Goal: Task Accomplishment & Management: Use online tool/utility

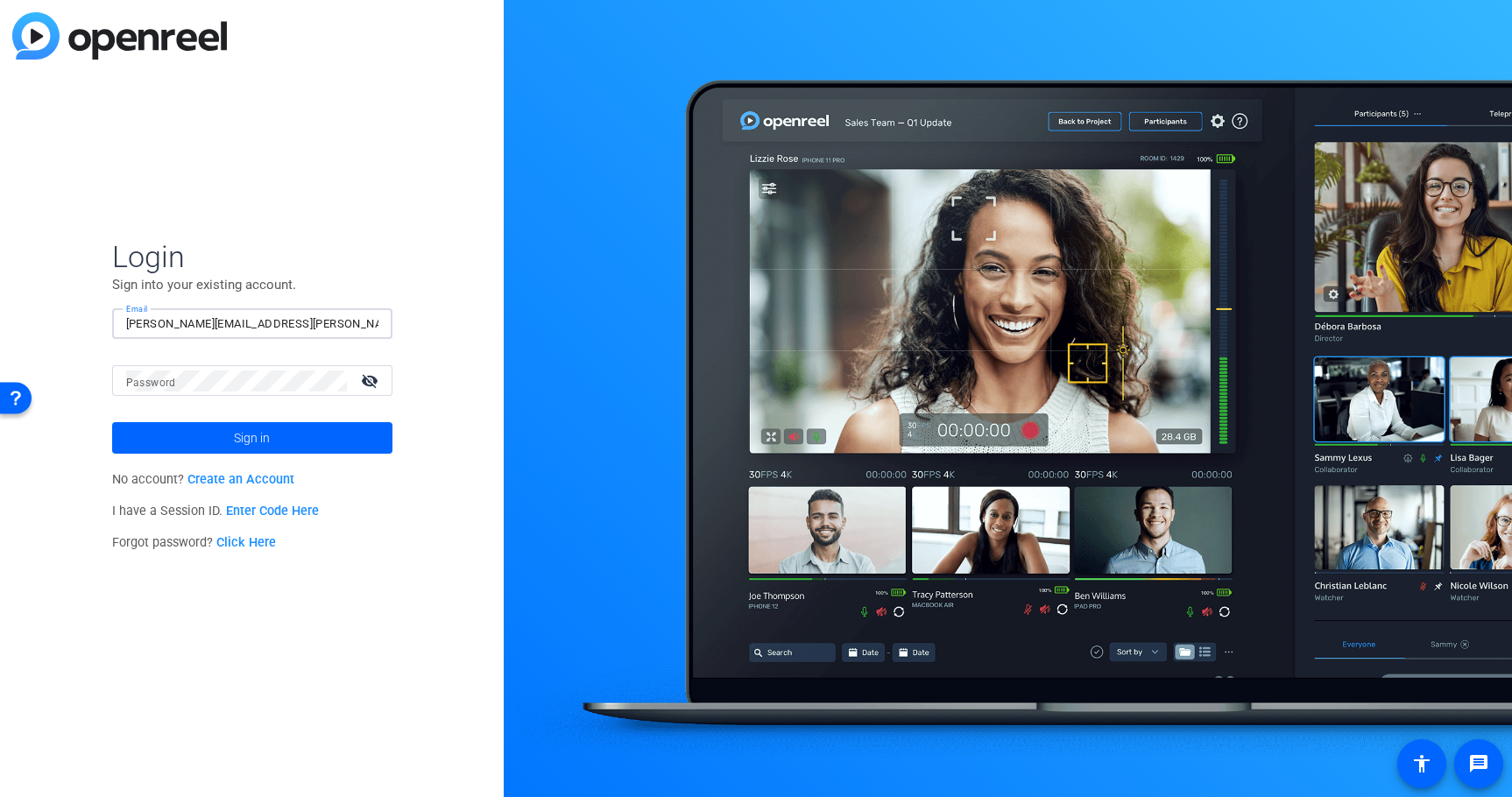
type input "[PERSON_NAME][EMAIL_ADDRESS][PERSON_NAME][PERSON_NAME][DOMAIN_NAME]"
click at [251, 438] on button "Sign in" at bounding box center [252, 438] width 281 height 31
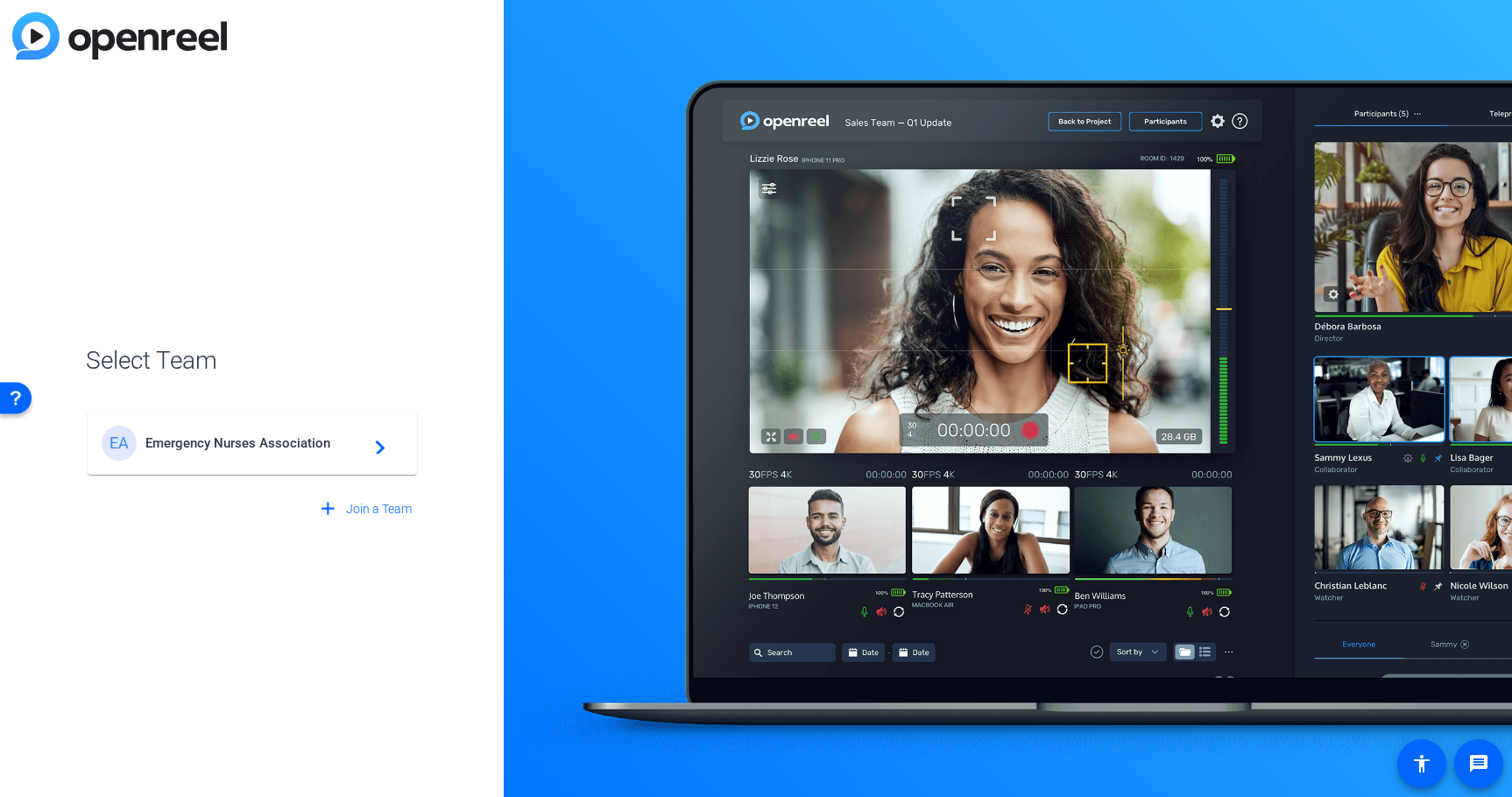
click at [276, 453] on div "EA Emergency Nurses Association navigate_next" at bounding box center [251, 444] width 301 height 35
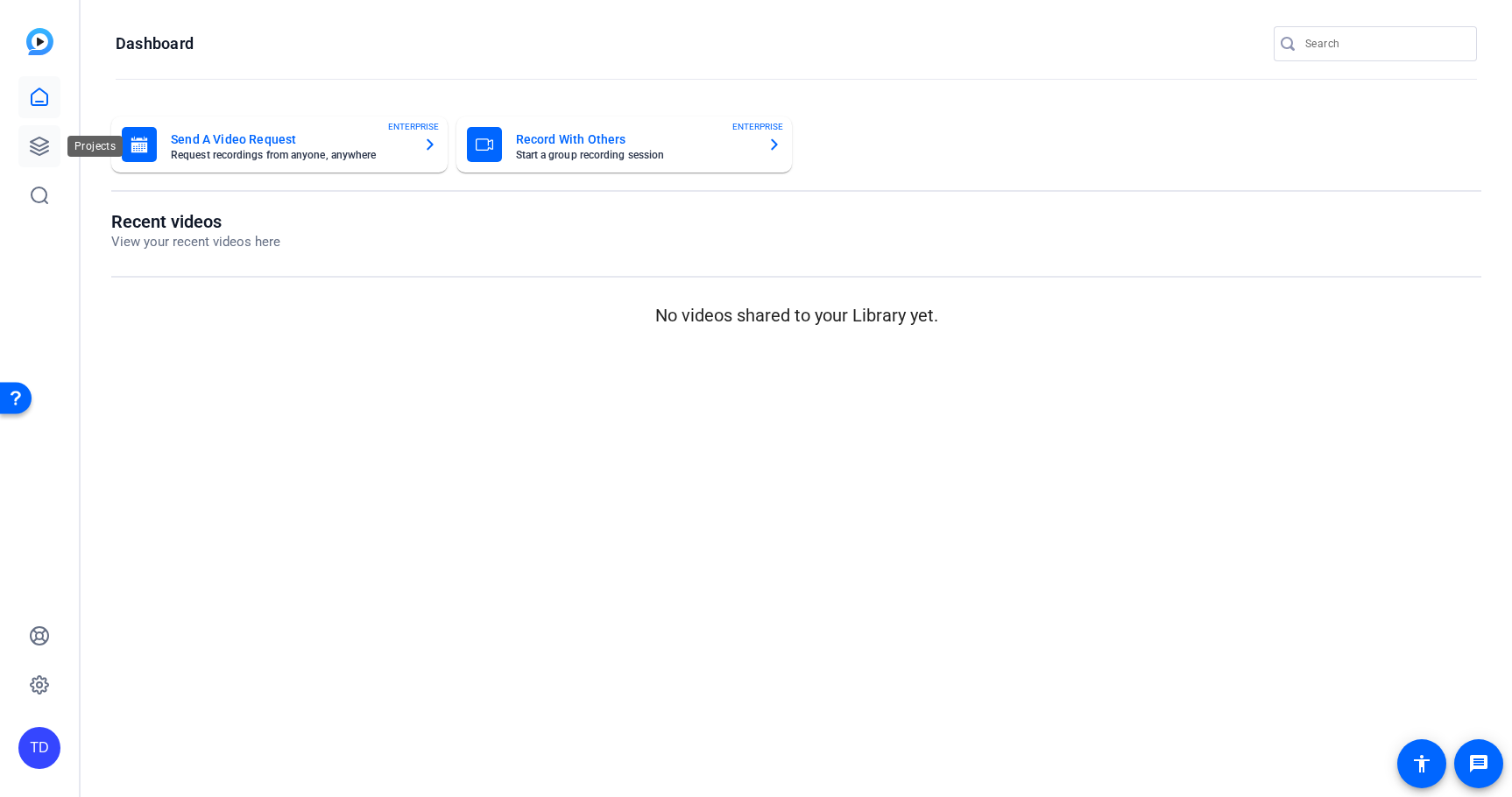
click at [33, 144] on icon at bounding box center [39, 145] width 17 height 17
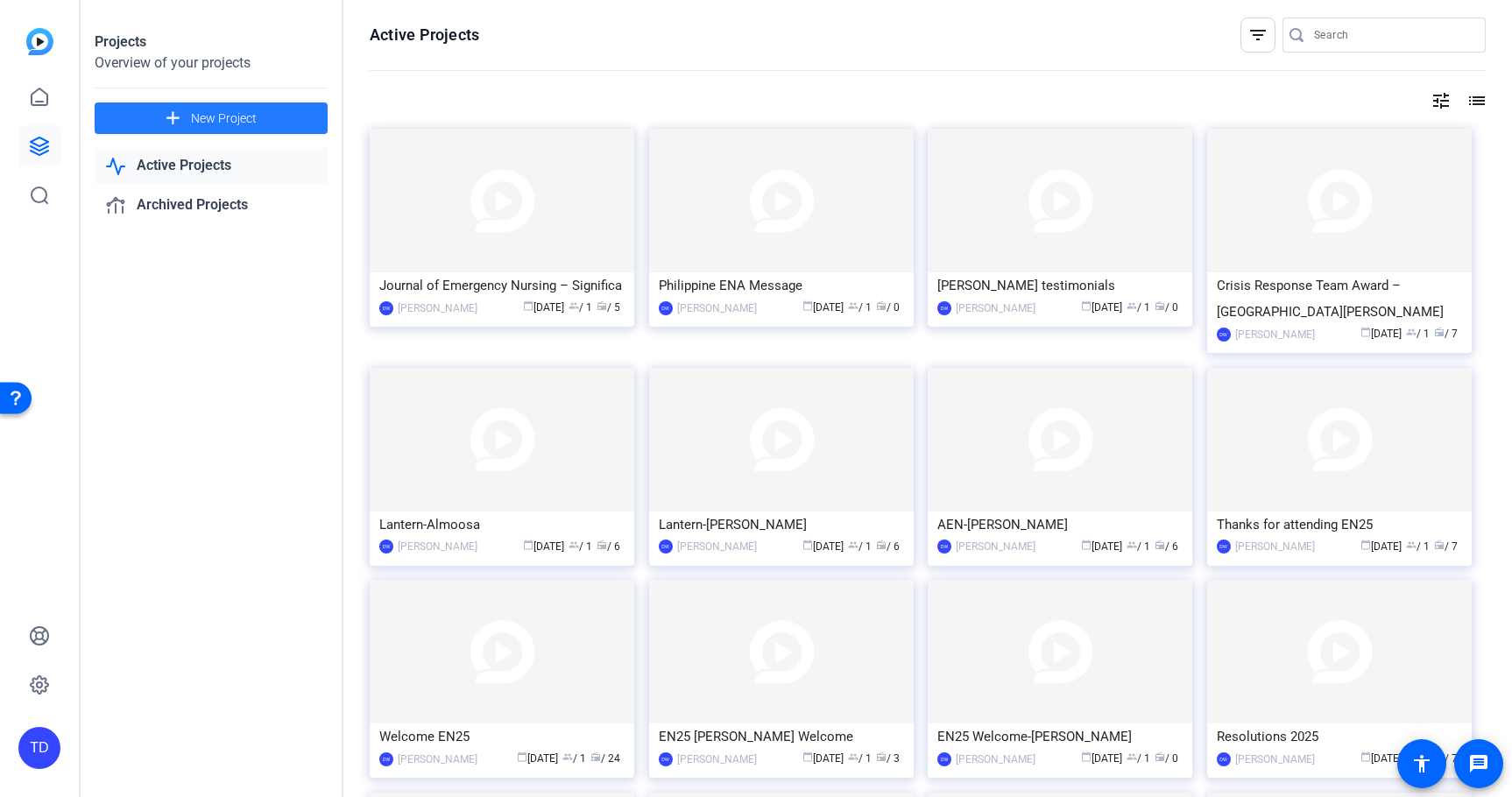
click at [283, 115] on span at bounding box center [211, 119] width 233 height 42
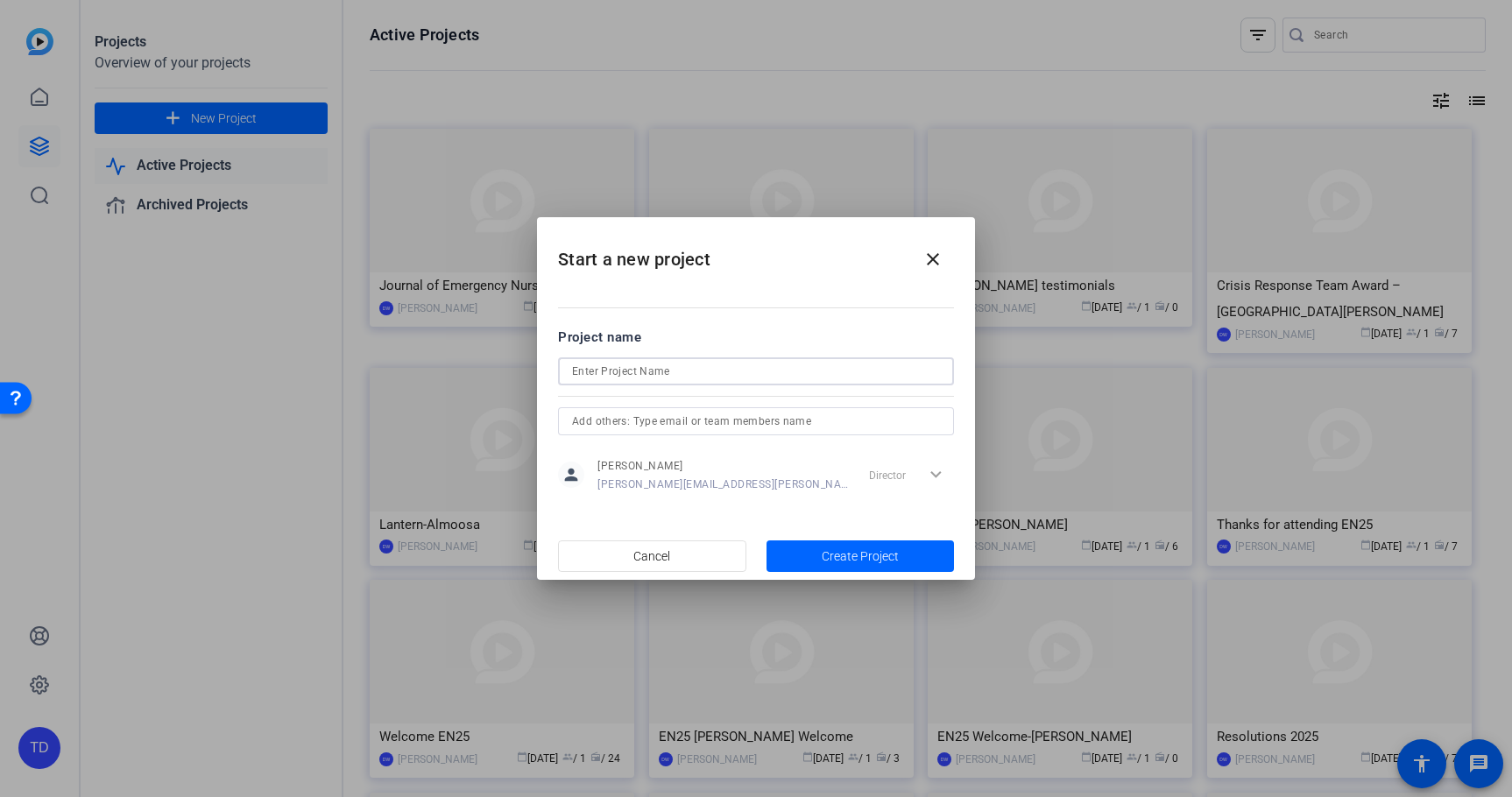
paste input "Global Exchange Scholarship Recipients"
type input "Global Exchange Scholarship Recipients"
click at [888, 554] on span "Create Project" at bounding box center [860, 557] width 77 height 18
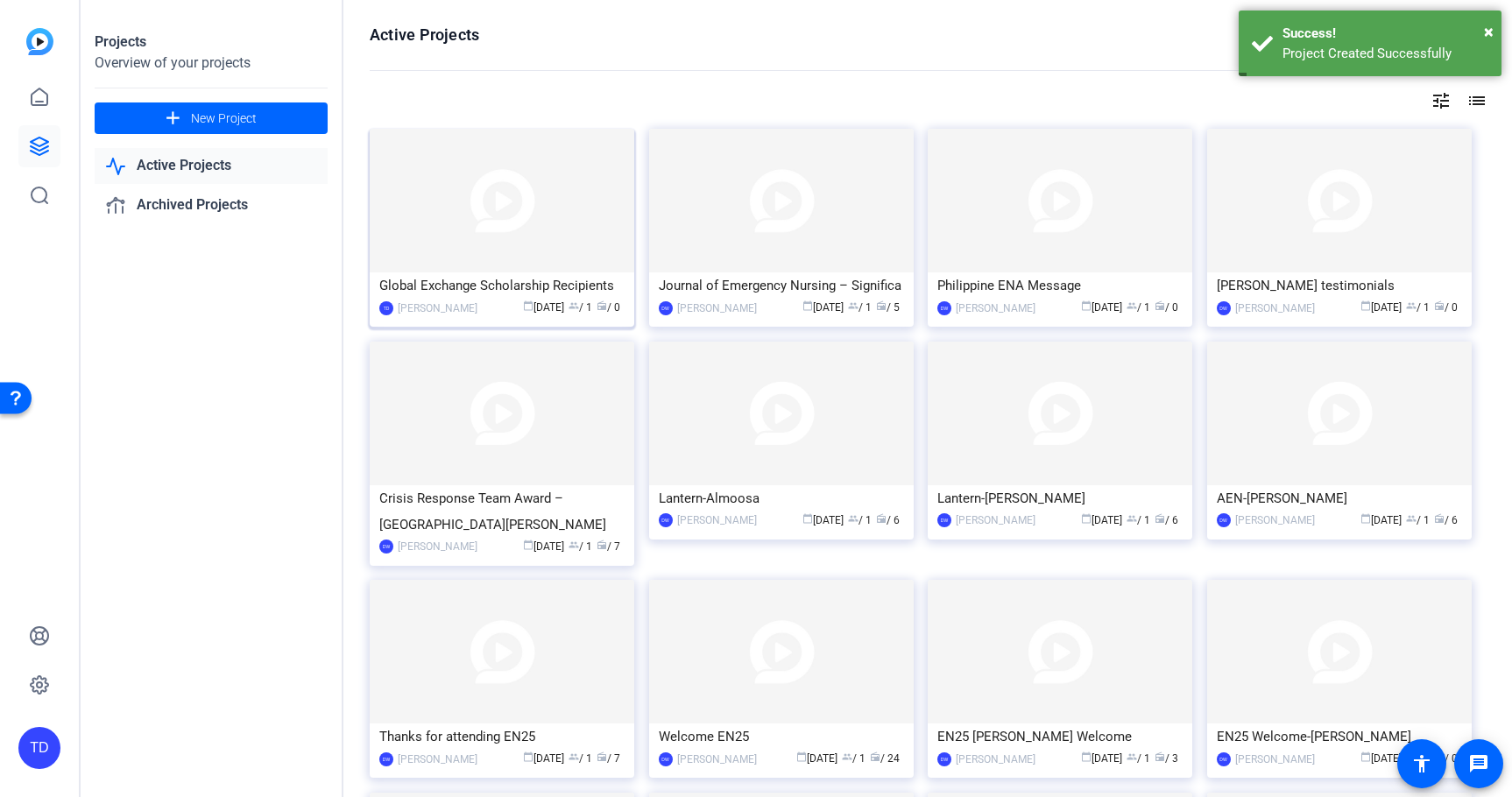
click at [603, 292] on div "Global Exchange Scholarship Recipients" at bounding box center [502, 285] width 246 height 27
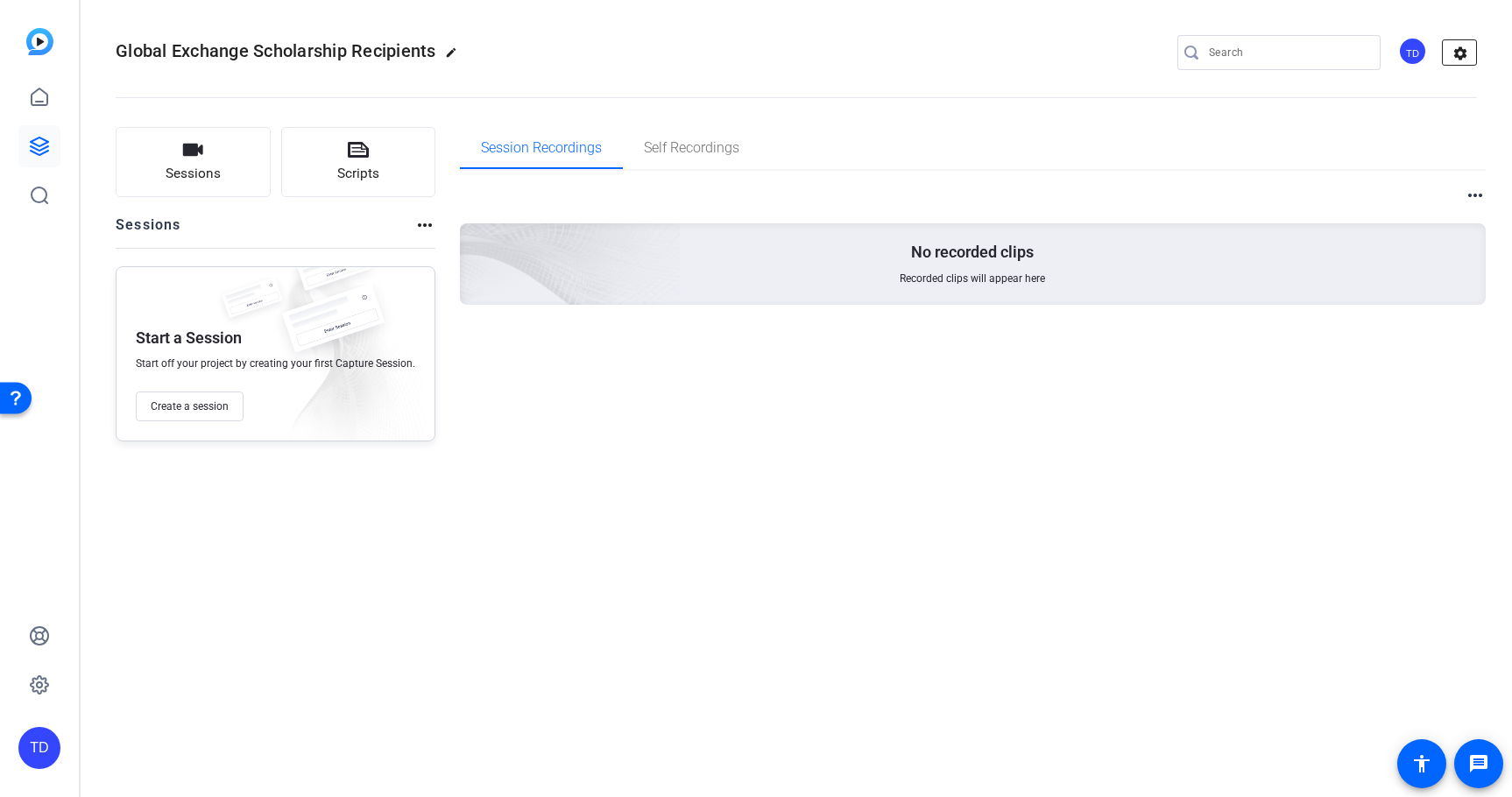
click at [1460, 54] on mat-icon "settings" at bounding box center [1460, 53] width 35 height 27
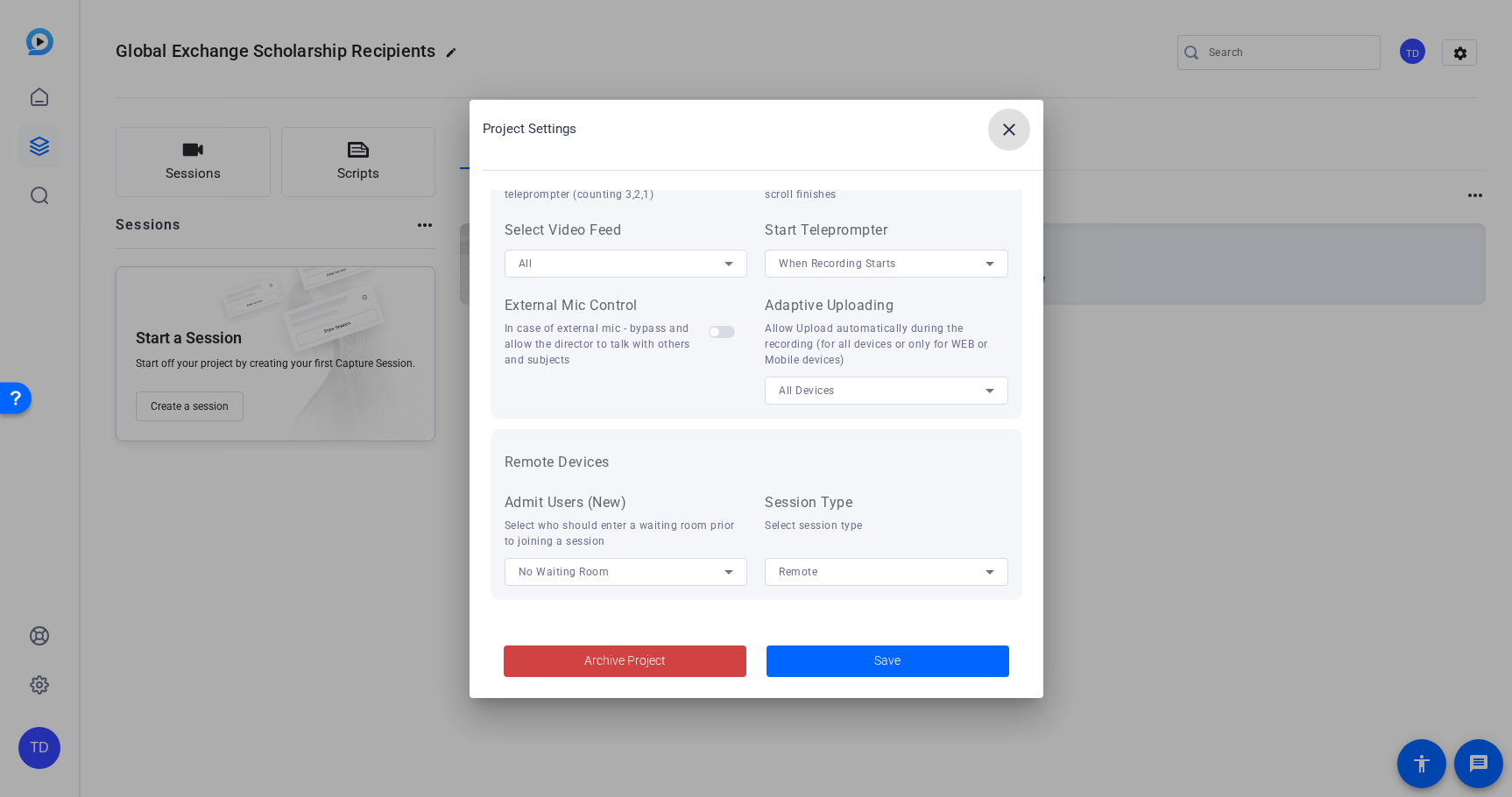
scroll to position [362, 0]
click at [1004, 120] on mat-icon "close" at bounding box center [1009, 129] width 21 height 21
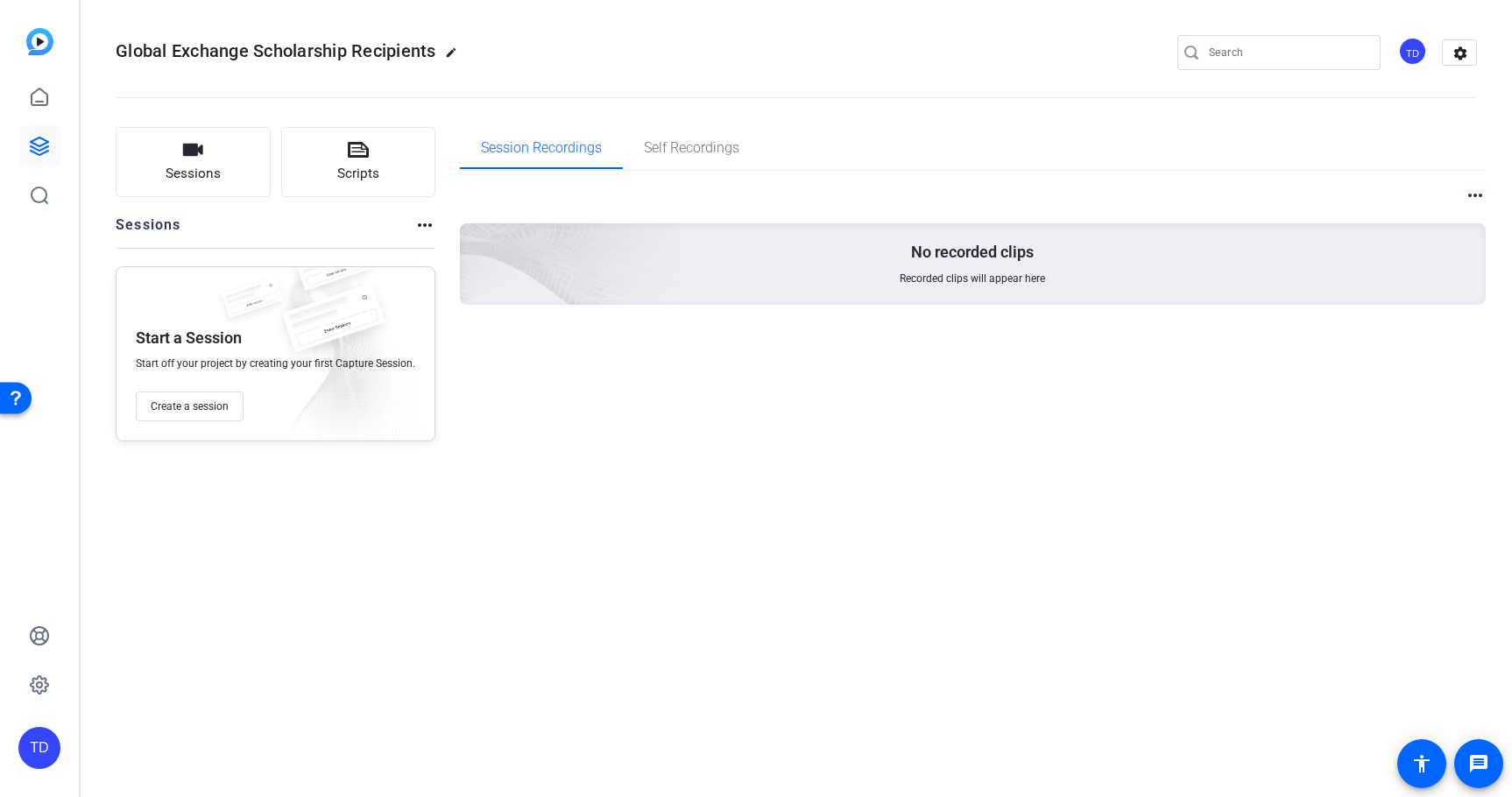
click at [420, 227] on mat-icon "more_horiz" at bounding box center [424, 225] width 21 height 21
click at [620, 475] on div at bounding box center [756, 398] width 1512 height 797
click at [210, 207] on div "Sessions Scripts Sessions more_horiz Start a Session Start off your project by …" at bounding box center [275, 284] width 319 height 315
click at [300, 470] on div "Global Exchange Scholarship Recipients edit TD settings Sessions Scripts Sessio…" at bounding box center [797, 398] width 1432 height 797
click at [41, 98] on icon at bounding box center [39, 97] width 21 height 21
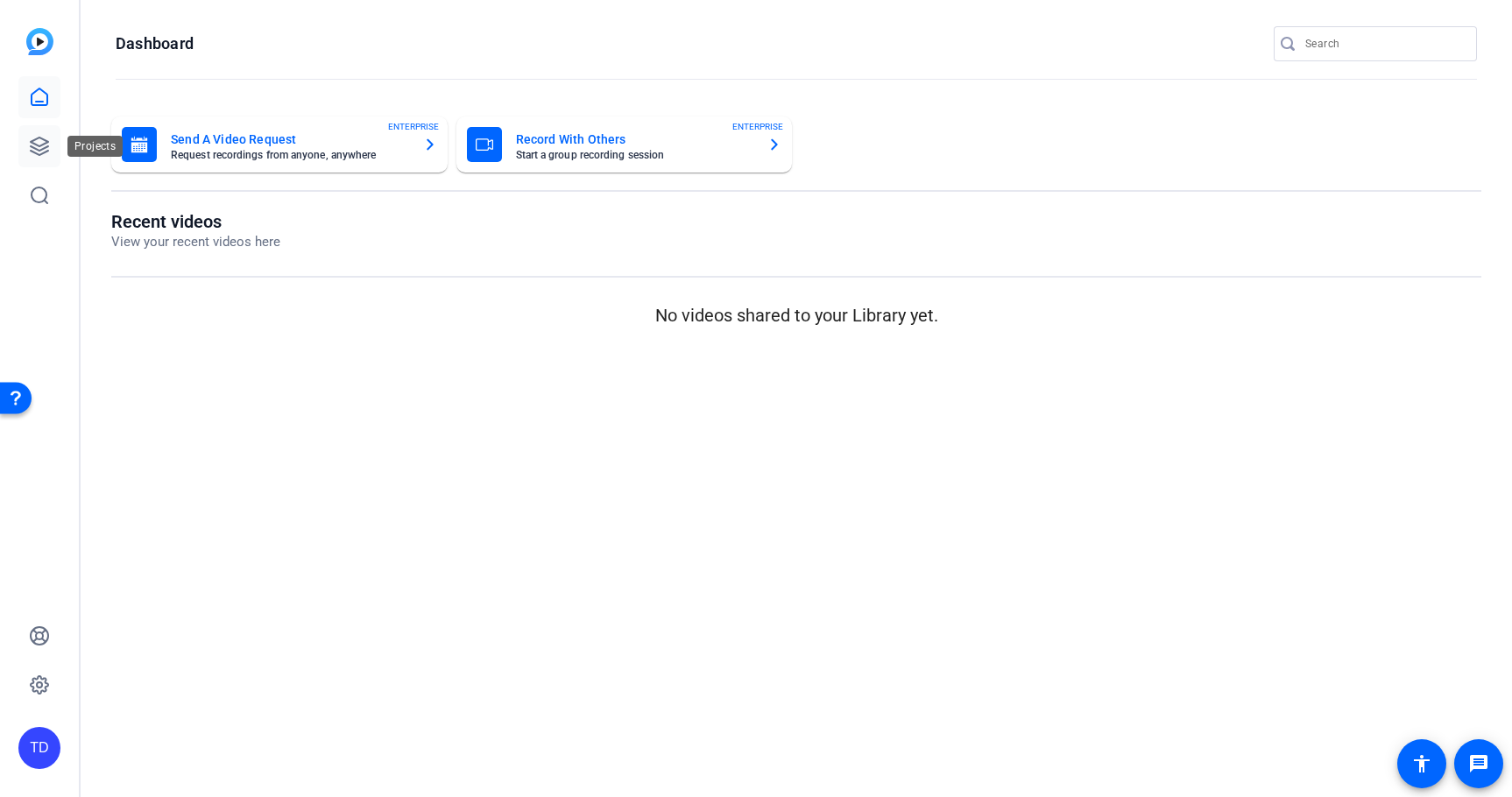
click at [47, 137] on icon at bounding box center [39, 146] width 21 height 21
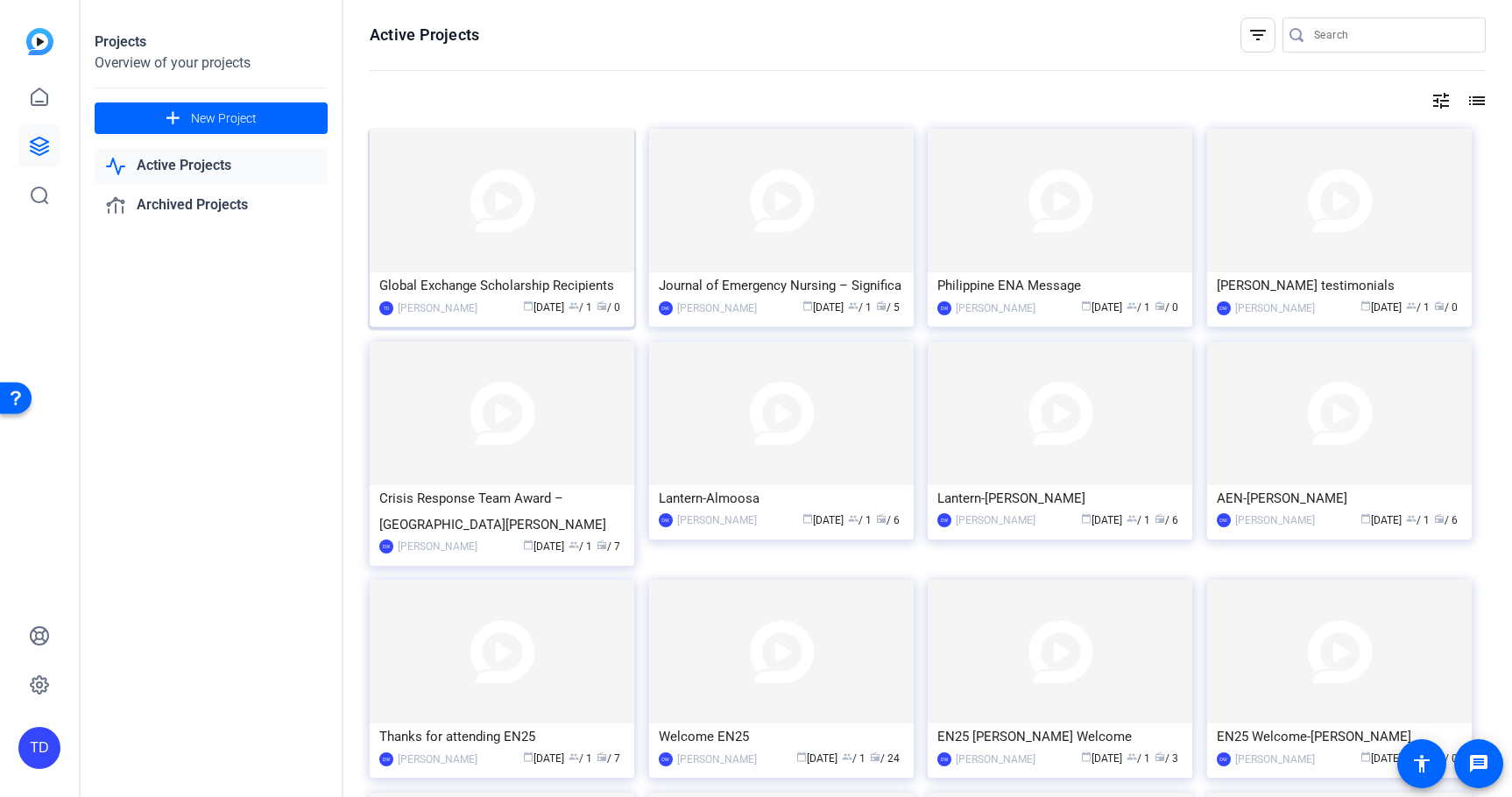
click at [482, 241] on img at bounding box center [502, 201] width 264 height 144
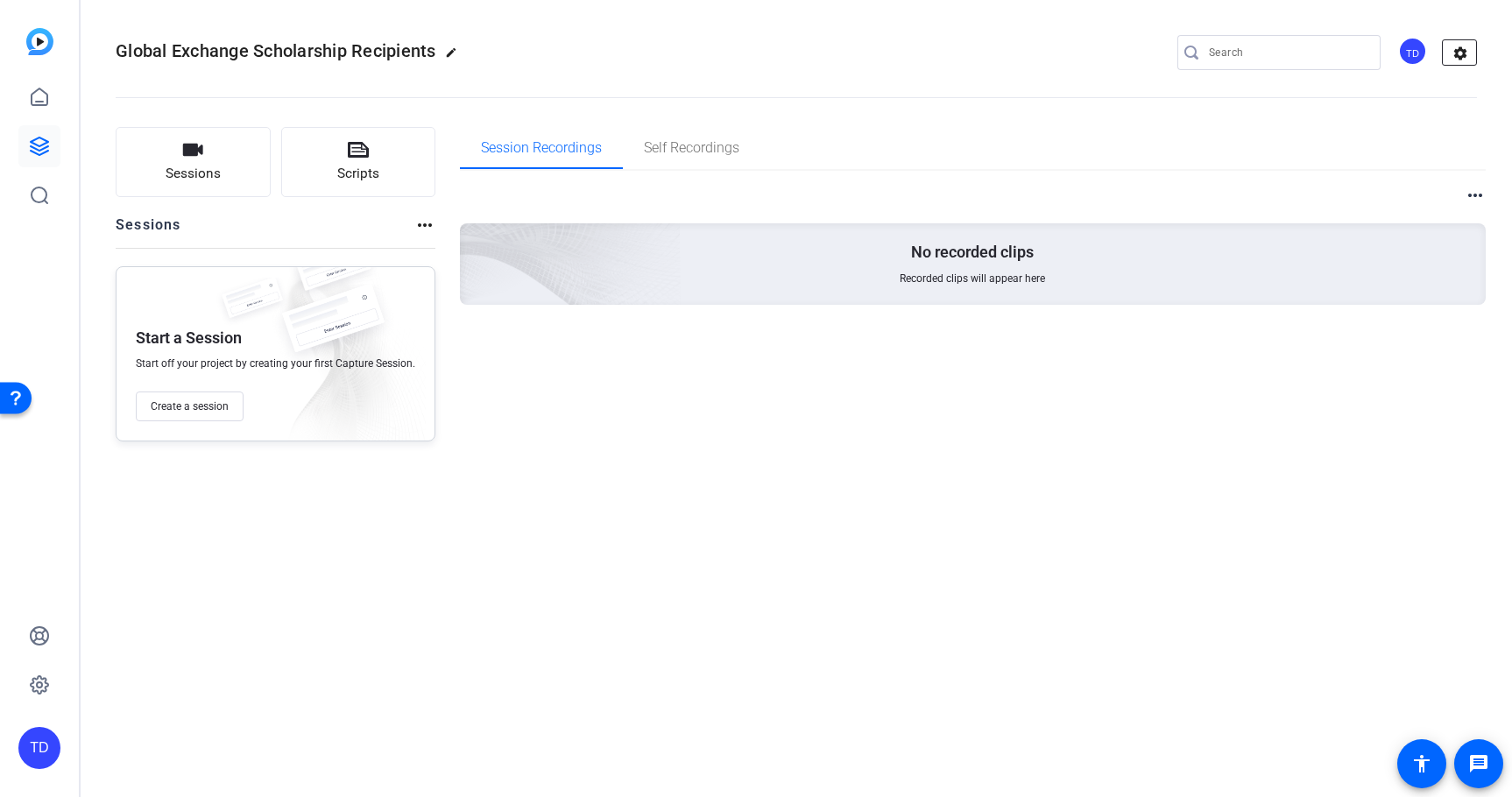
click at [1456, 52] on mat-icon "settings" at bounding box center [1460, 53] width 35 height 27
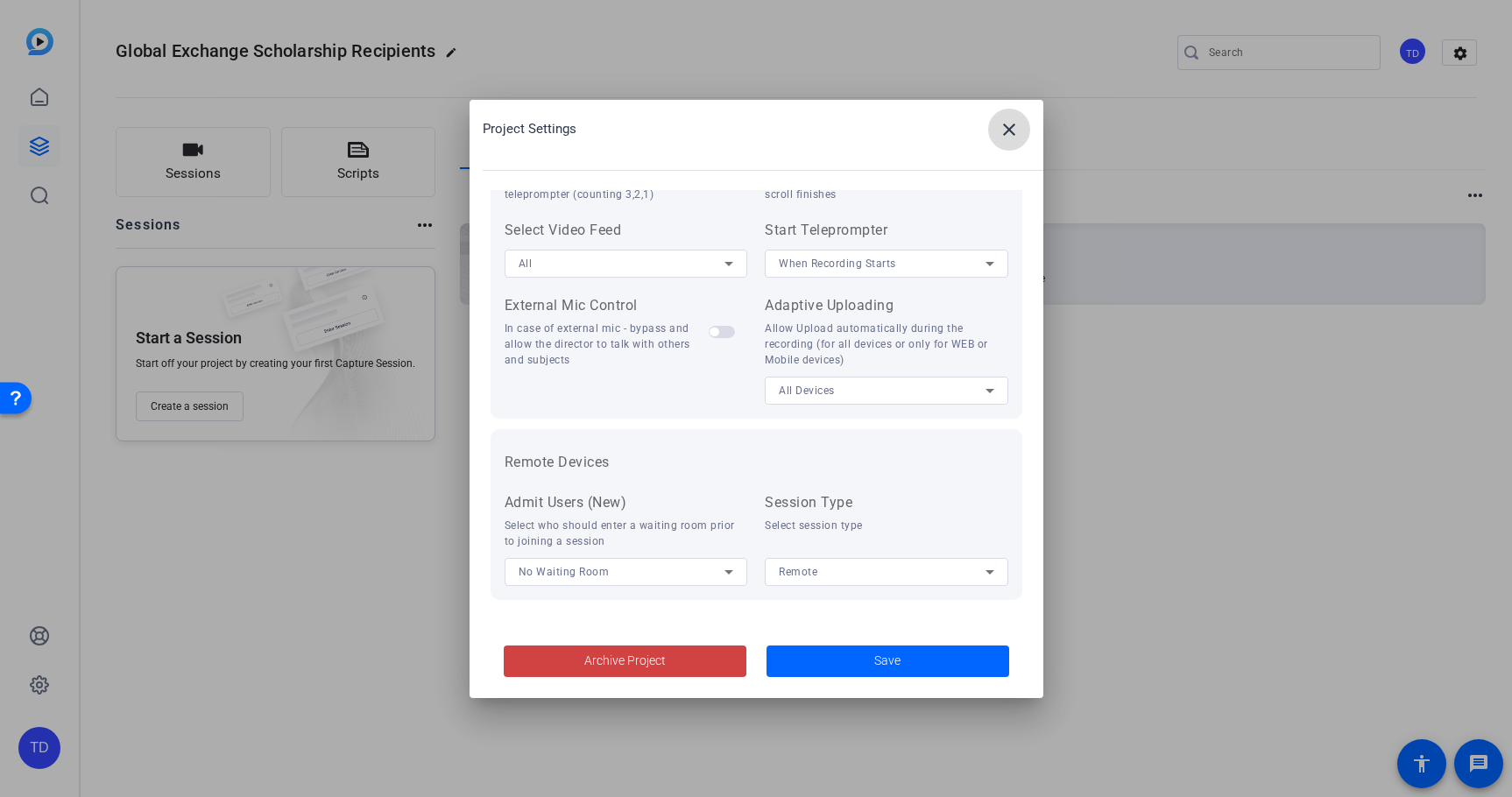
click at [1016, 137] on mat-icon "close" at bounding box center [1009, 129] width 21 height 21
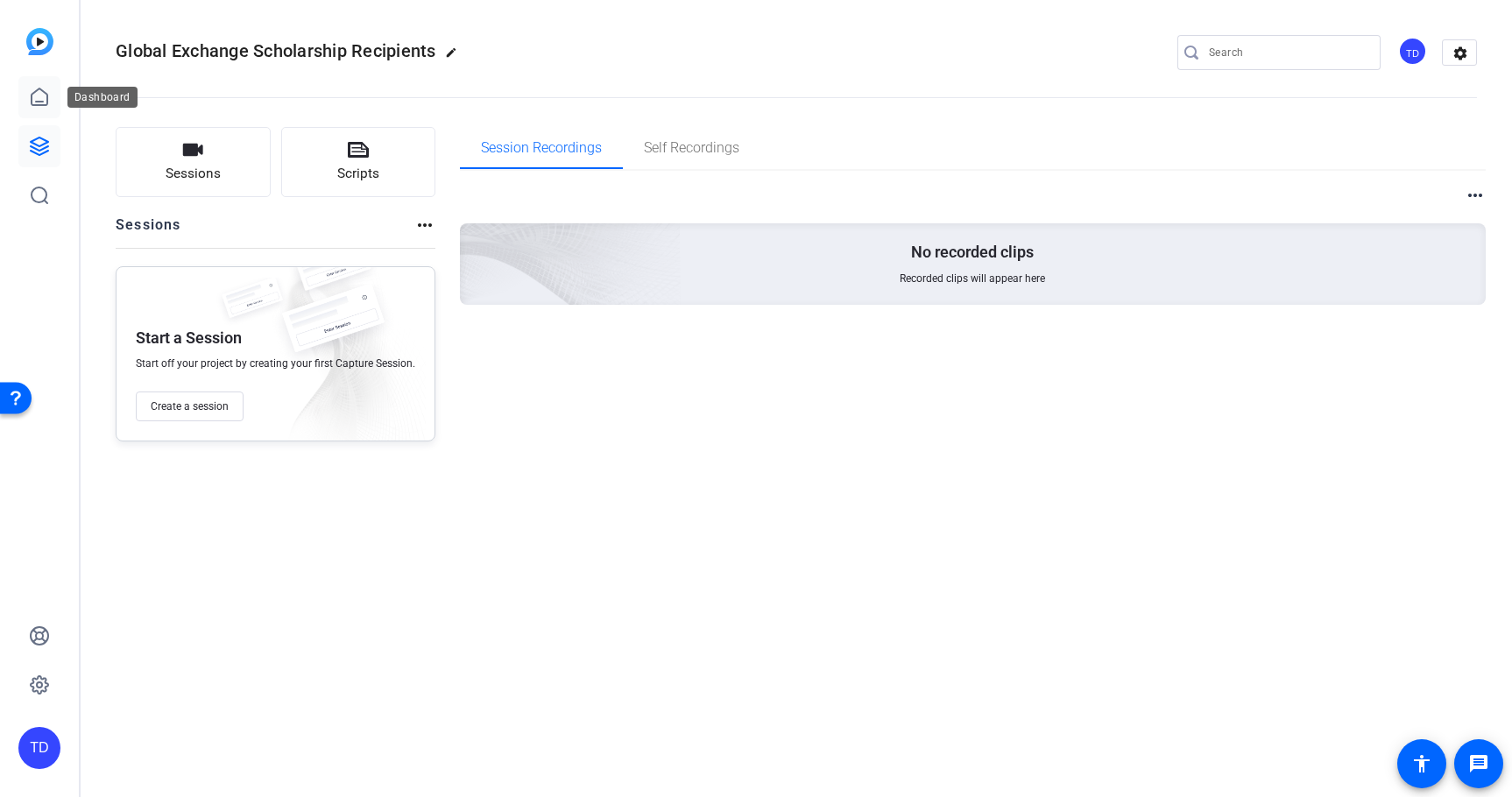
click at [26, 88] on link at bounding box center [40, 98] width 42 height 42
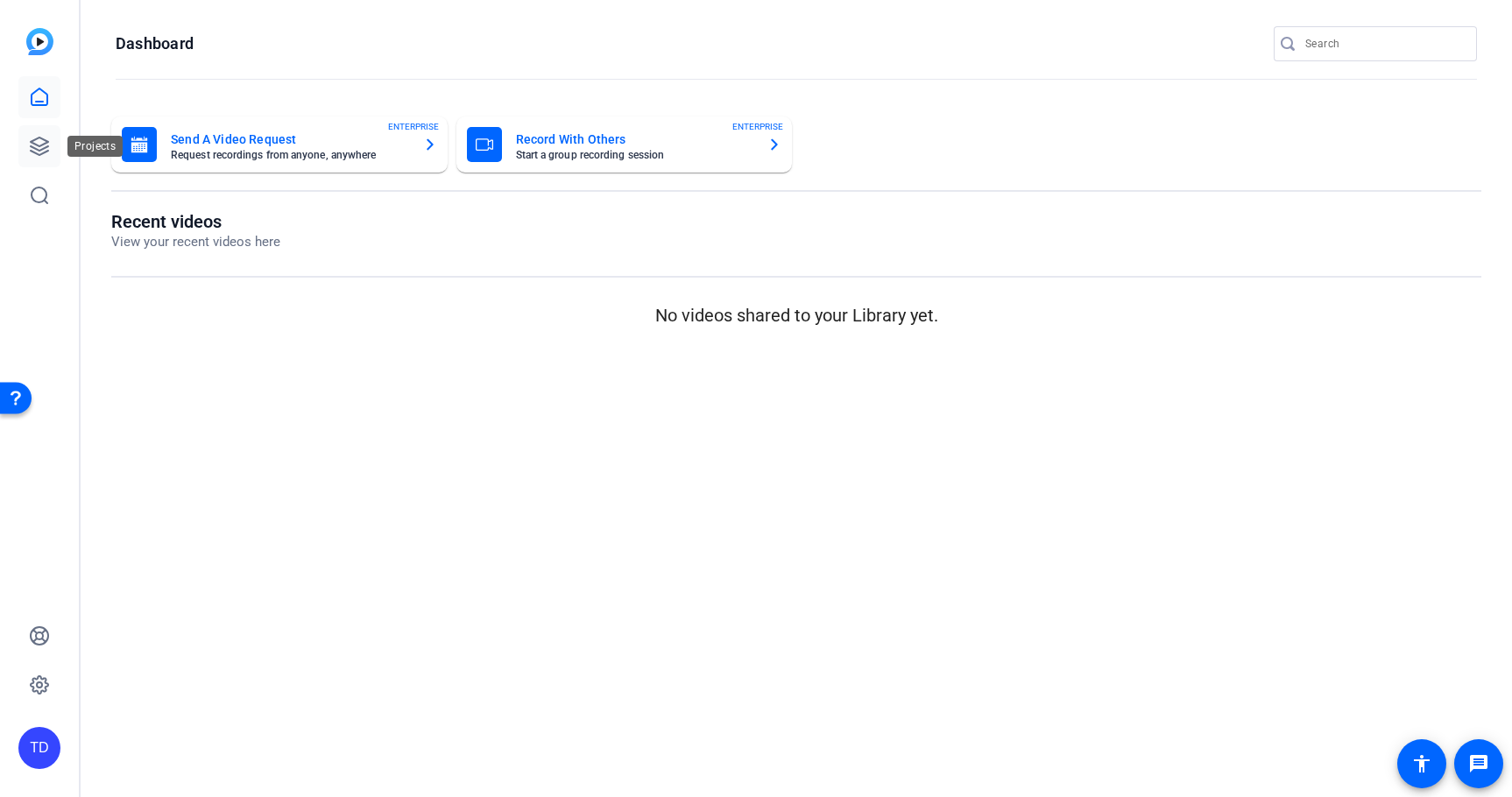
click at [26, 133] on link at bounding box center [40, 146] width 42 height 42
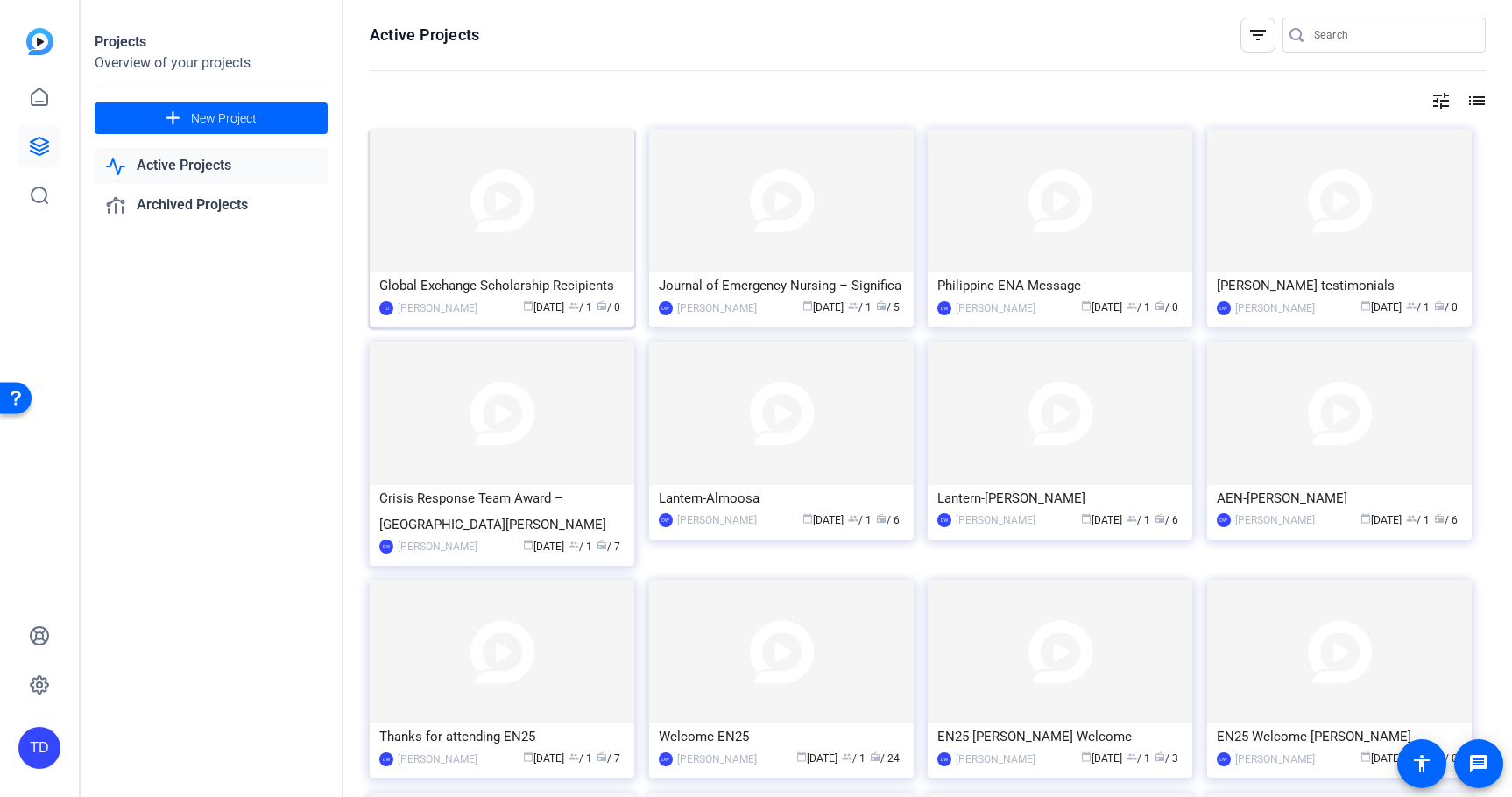
click at [461, 282] on div "Global Exchange Scholarship Recipients" at bounding box center [502, 285] width 246 height 27
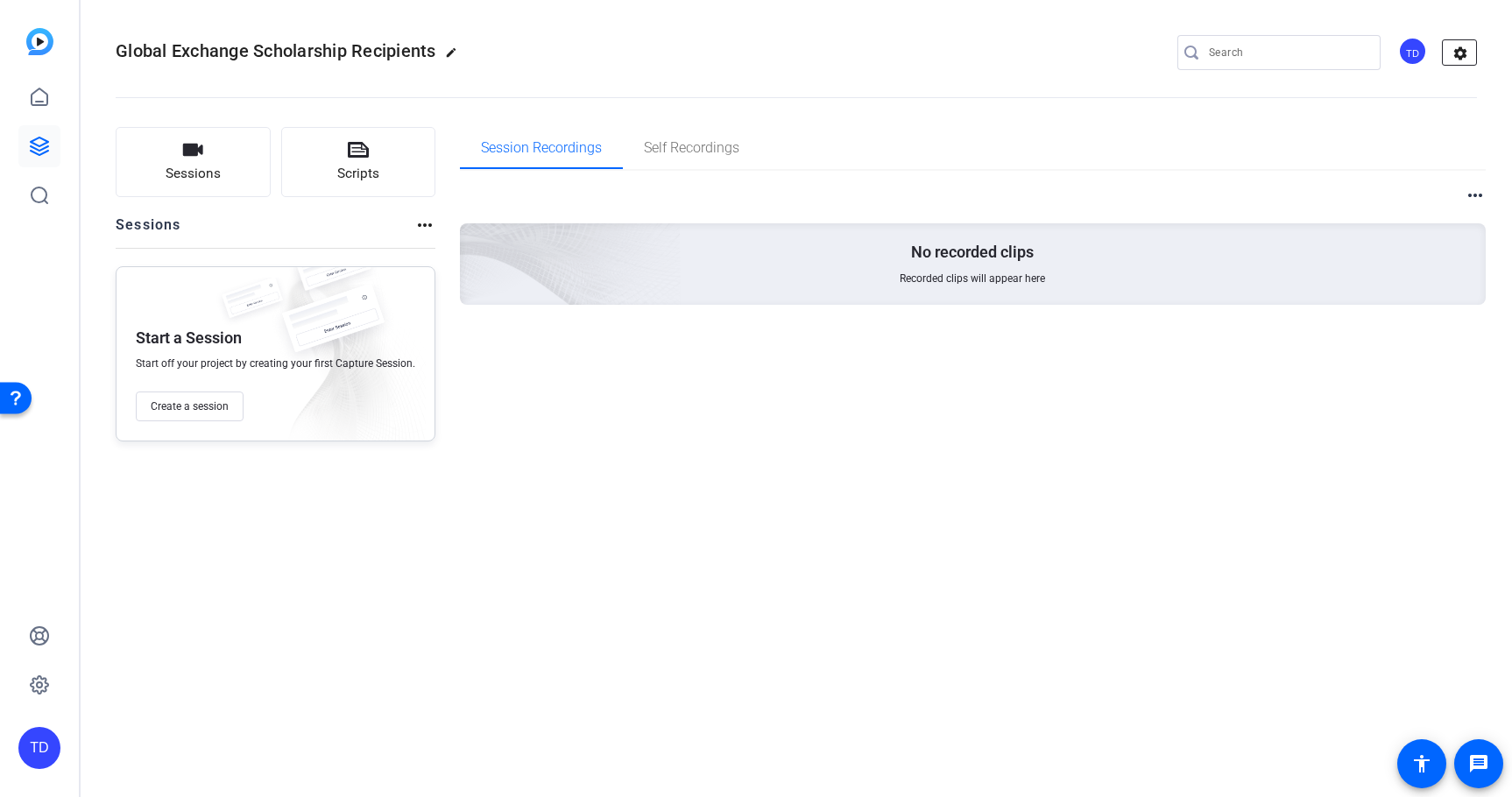
click at [1464, 58] on mat-icon "settings" at bounding box center [1460, 53] width 35 height 27
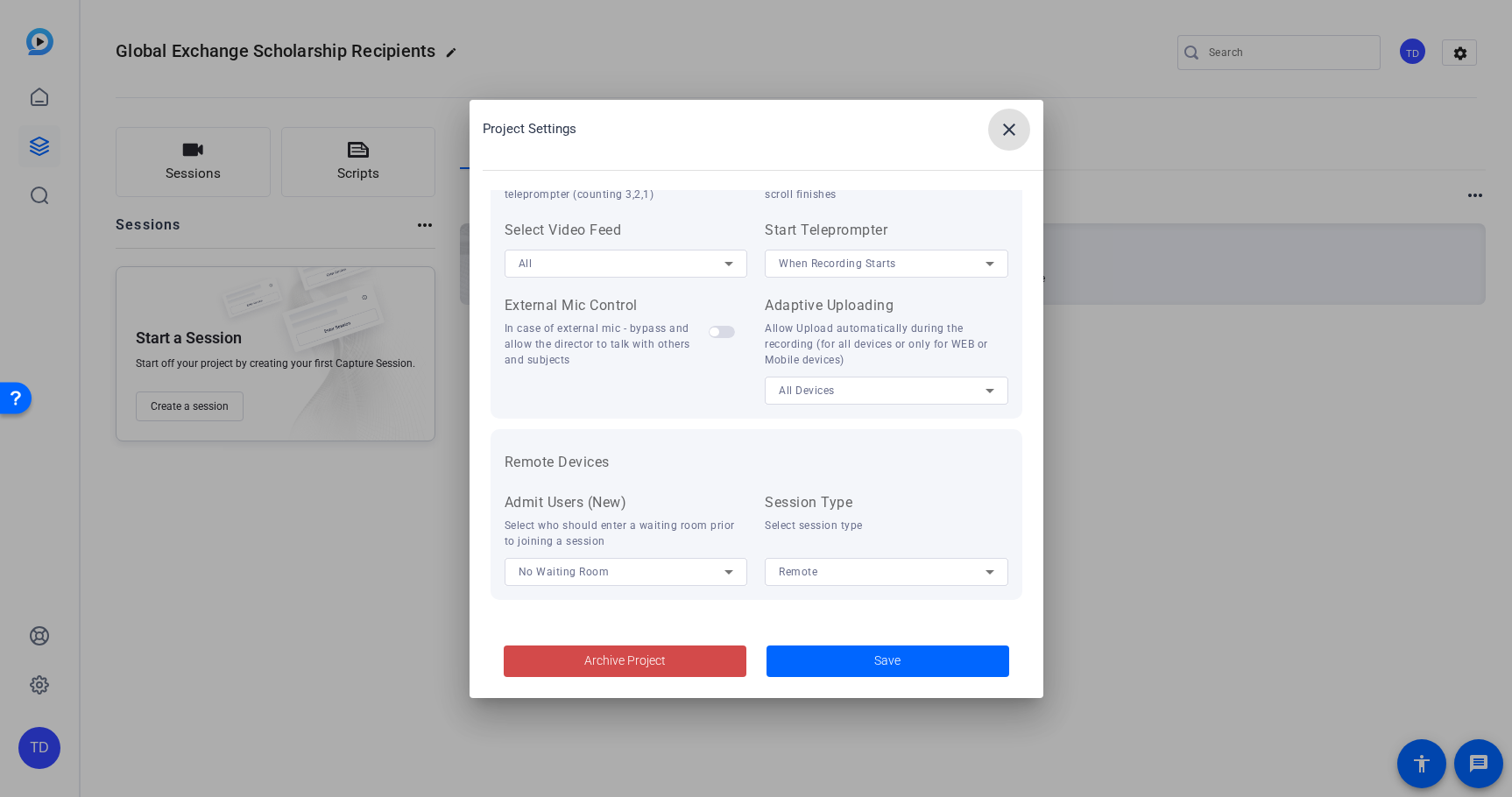
click at [610, 653] on span "Archive Project" at bounding box center [625, 661] width 82 height 18
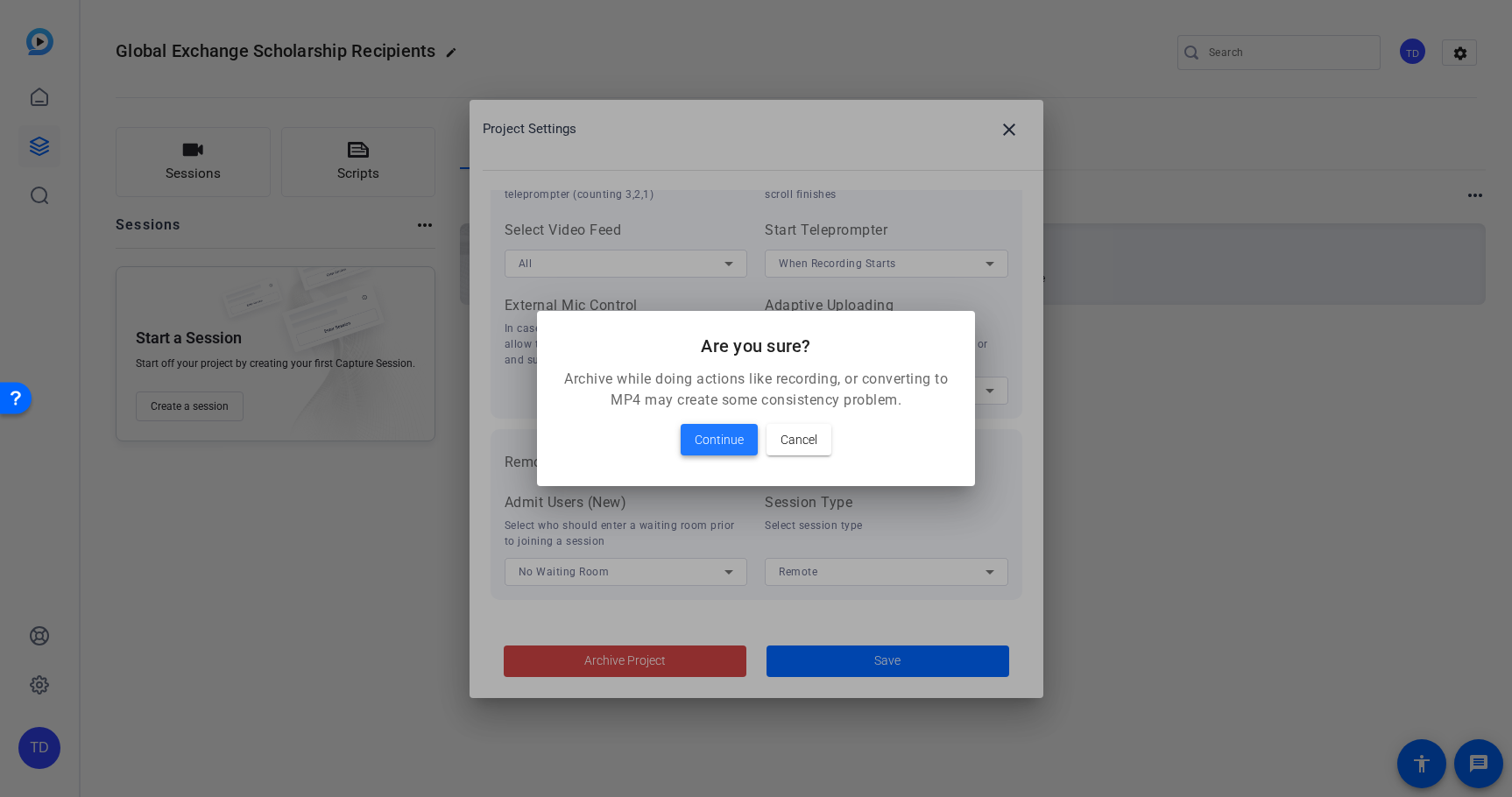
click at [728, 443] on span "Continue" at bounding box center [719, 439] width 49 height 21
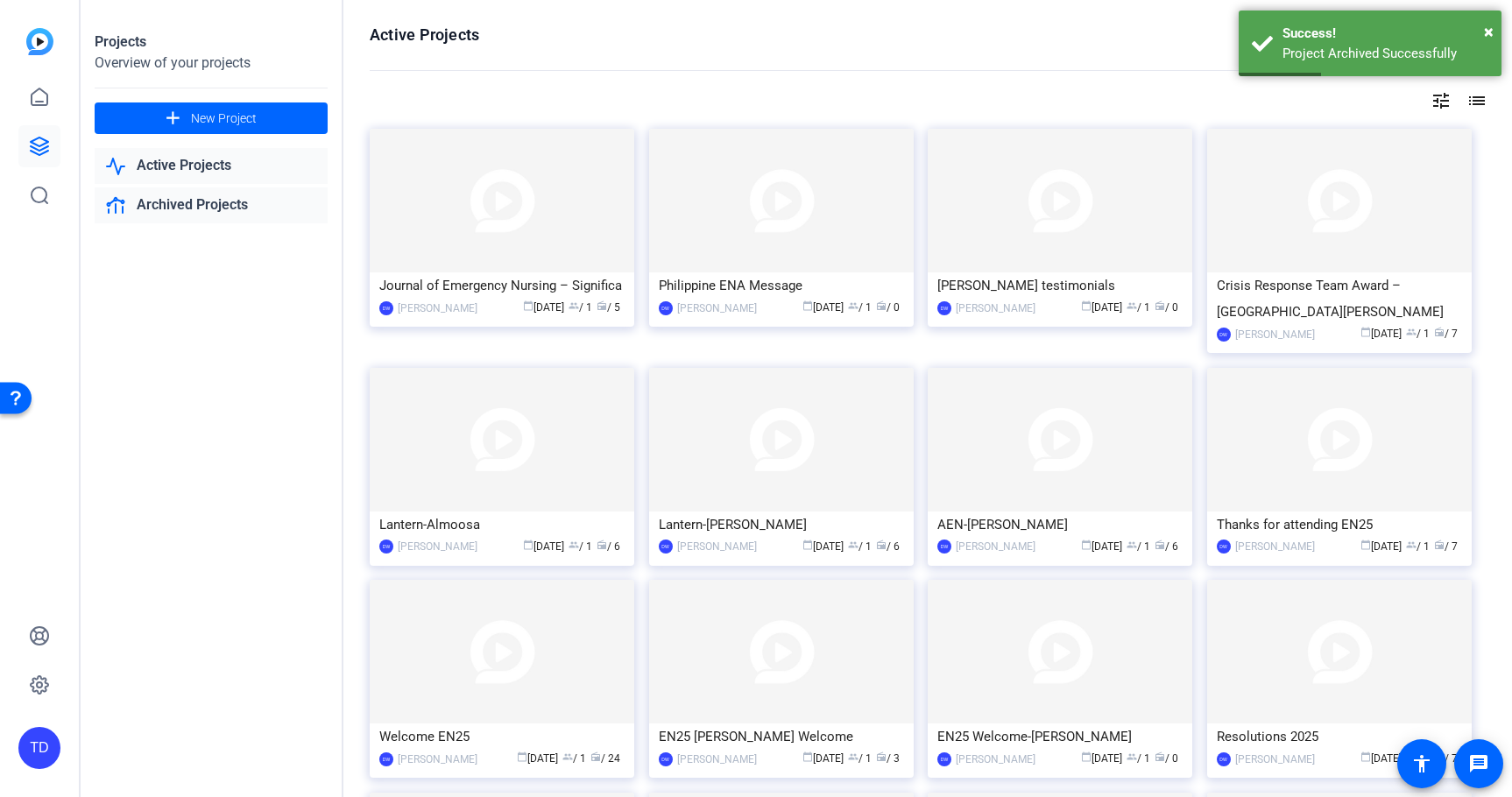
click at [186, 193] on link "Archived Projects" at bounding box center [211, 205] width 233 height 36
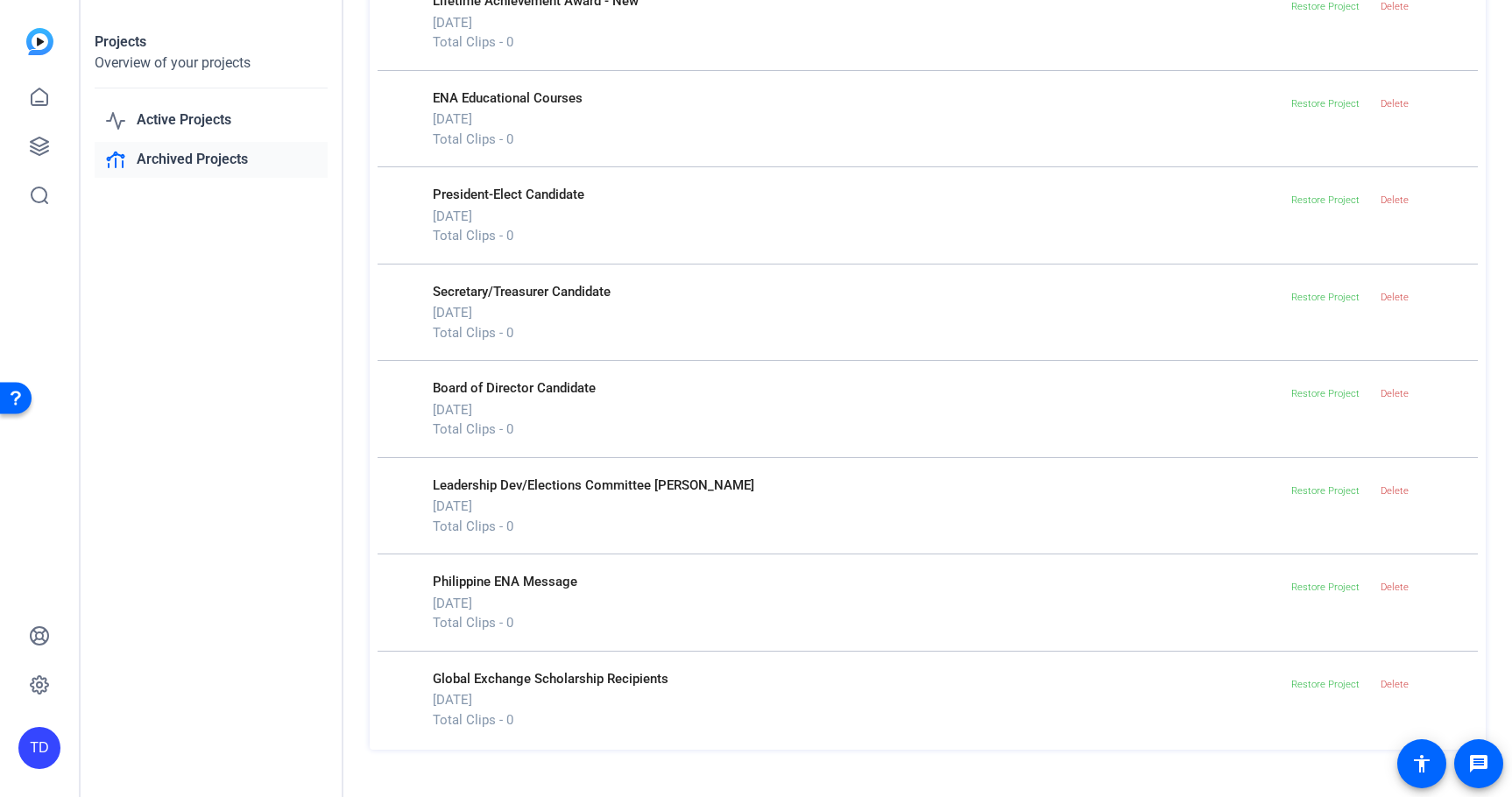
scroll to position [563, 0]
click at [1396, 681] on span "Delete" at bounding box center [1394, 687] width 28 height 11
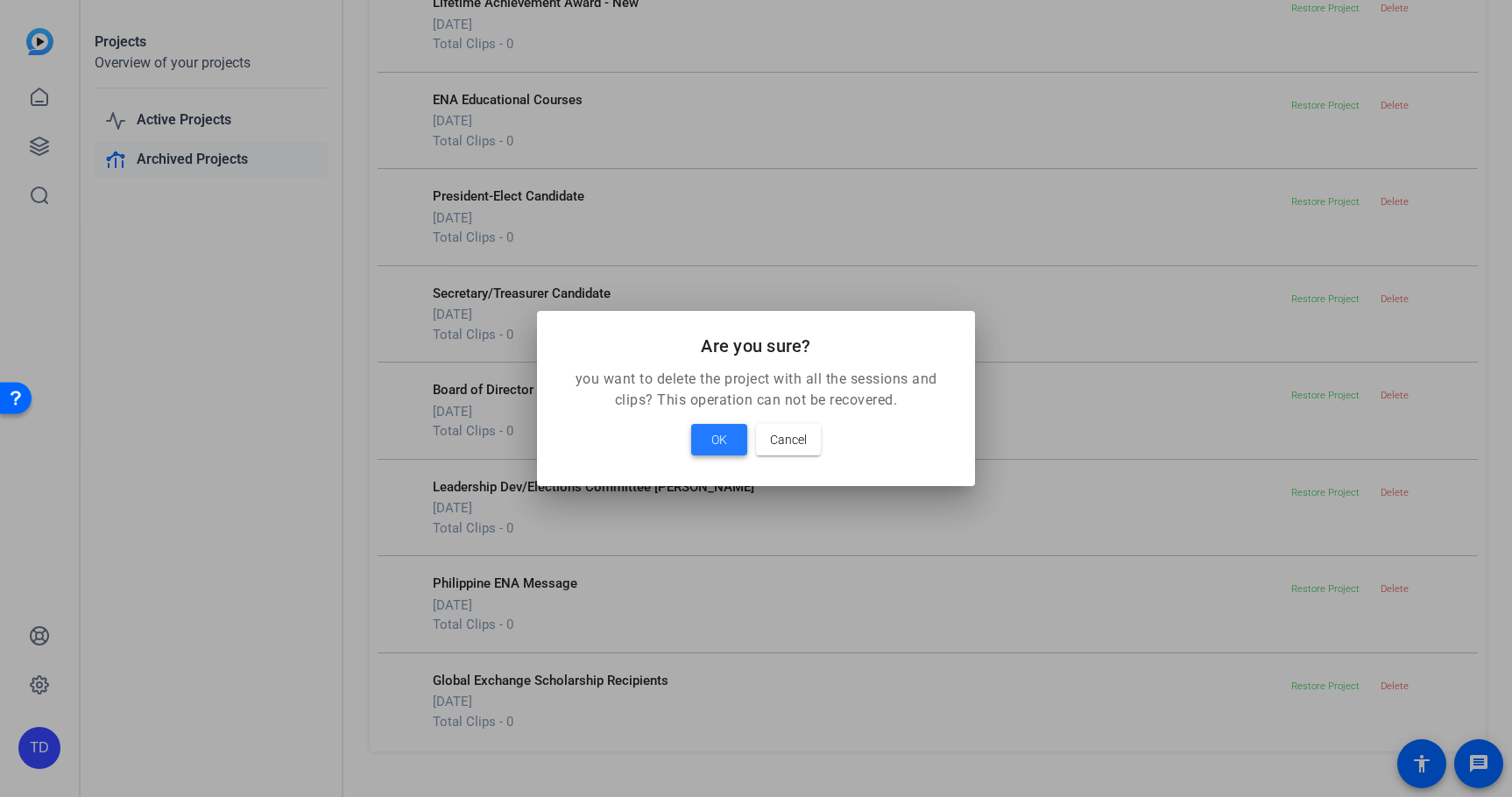
click at [721, 443] on span "OK" at bounding box center [719, 439] width 16 height 21
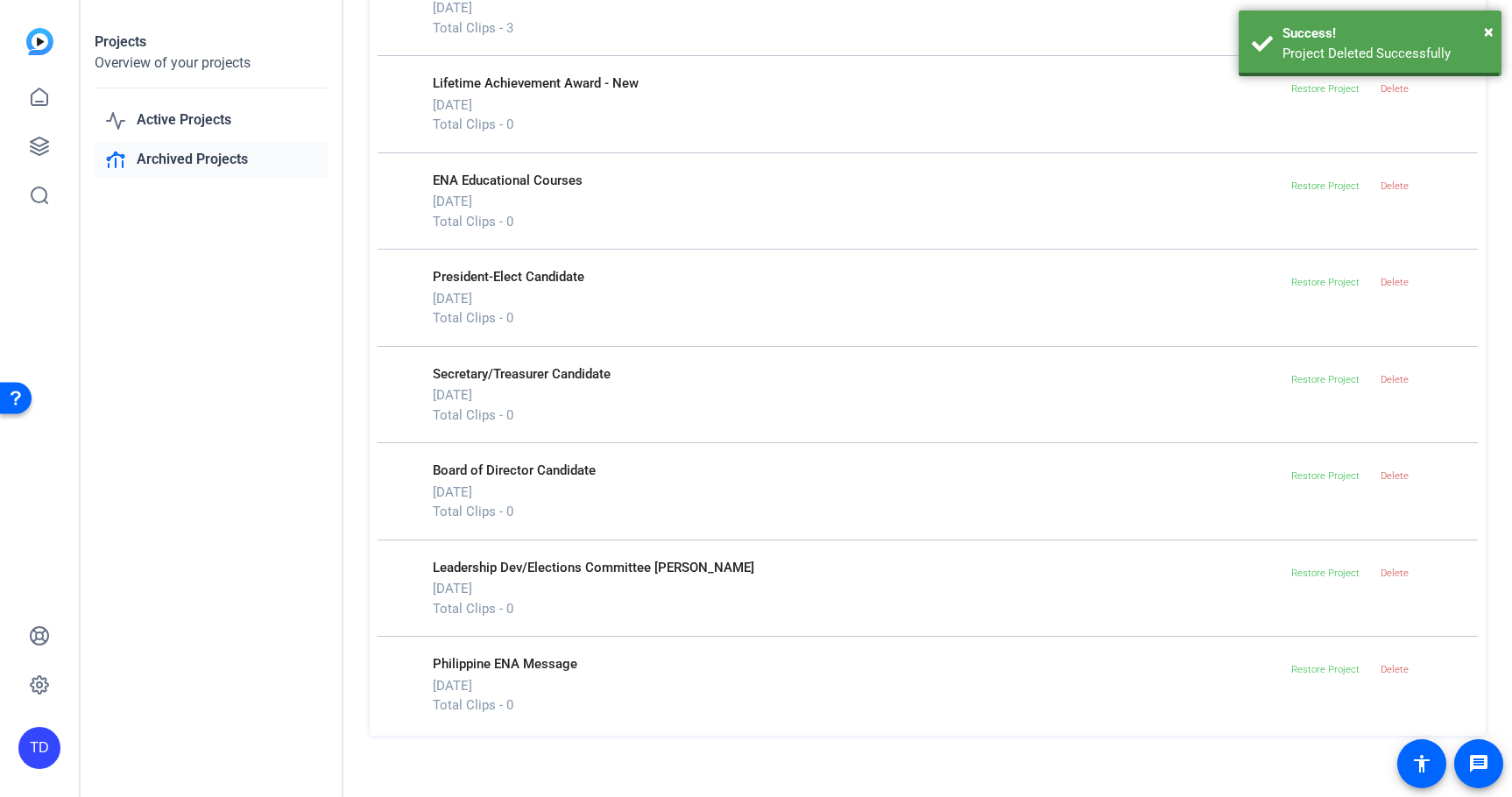
scroll to position [468, 0]
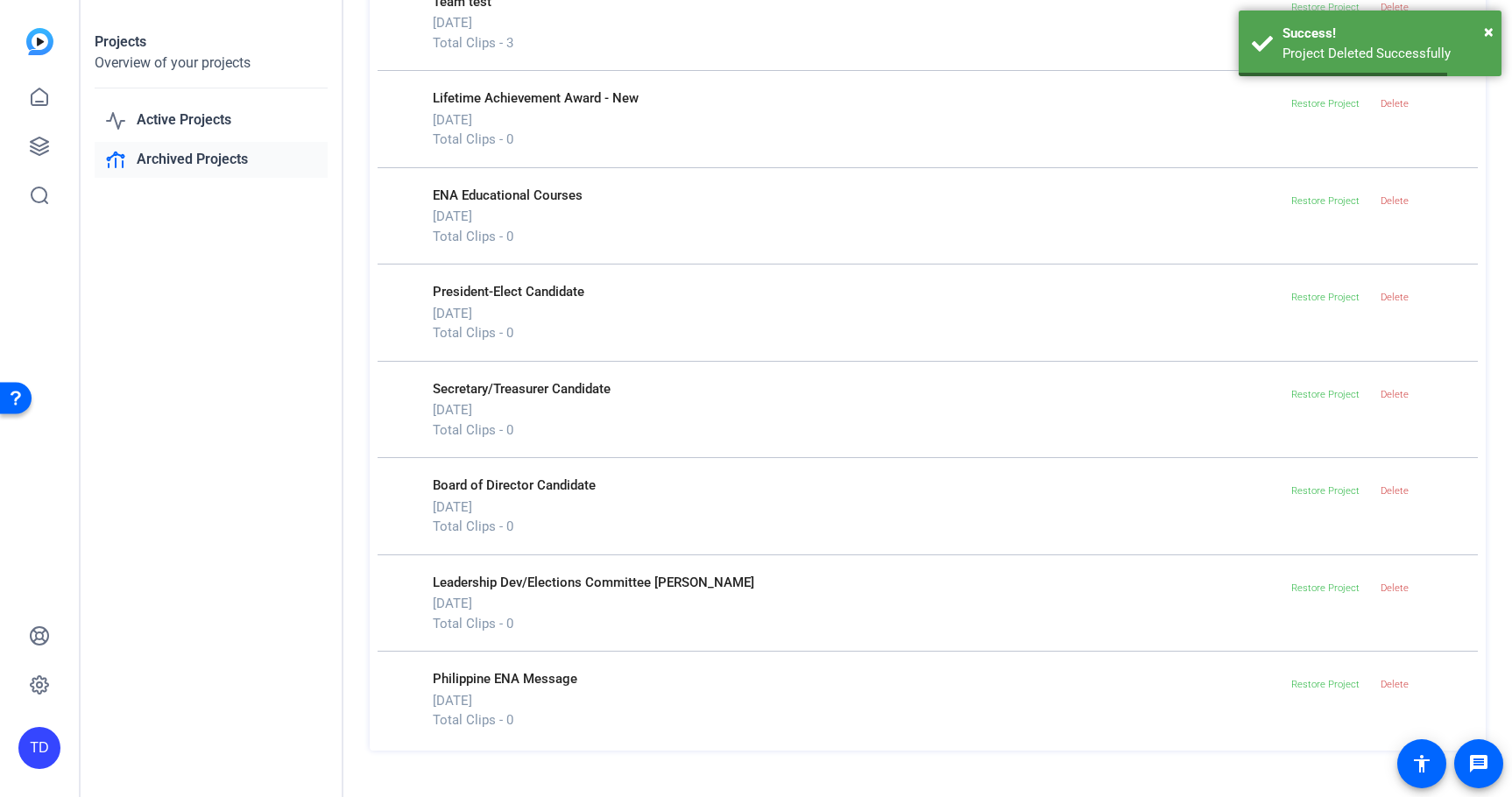
click at [38, 40] on img at bounding box center [40, 41] width 28 height 28
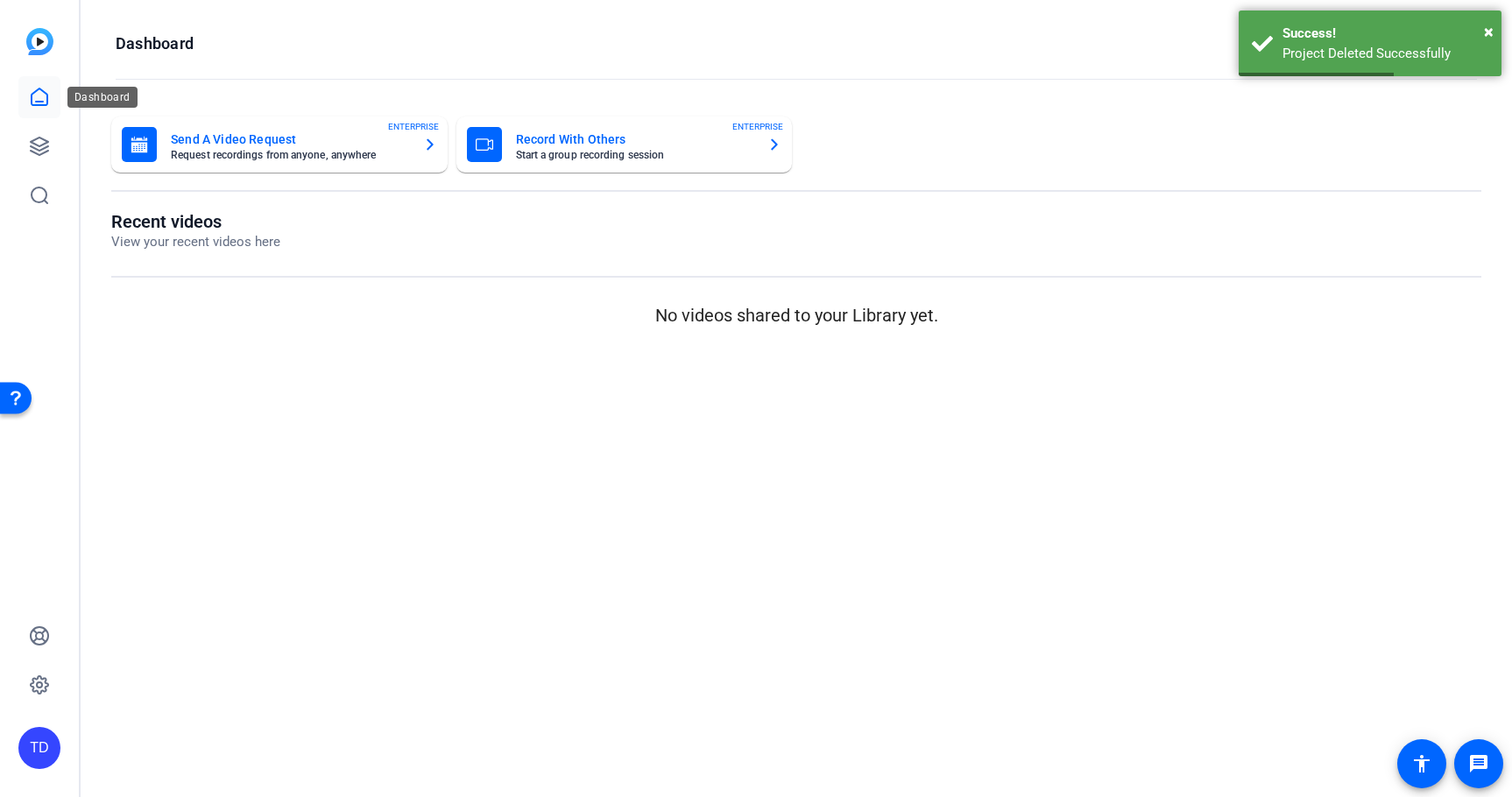
click at [42, 95] on icon at bounding box center [39, 97] width 21 height 21
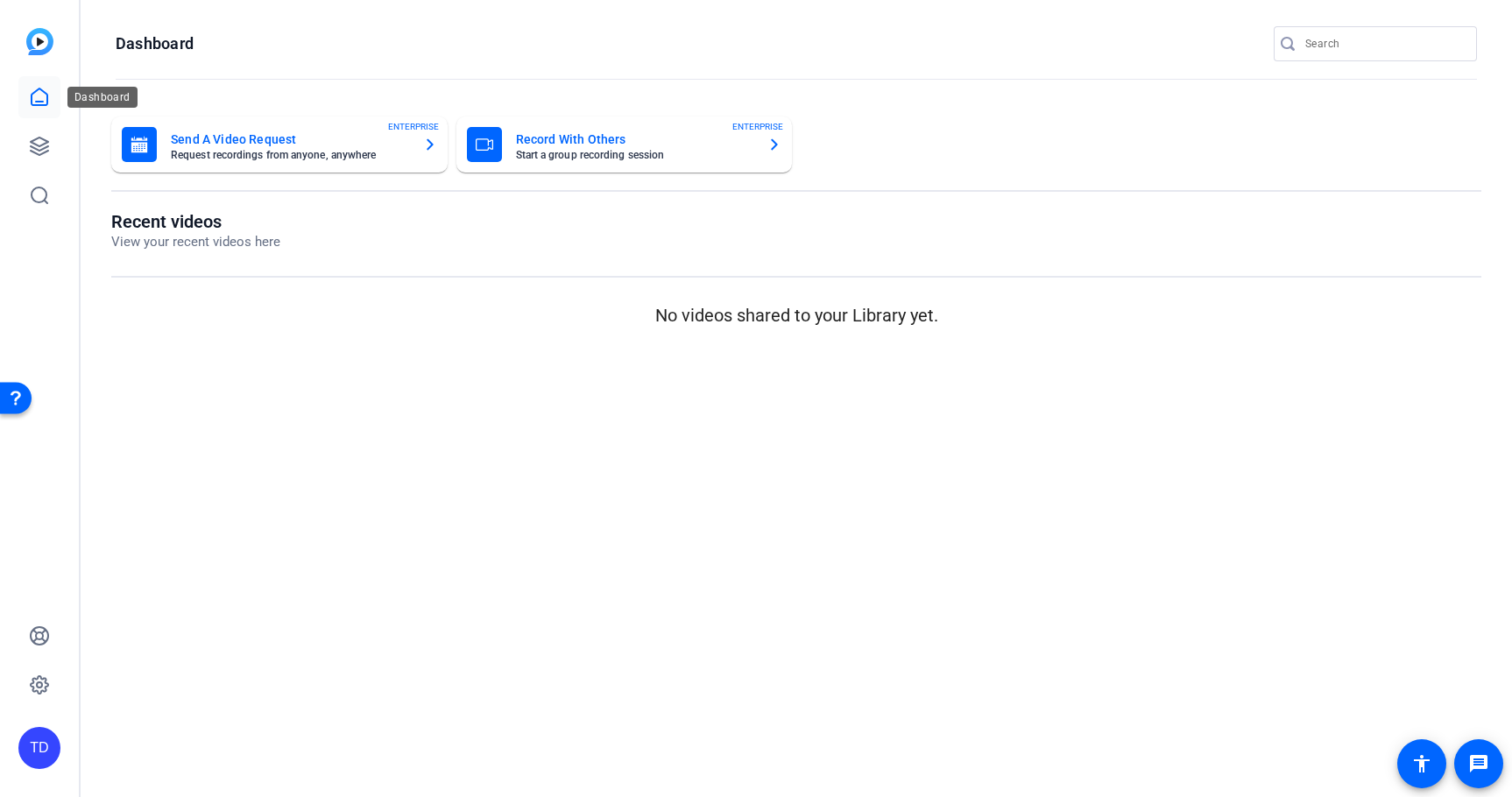
click at [29, 94] on icon at bounding box center [39, 97] width 21 height 21
click at [32, 142] on icon at bounding box center [39, 145] width 17 height 17
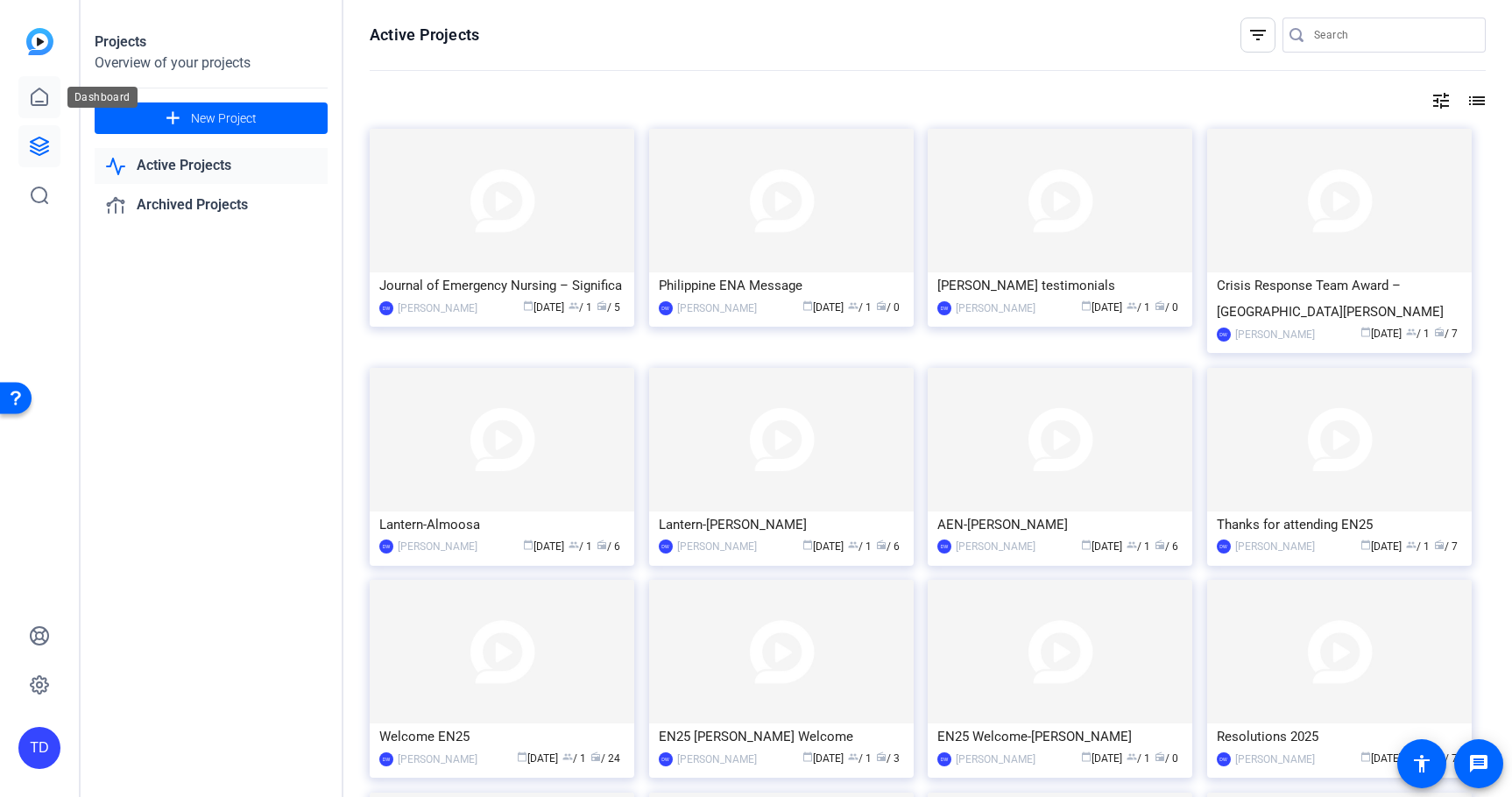
click at [41, 100] on icon at bounding box center [39, 97] width 21 height 21
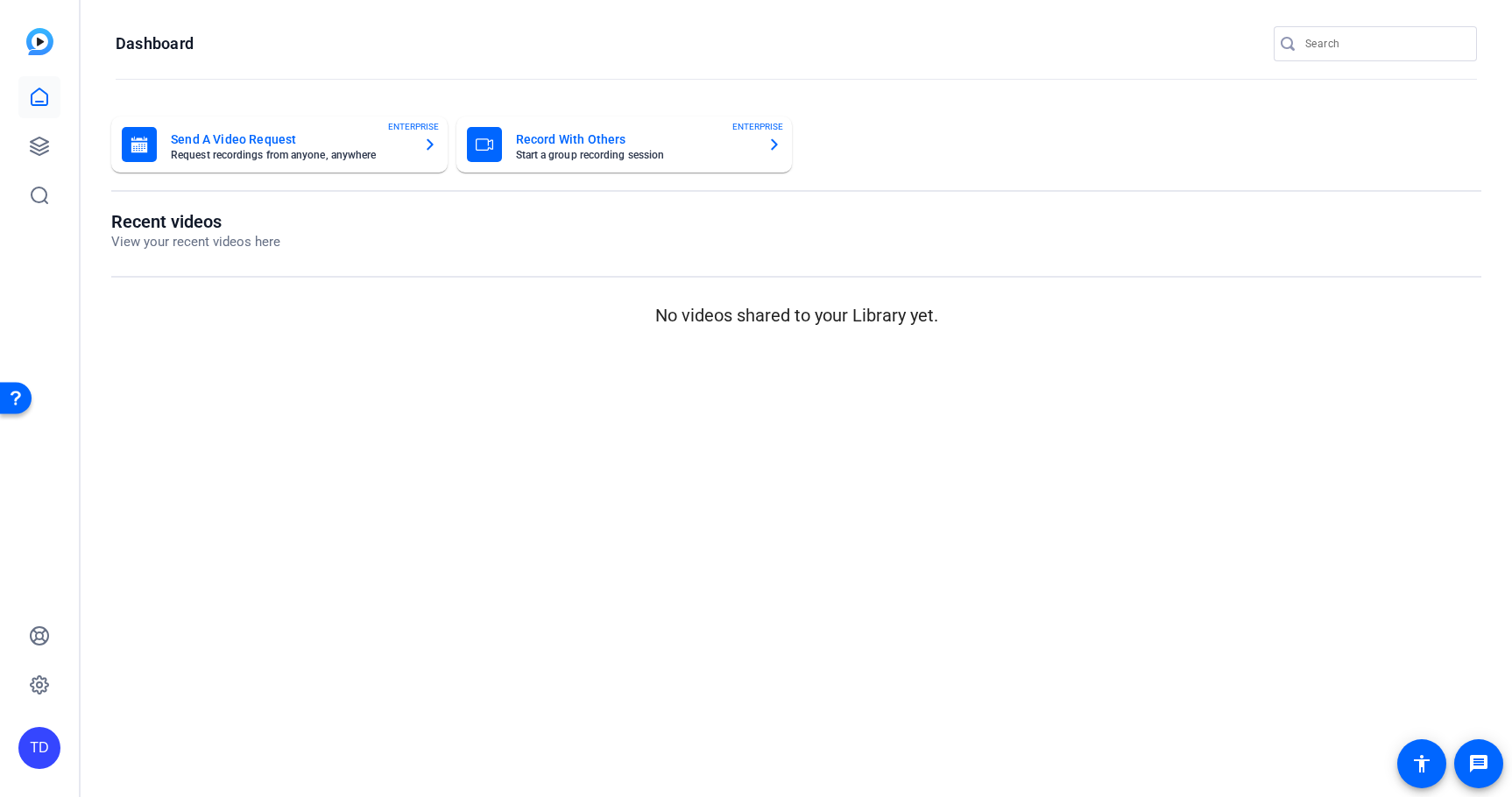
click at [404, 162] on mat-card "Send A Video Request Request recordings from anyone, anywhere ENTERPRISE" at bounding box center [280, 144] width 337 height 56
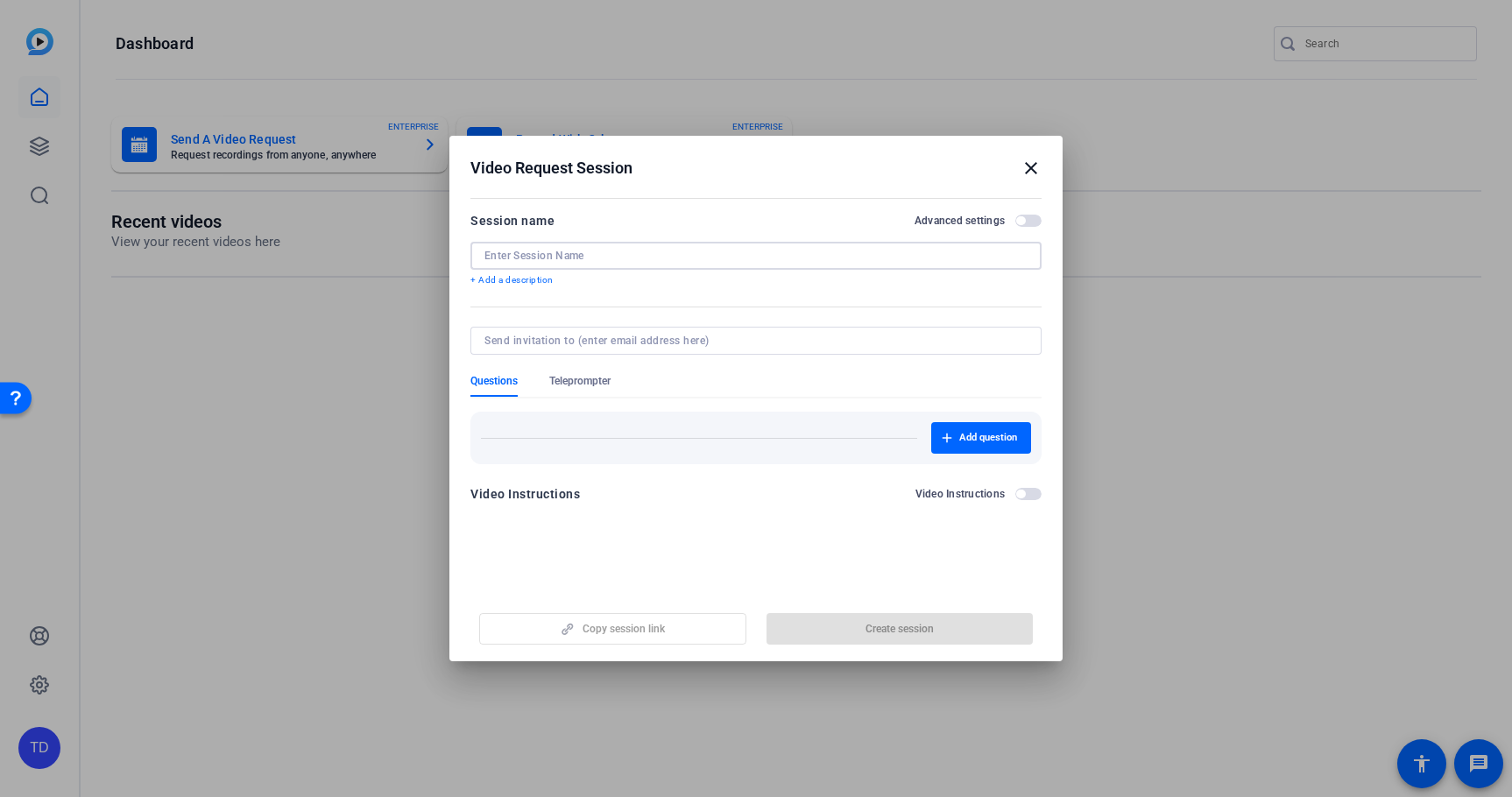
paste input "&MLVzWs3"
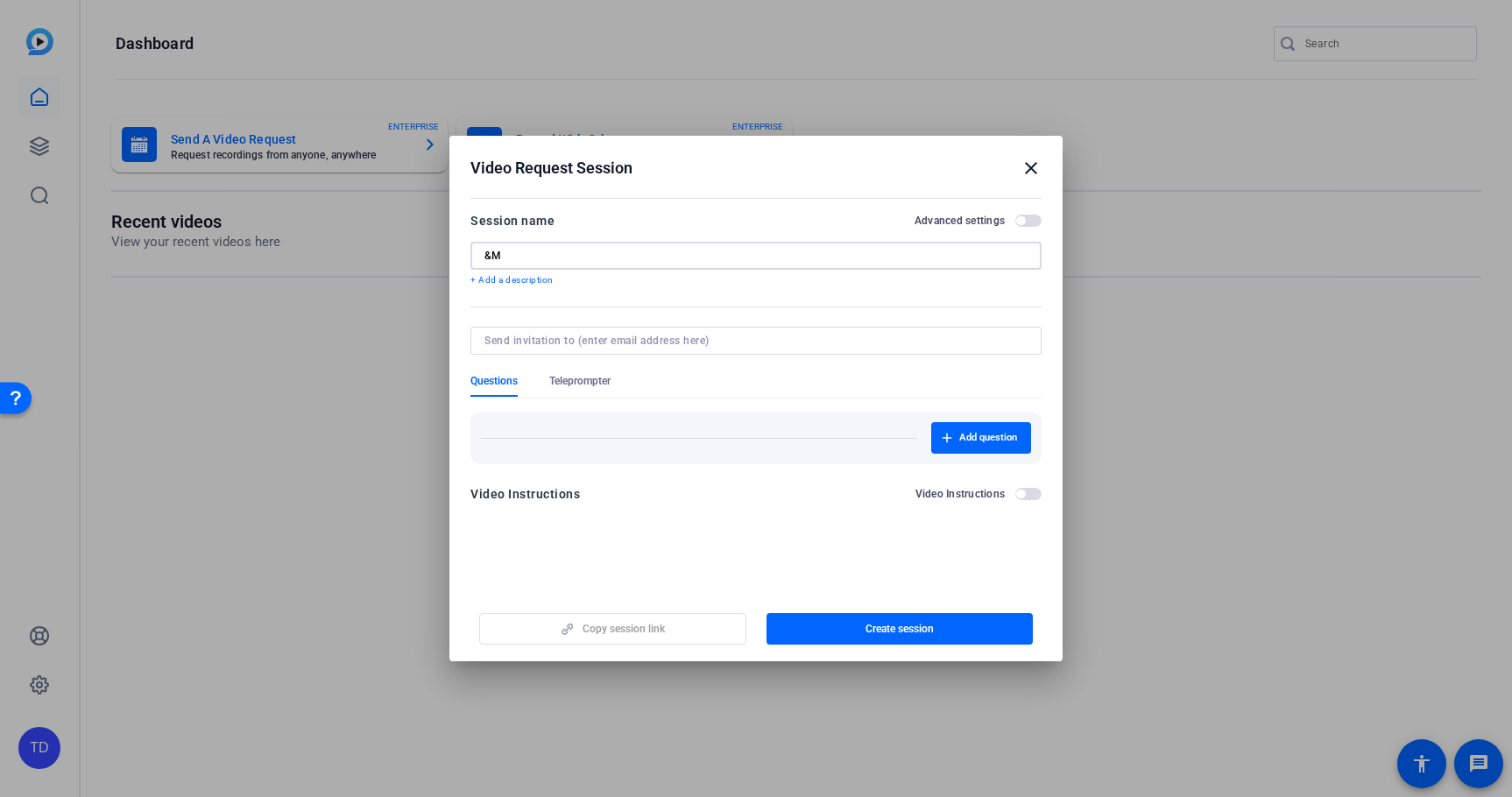
type input "&"
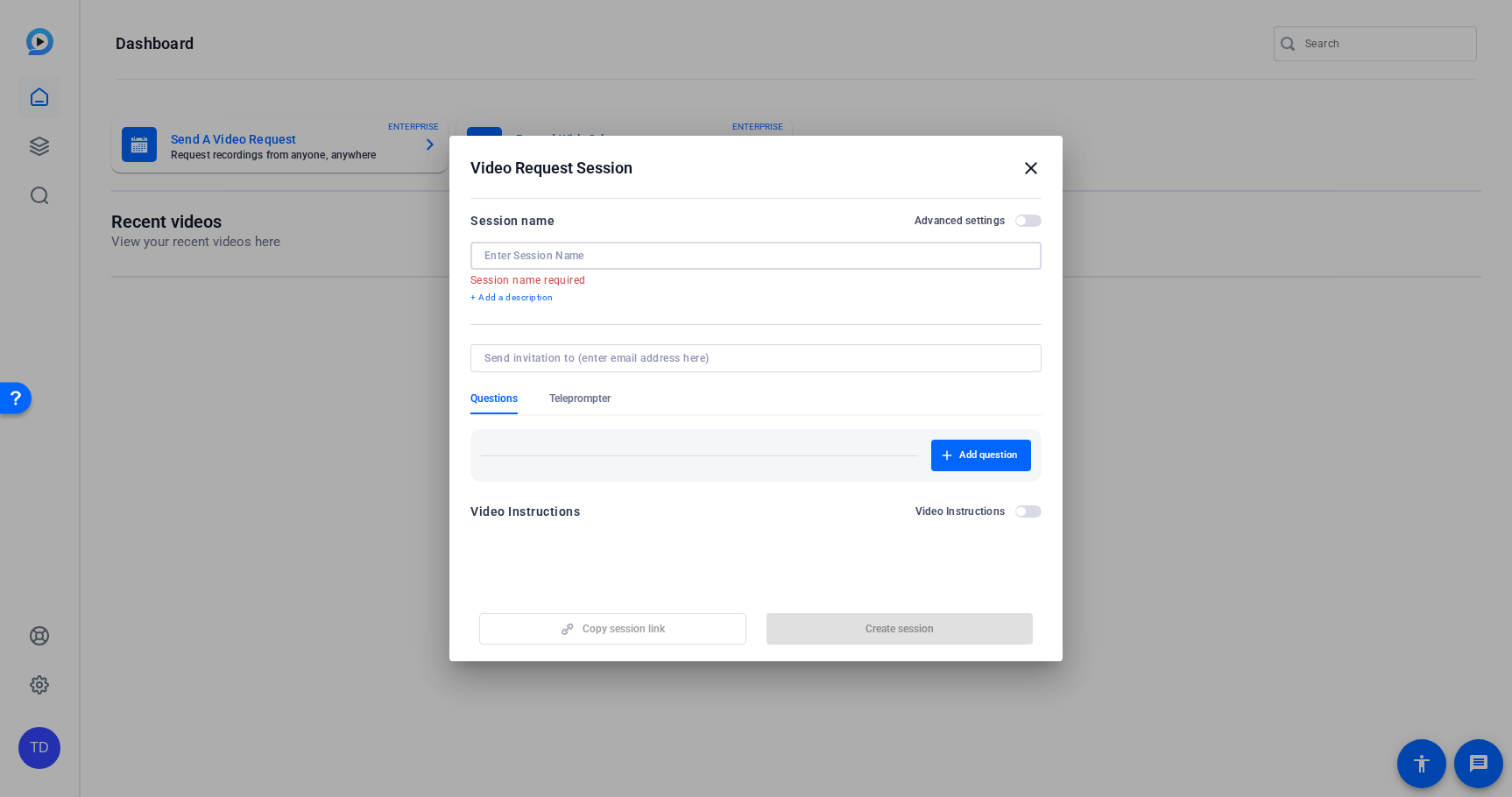
paste input "Global Exchange Scholarship Recipients"
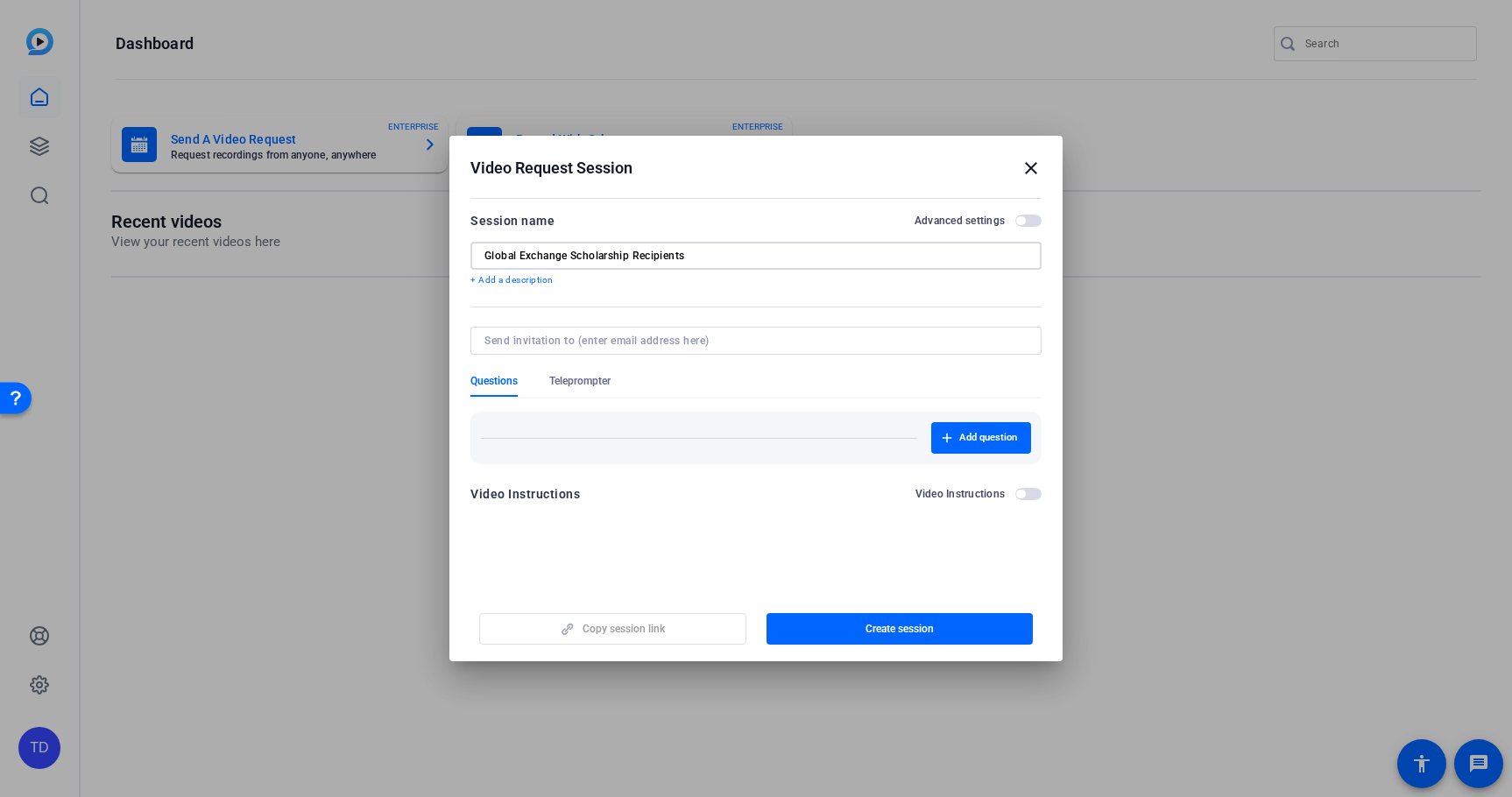
type input "Global Exchange Scholarship Recipients"
click at [1021, 221] on span "button" at bounding box center [1021, 221] width 9 height 9
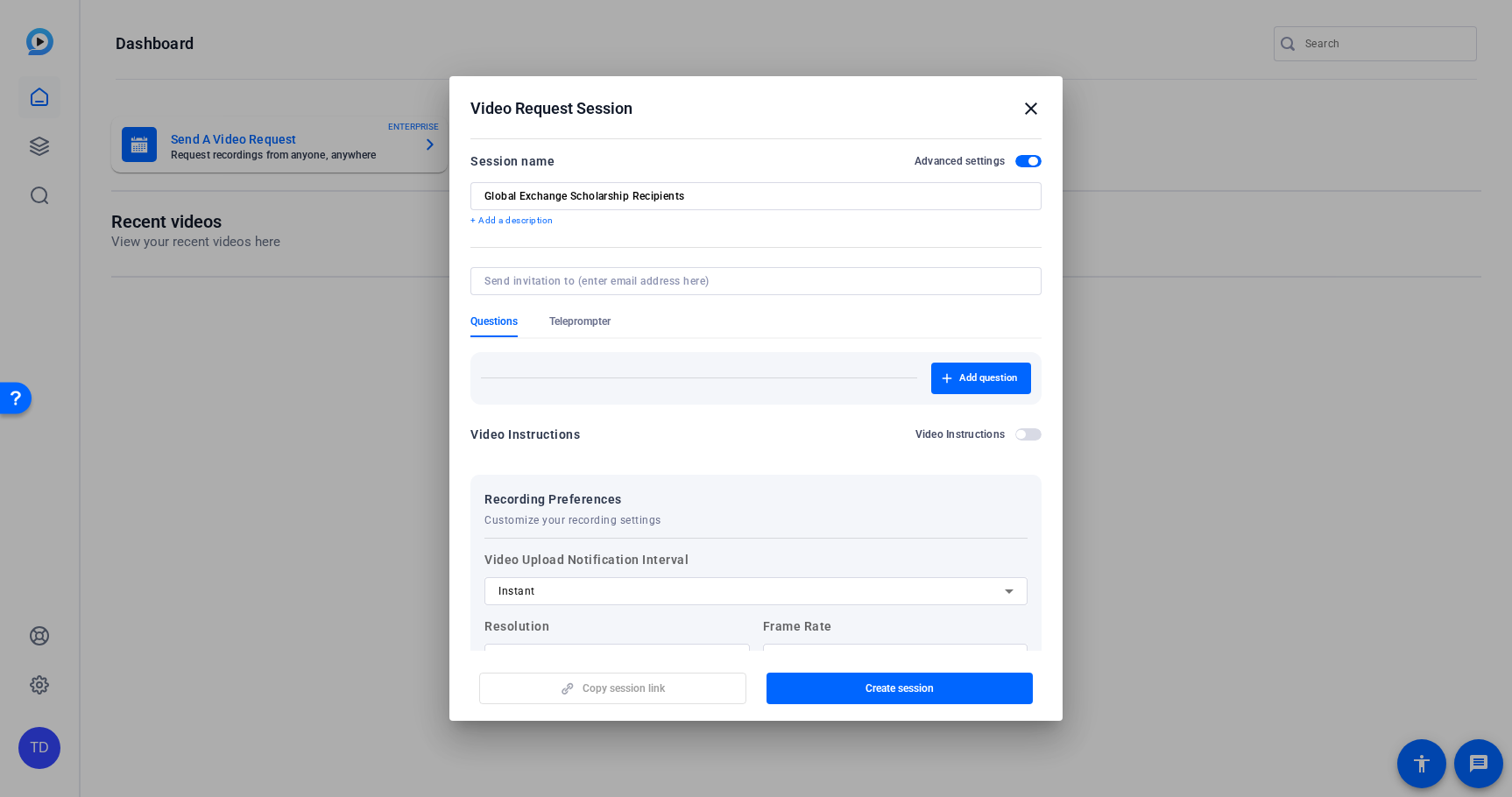
scroll to position [0, 0]
click at [1028, 155] on span "button" at bounding box center [1028, 160] width 27 height 12
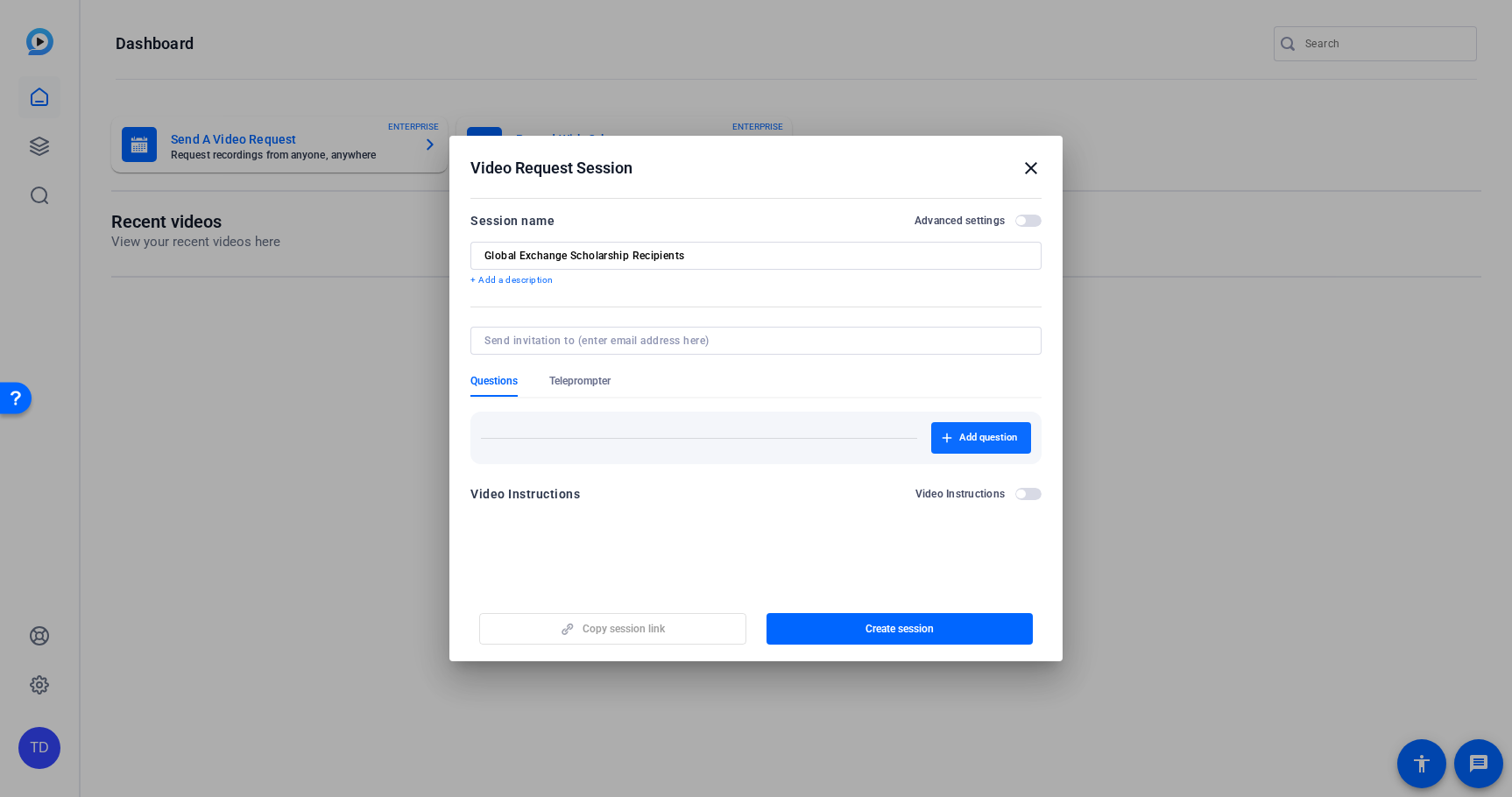
click at [1007, 442] on span "Add question" at bounding box center [987, 437] width 58 height 14
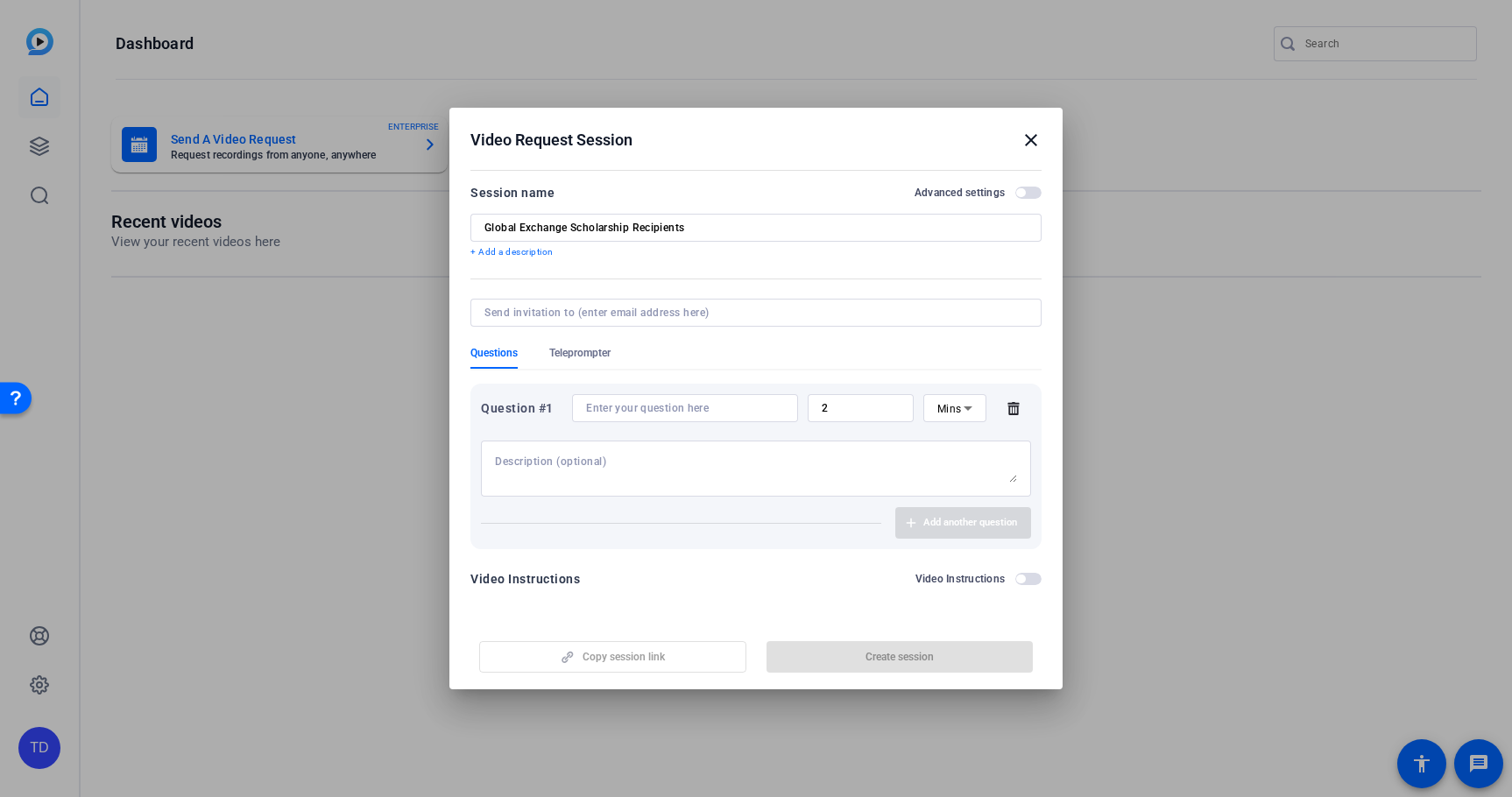
click at [1031, 138] on mat-icon "close" at bounding box center [1031, 140] width 21 height 21
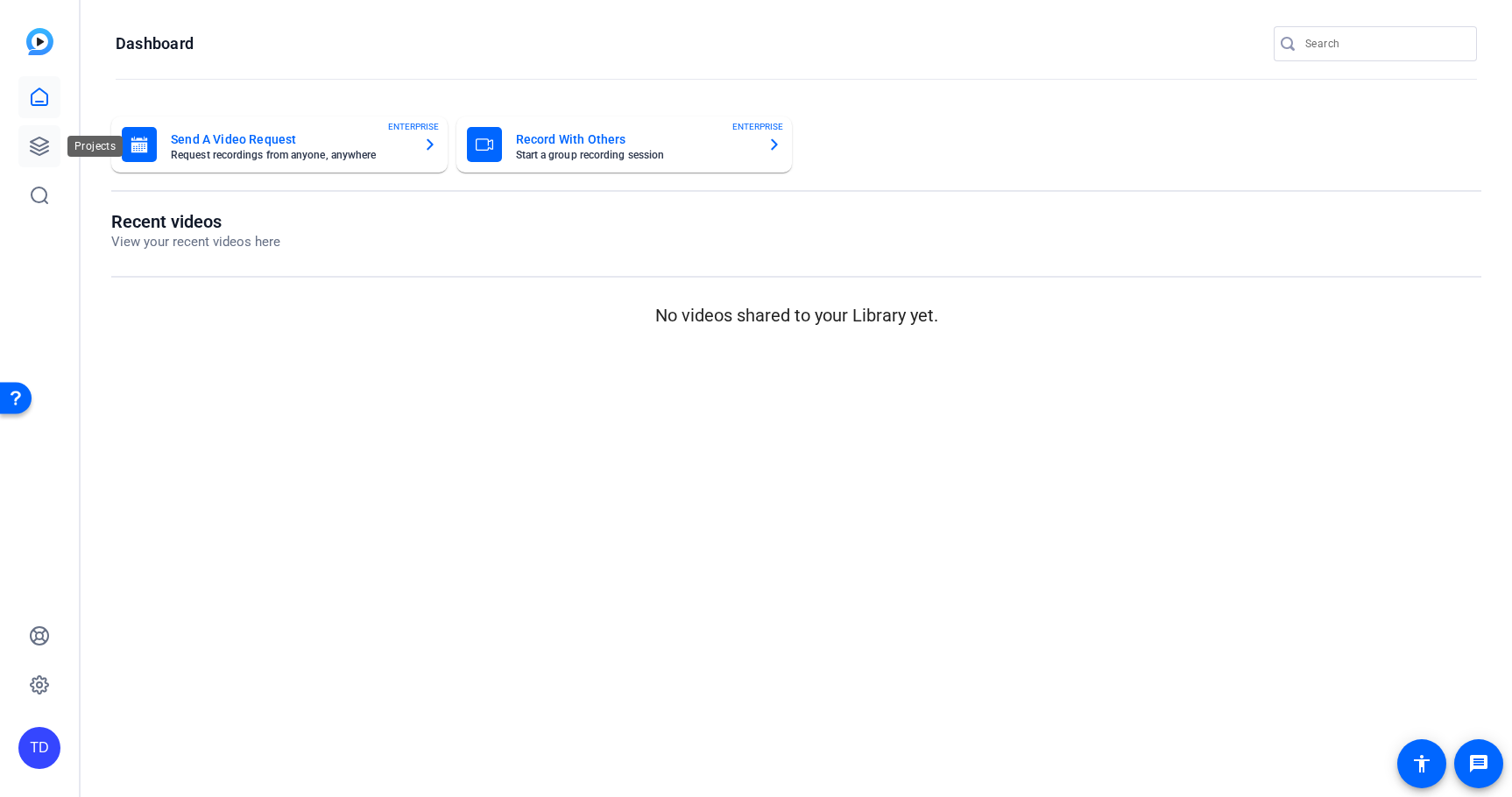
click at [37, 146] on icon at bounding box center [39, 146] width 21 height 21
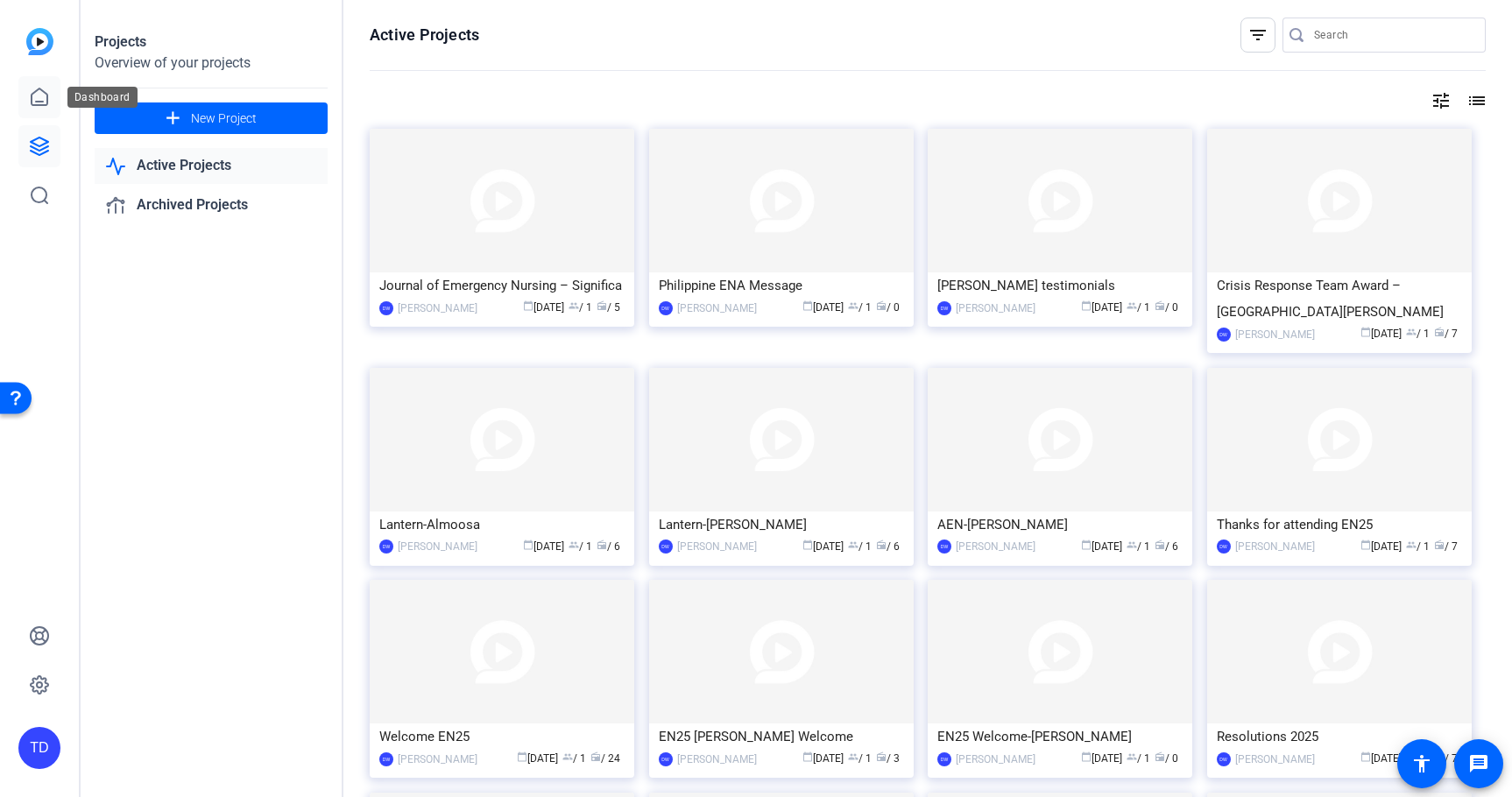
click at [43, 103] on icon at bounding box center [39, 97] width 21 height 21
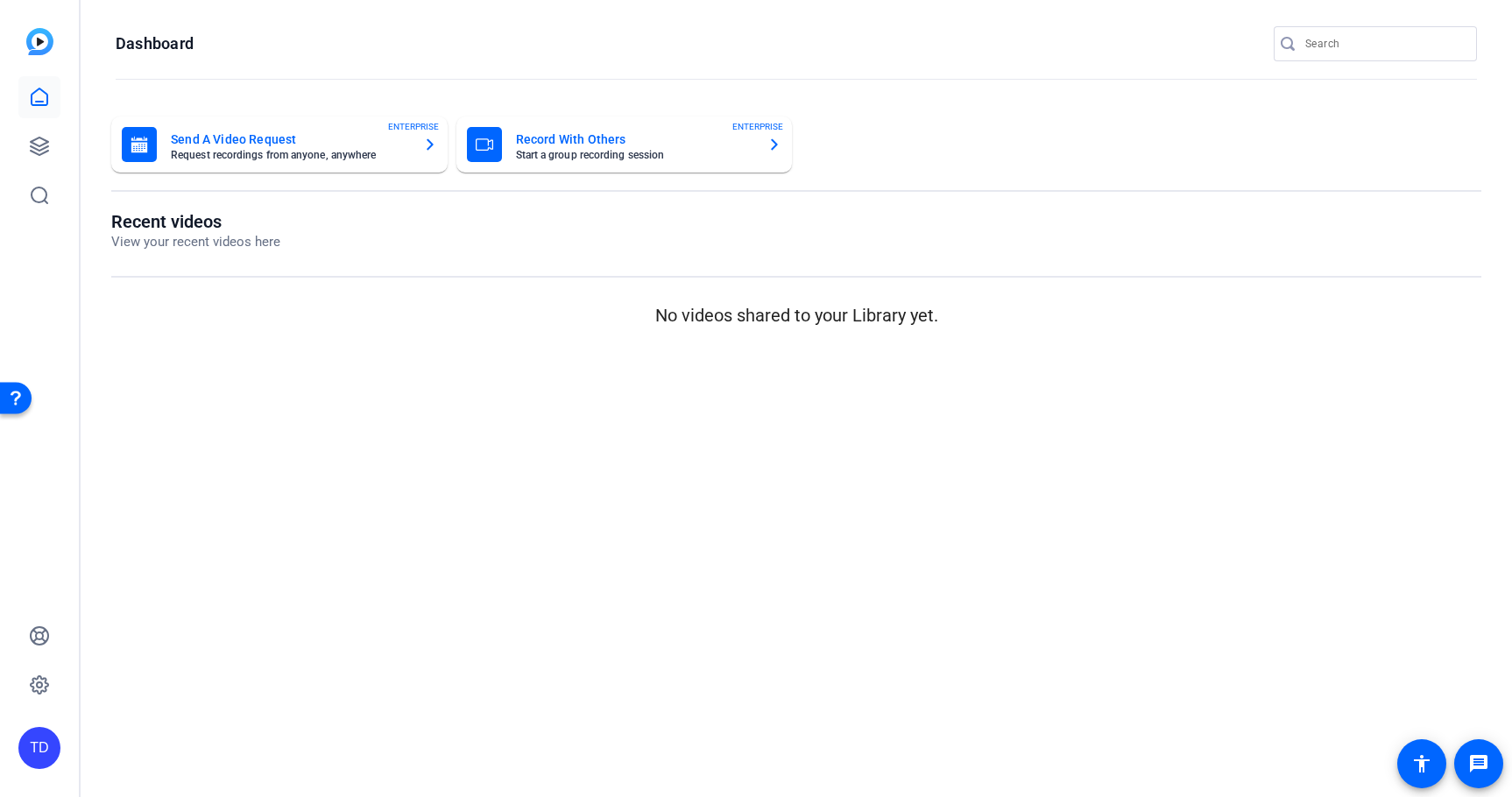
click at [421, 157] on div "Send A Video Request Request recordings from anyone, anywhere ENTERPRISE" at bounding box center [279, 144] width 316 height 35
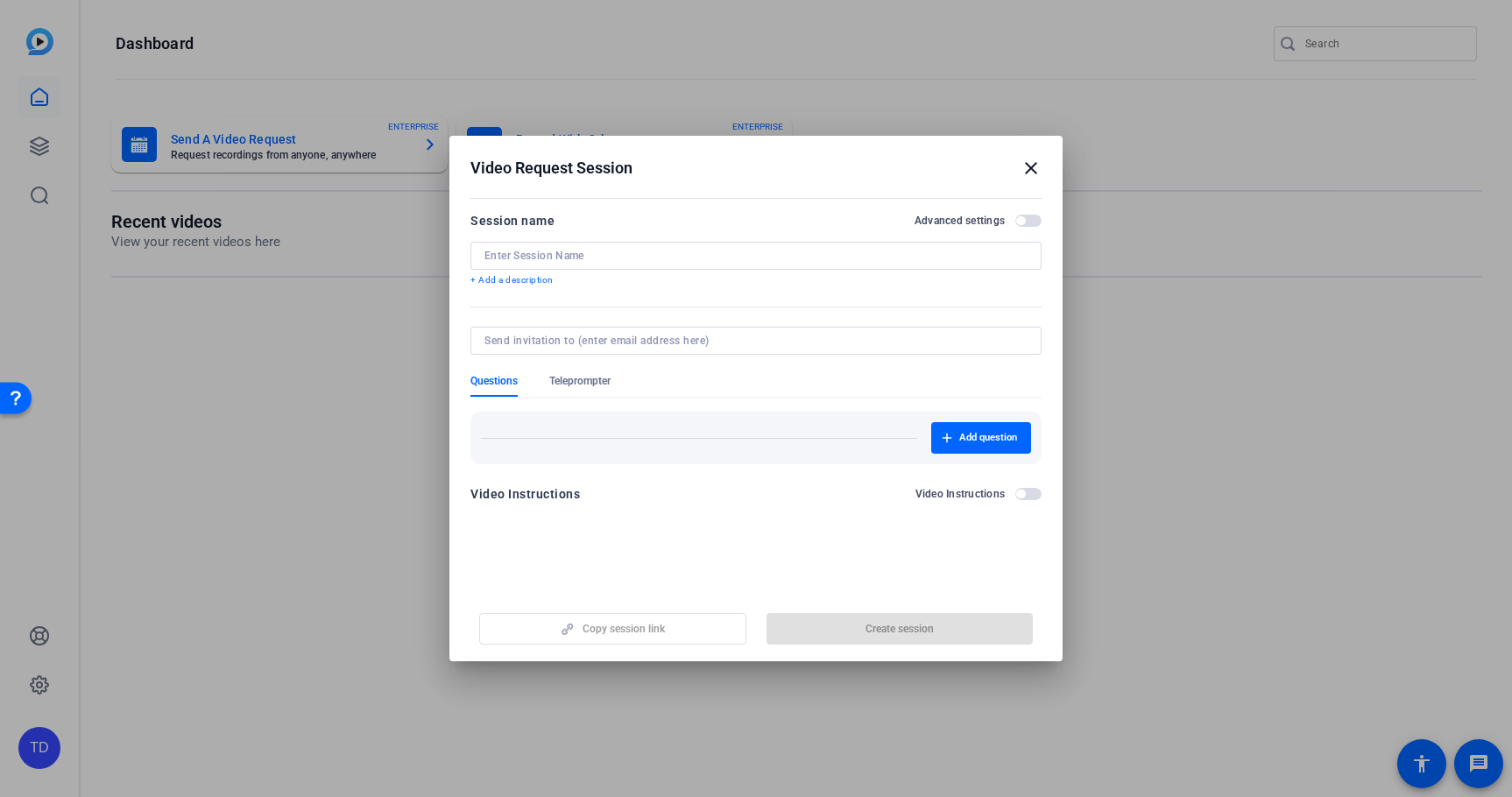
click at [524, 248] on div at bounding box center [756, 256] width 543 height 28
paste input "Global Exchange Scholarship Recipients"
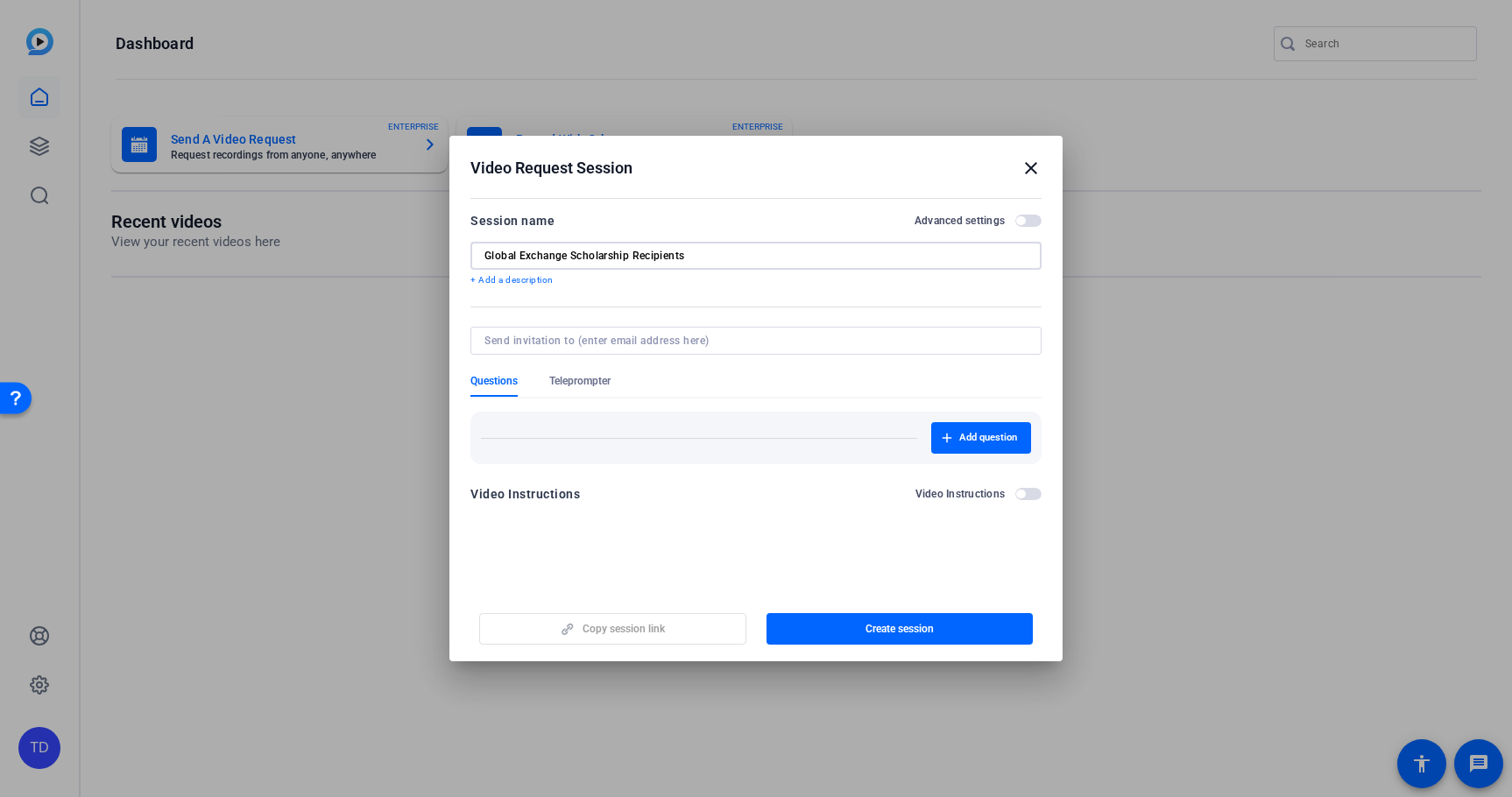
type input "Global Exchange Scholarship Recipients"
click at [690, 388] on div "Questions Teleprompter" at bounding box center [756, 385] width 571 height 23
click at [676, 625] on div "Copy session link Create session" at bounding box center [756, 622] width 571 height 45
click at [974, 437] on span "Add question" at bounding box center [987, 437] width 58 height 14
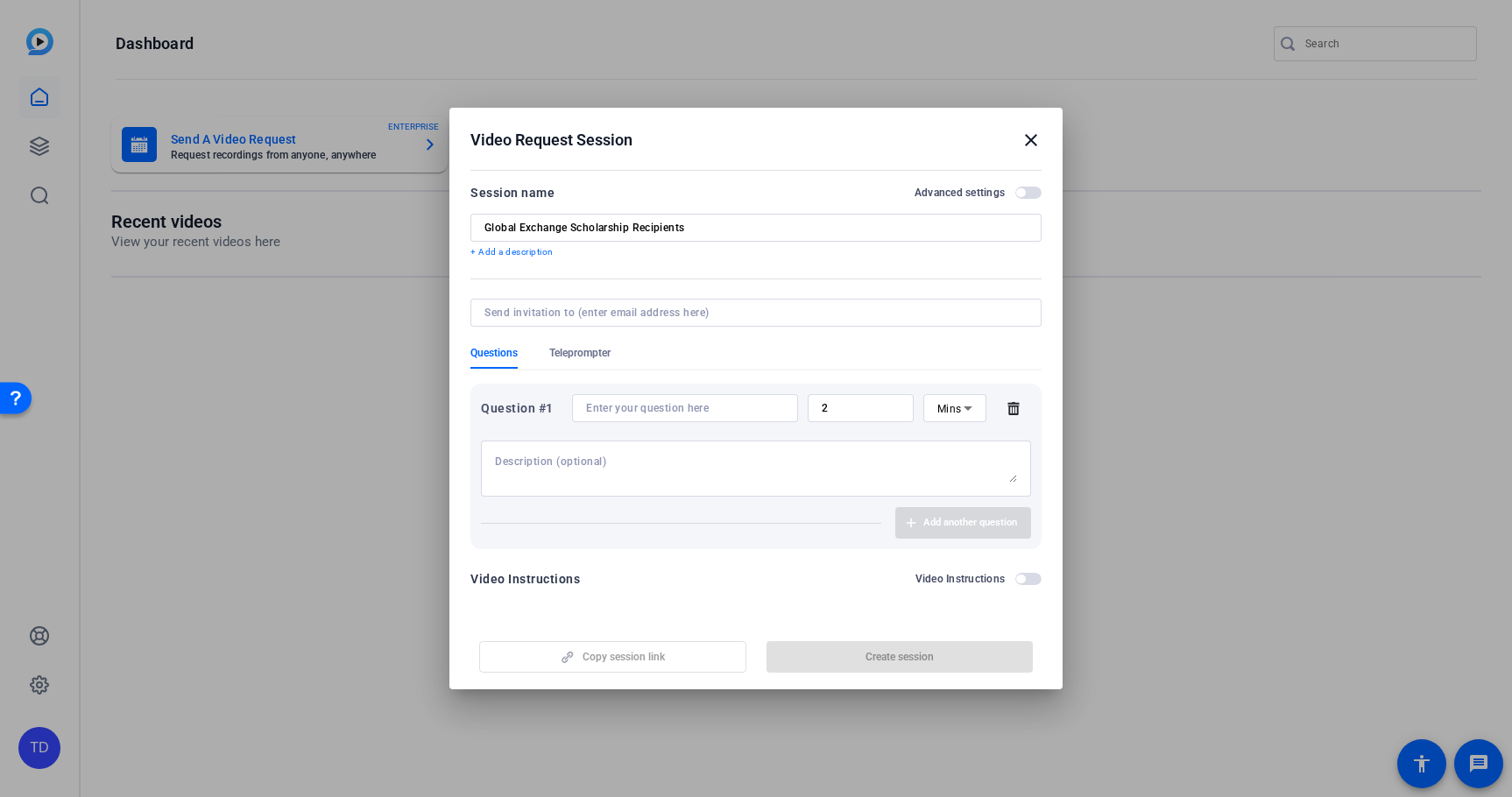
click at [692, 404] on input at bounding box center [685, 408] width 198 height 14
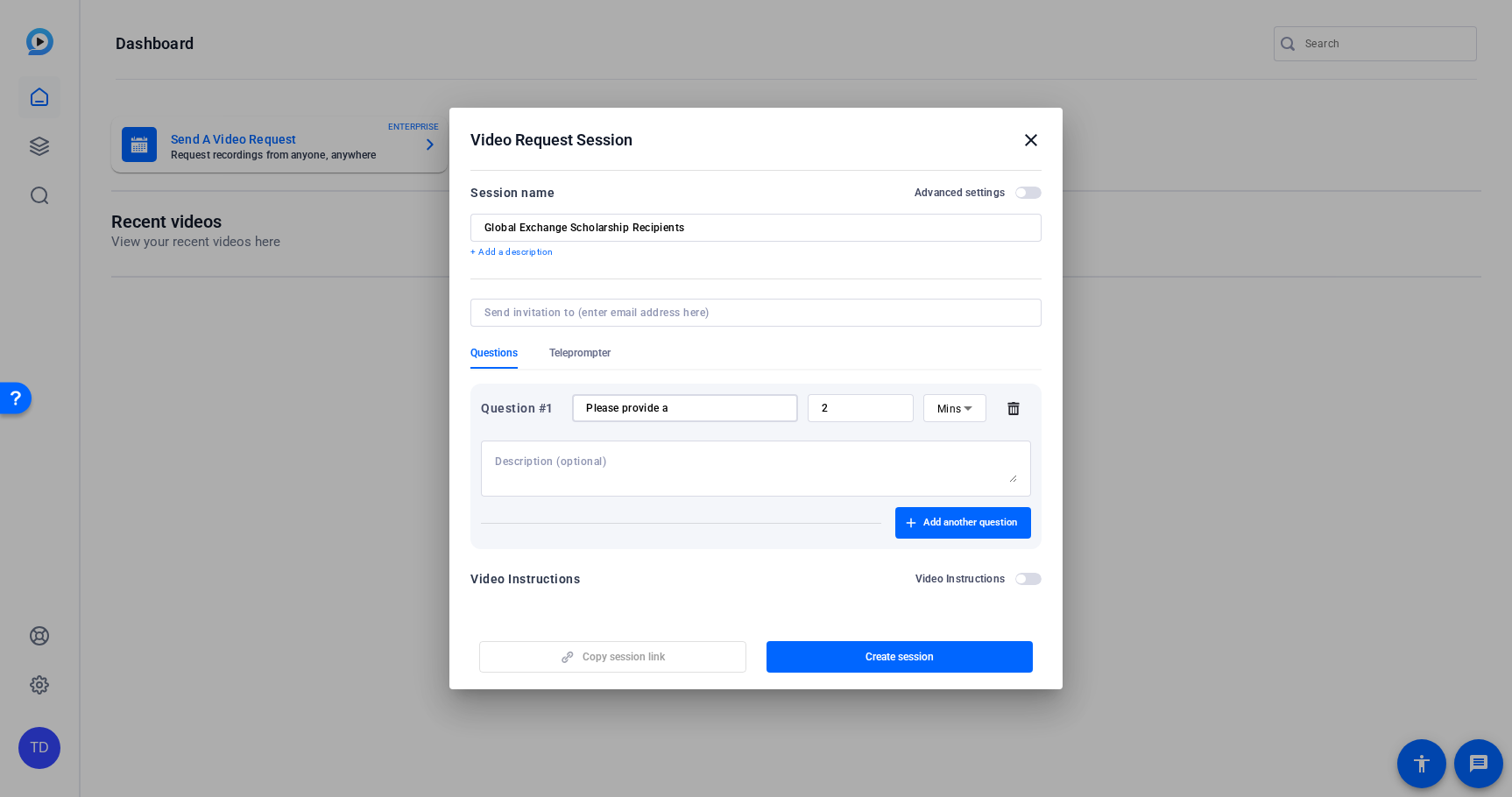
paste input "video testimonials"
click at [764, 408] on input "Please provide a video testimonial of your" at bounding box center [685, 408] width 198 height 14
paste input "Global Exchange Scholarship Recipient"
type input "Please provide a video testimonial of being a Global Exchange Scholarship Recip…"
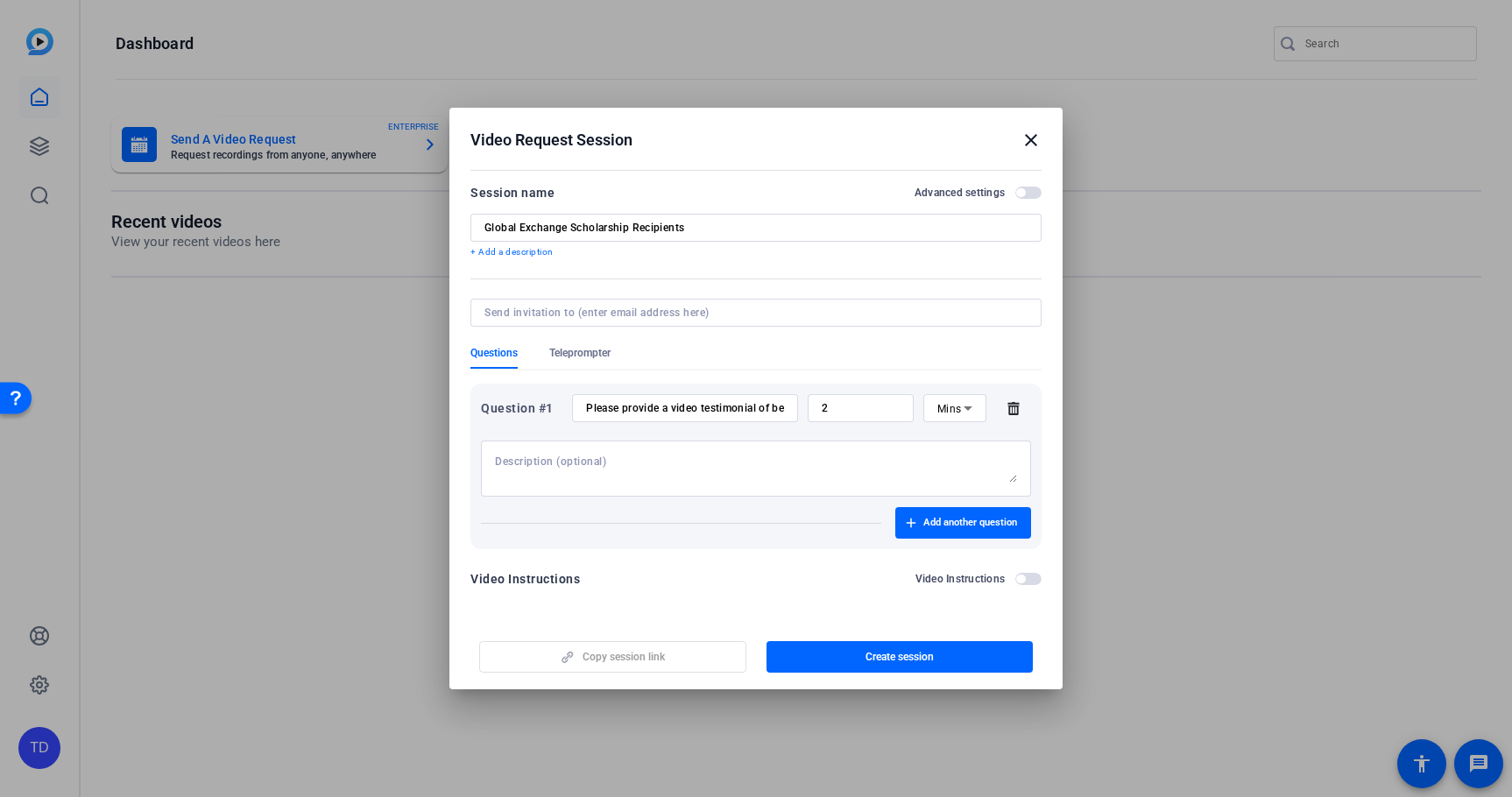
click at [733, 571] on div "Video Instructions Video Instructions" at bounding box center [756, 579] width 571 height 21
click at [684, 651] on div "Copy session link Create session" at bounding box center [756, 651] width 571 height 45
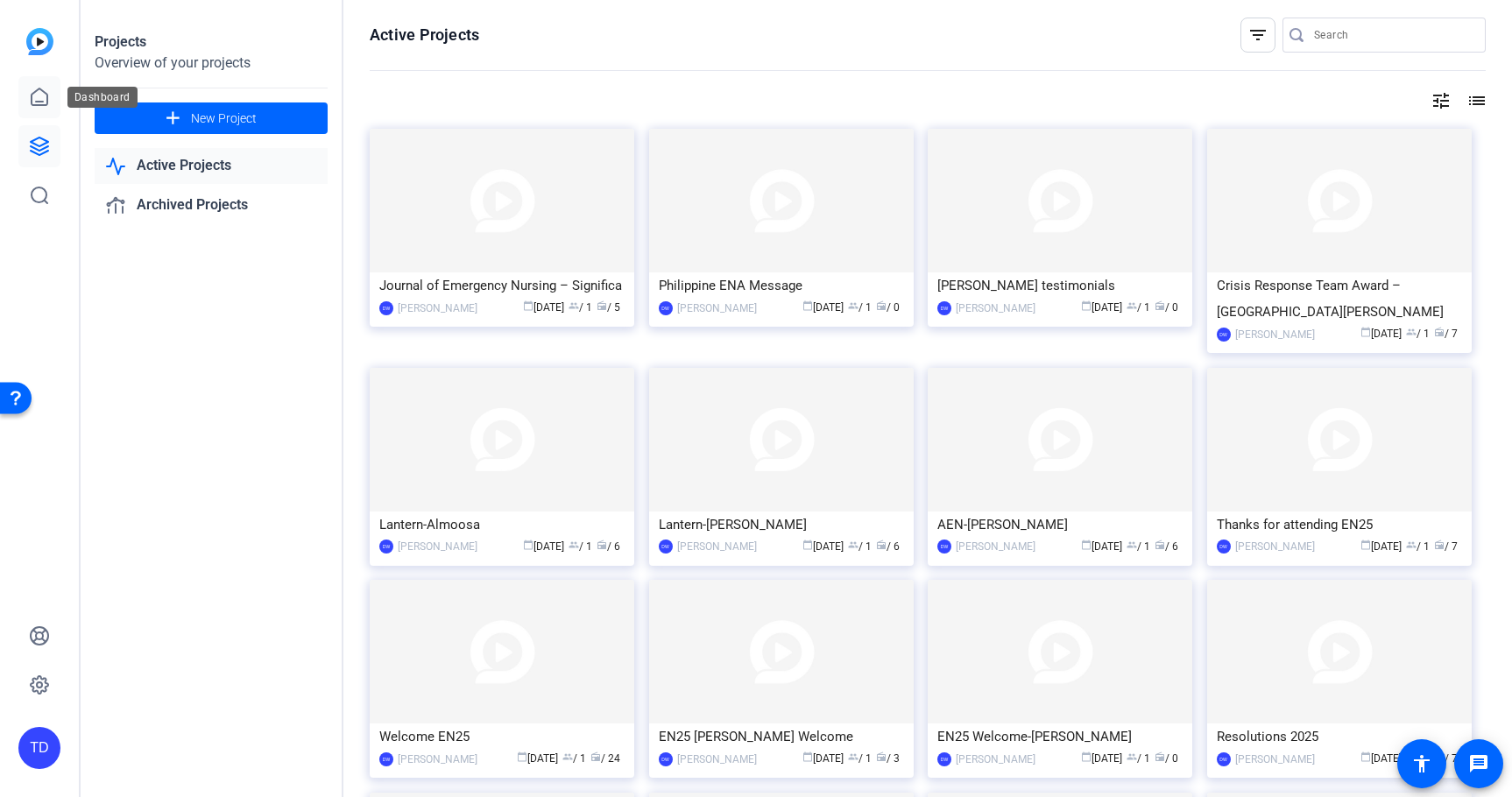
click at [41, 89] on icon at bounding box center [39, 97] width 16 height 17
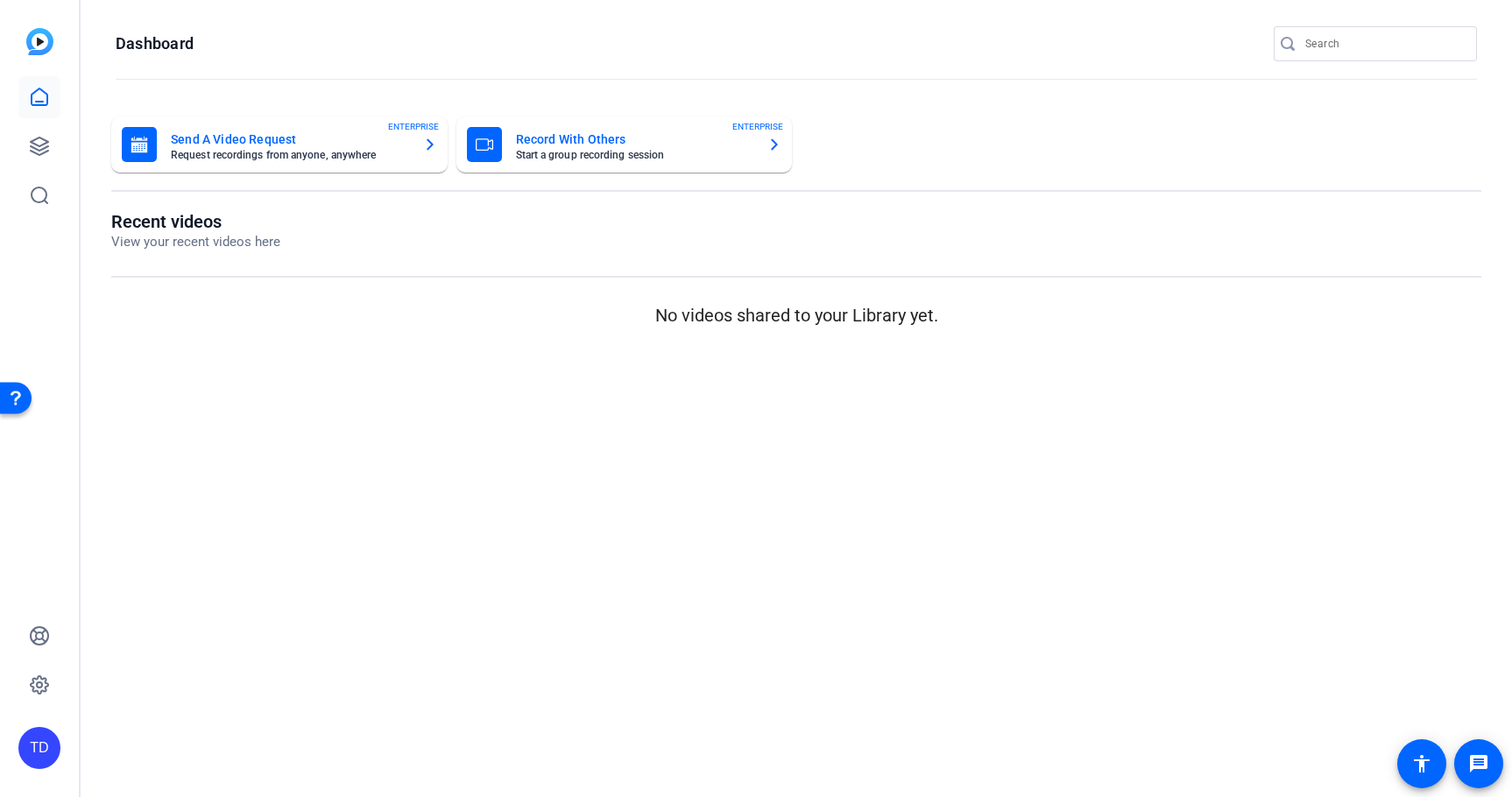
click at [343, 149] on mat-card-title "Send A Video Request" at bounding box center [290, 139] width 238 height 21
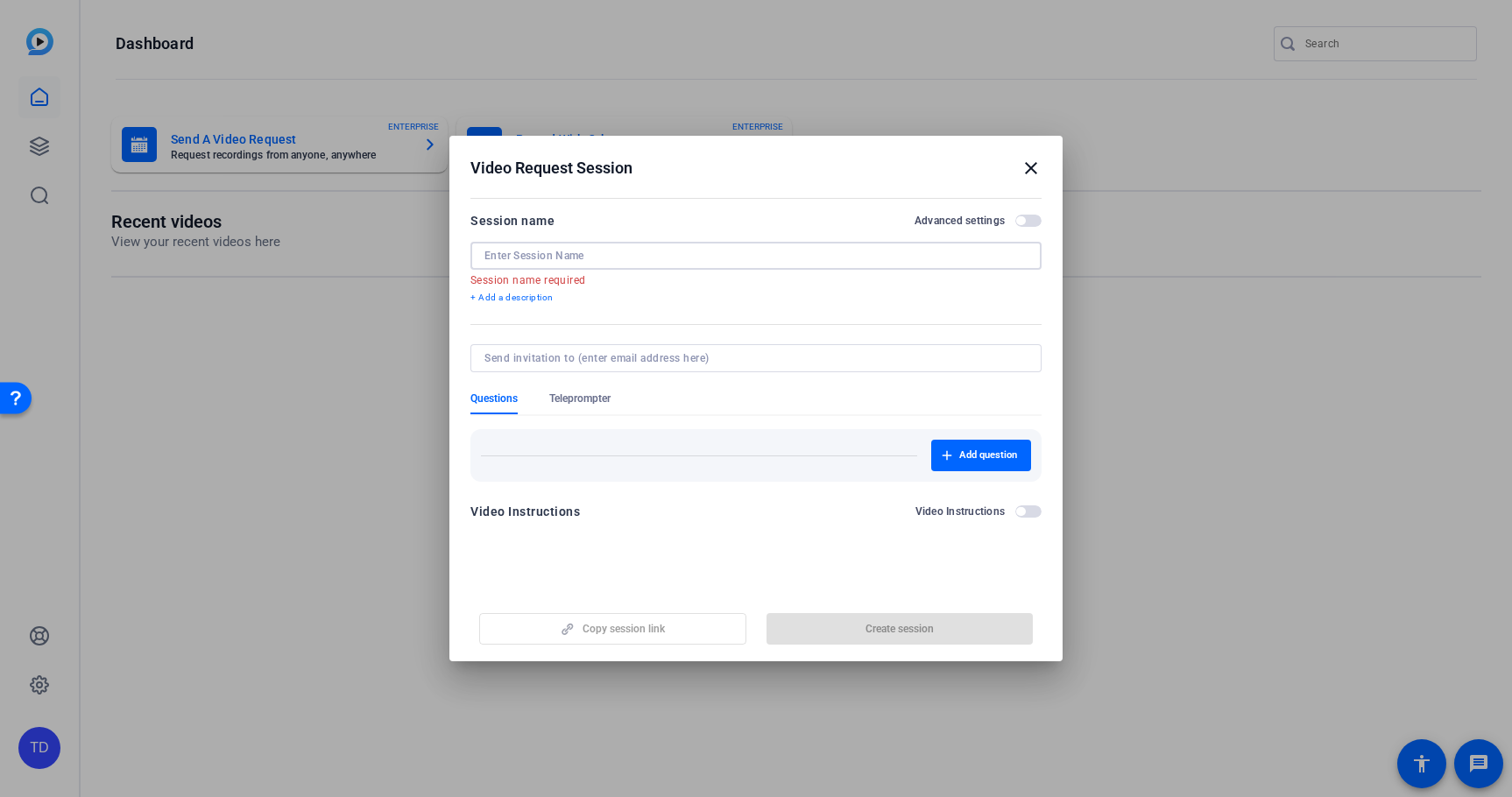
paste input "Global Exchange Scholarship Recipient"
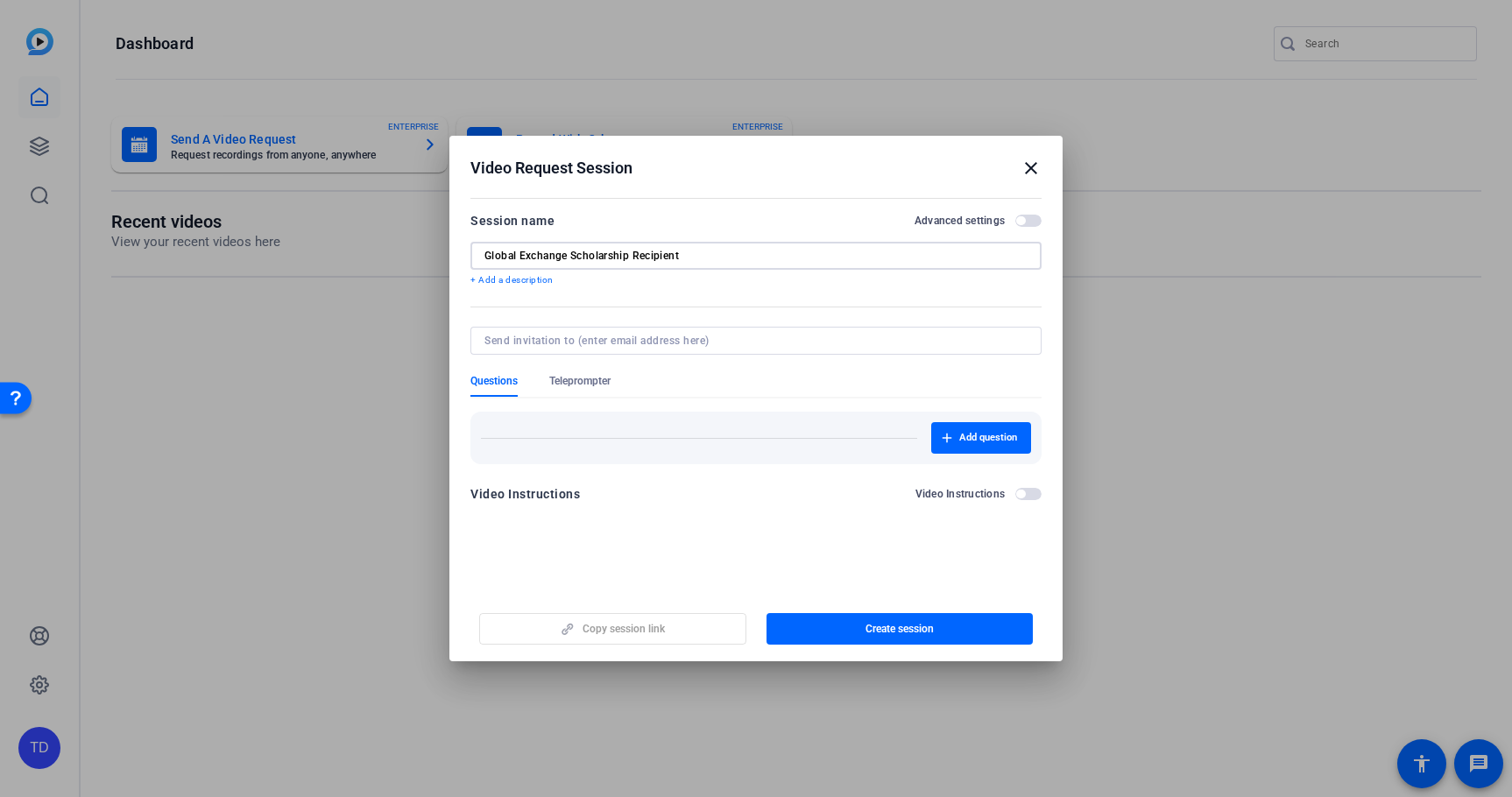
click at [1021, 261] on input "Global Exchange Scholarship Recipient" at bounding box center [756, 255] width 543 height 14
type input "Global Exchange Scholarship Recipient"
click at [945, 448] on span "button" at bounding box center [981, 438] width 100 height 42
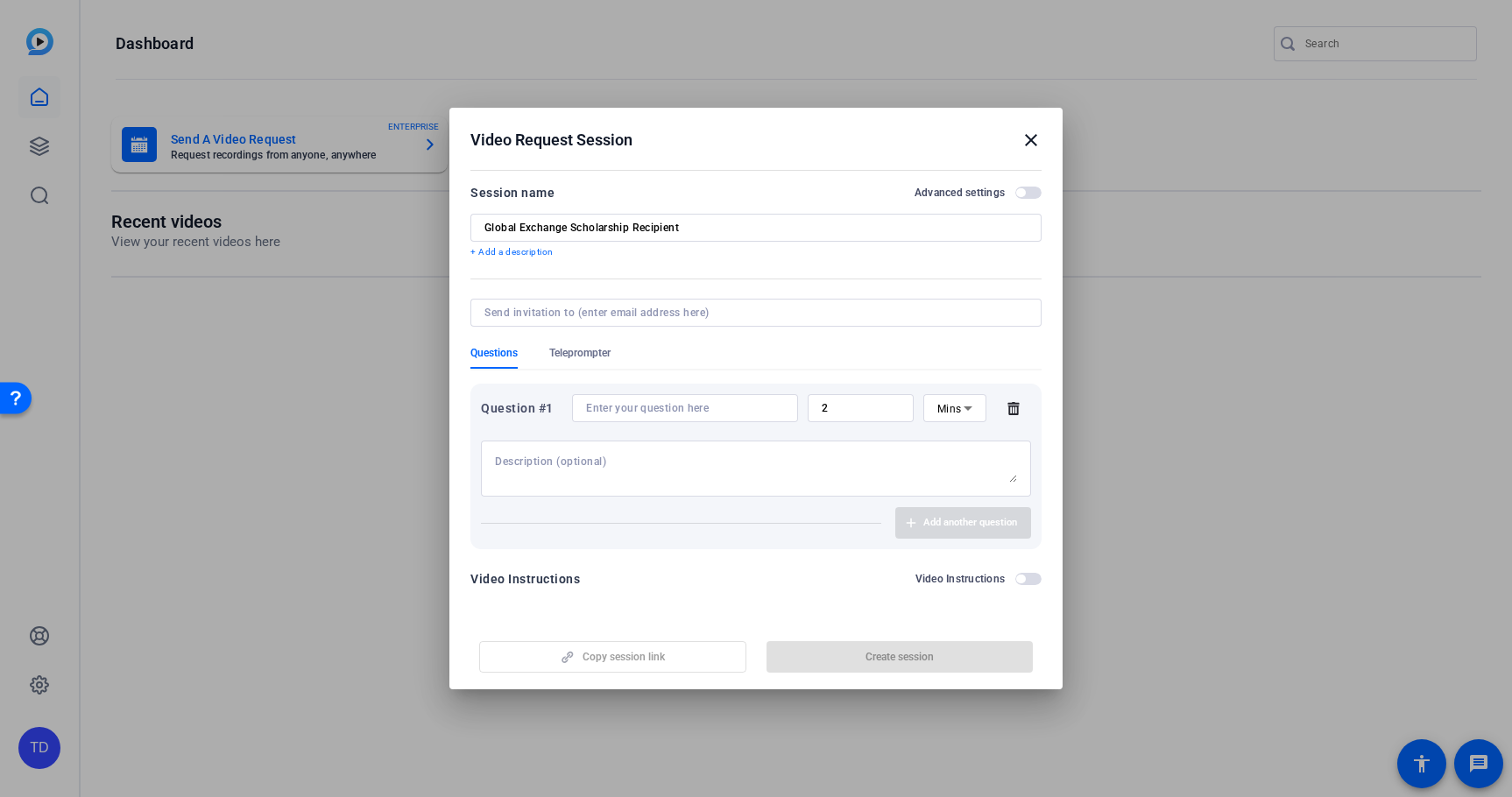
click at [627, 415] on div at bounding box center [685, 408] width 198 height 28
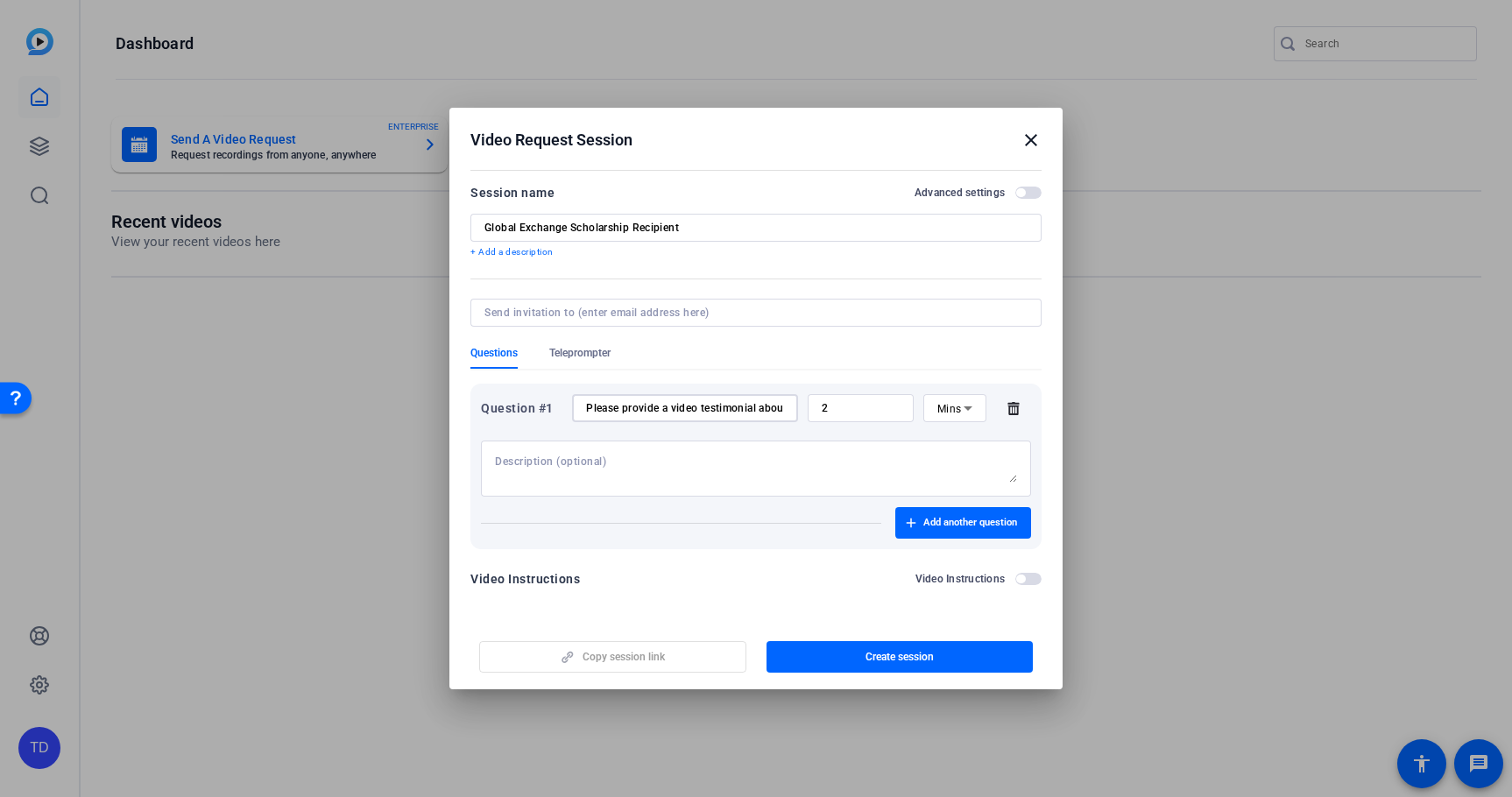
paste input "Global Exchange Scholarship Recipient"
type input "Please provide a video testimonial about your Global Exchange Scholarship Recip…"
click at [825, 660] on span "button" at bounding box center [900, 657] width 267 height 42
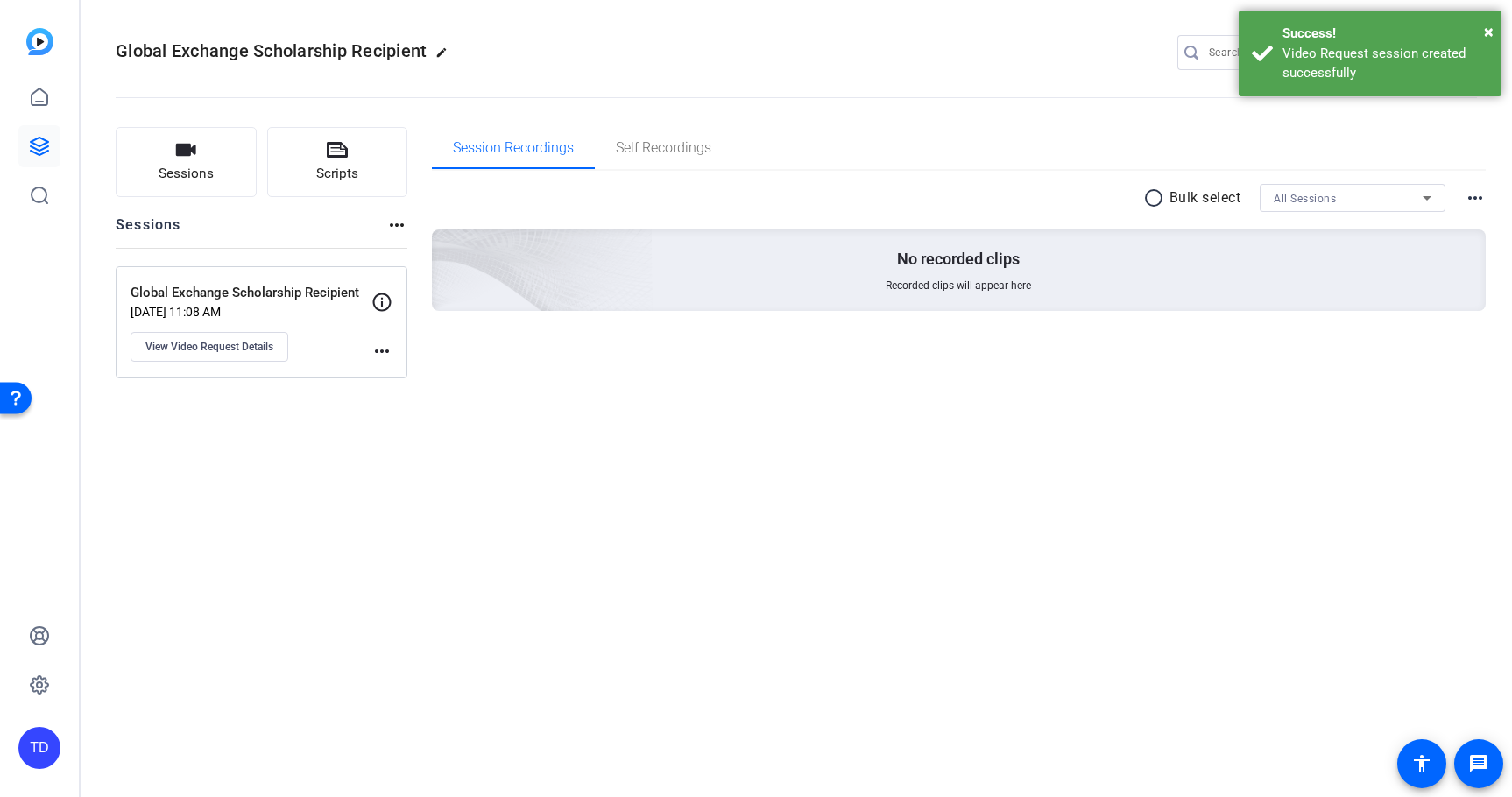
click at [388, 297] on icon at bounding box center [383, 302] width 18 height 18
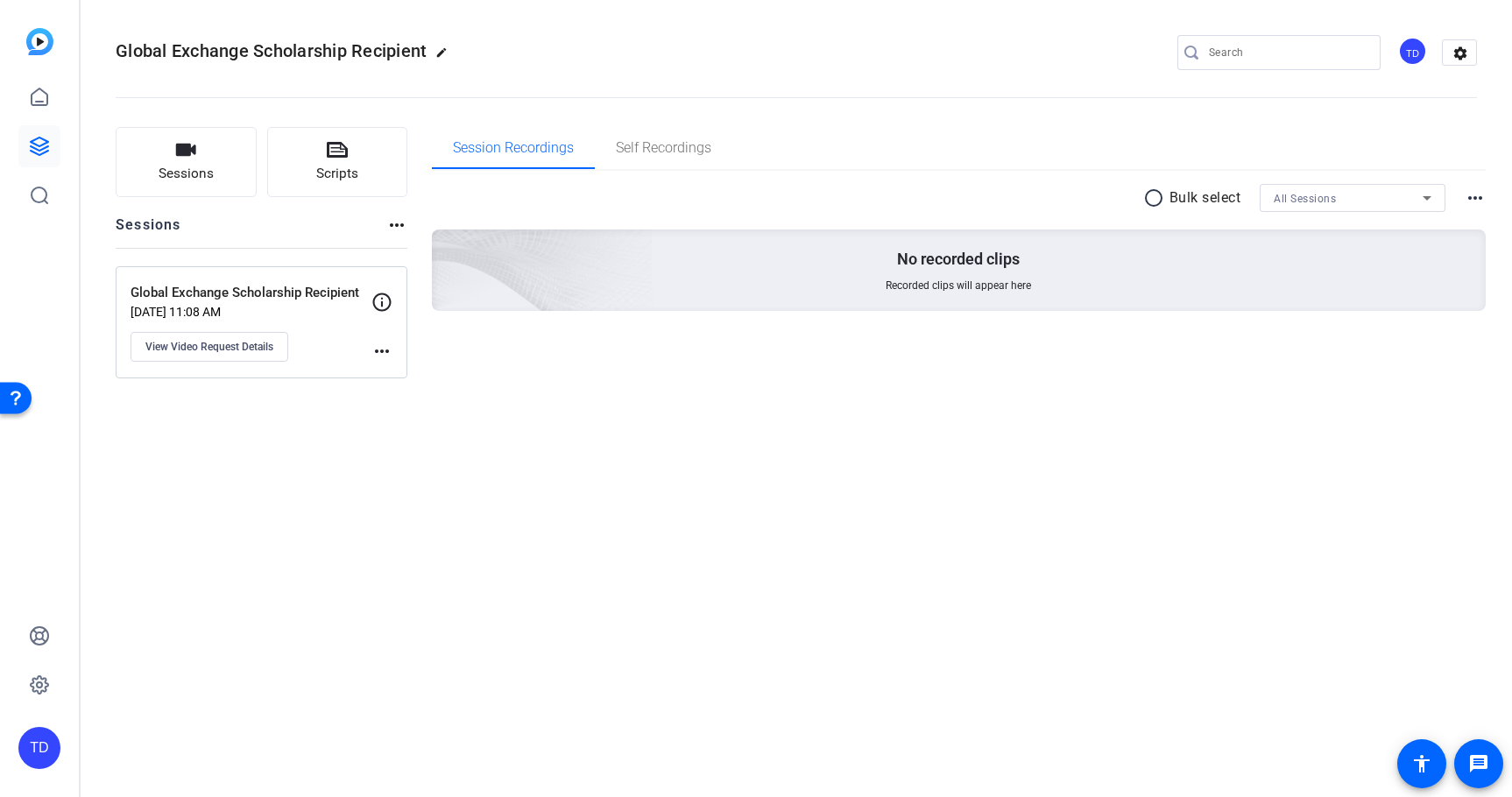
click at [385, 344] on mat-icon "more_horiz" at bounding box center [382, 351] width 21 height 21
click at [338, 352] on div at bounding box center [756, 398] width 1512 height 797
click at [263, 347] on span "View Video Request Details" at bounding box center [209, 346] width 128 height 14
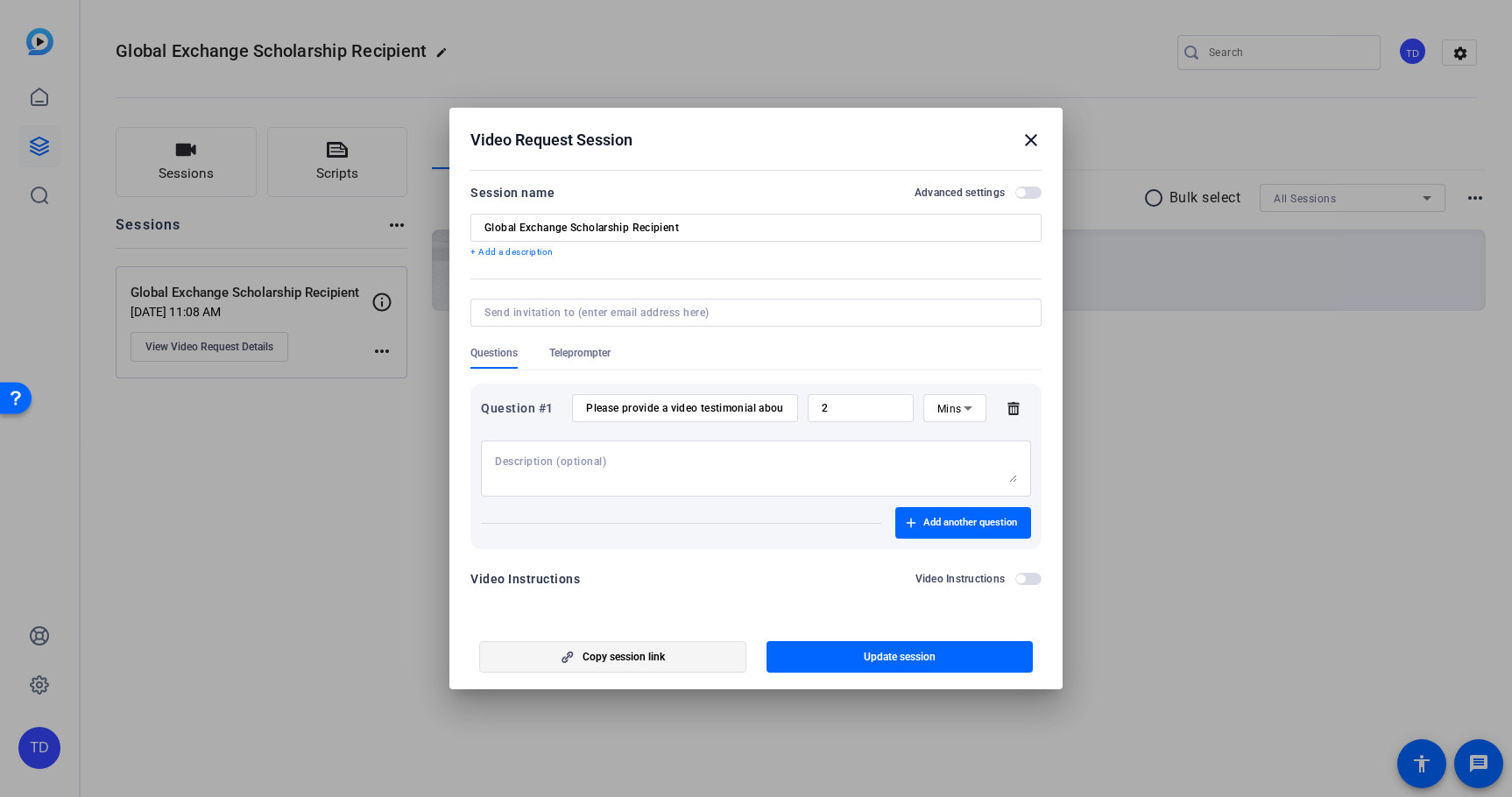
click at [643, 663] on span "Copy session link" at bounding box center [623, 656] width 82 height 14
click at [1031, 139] on mat-icon "close" at bounding box center [1031, 140] width 21 height 21
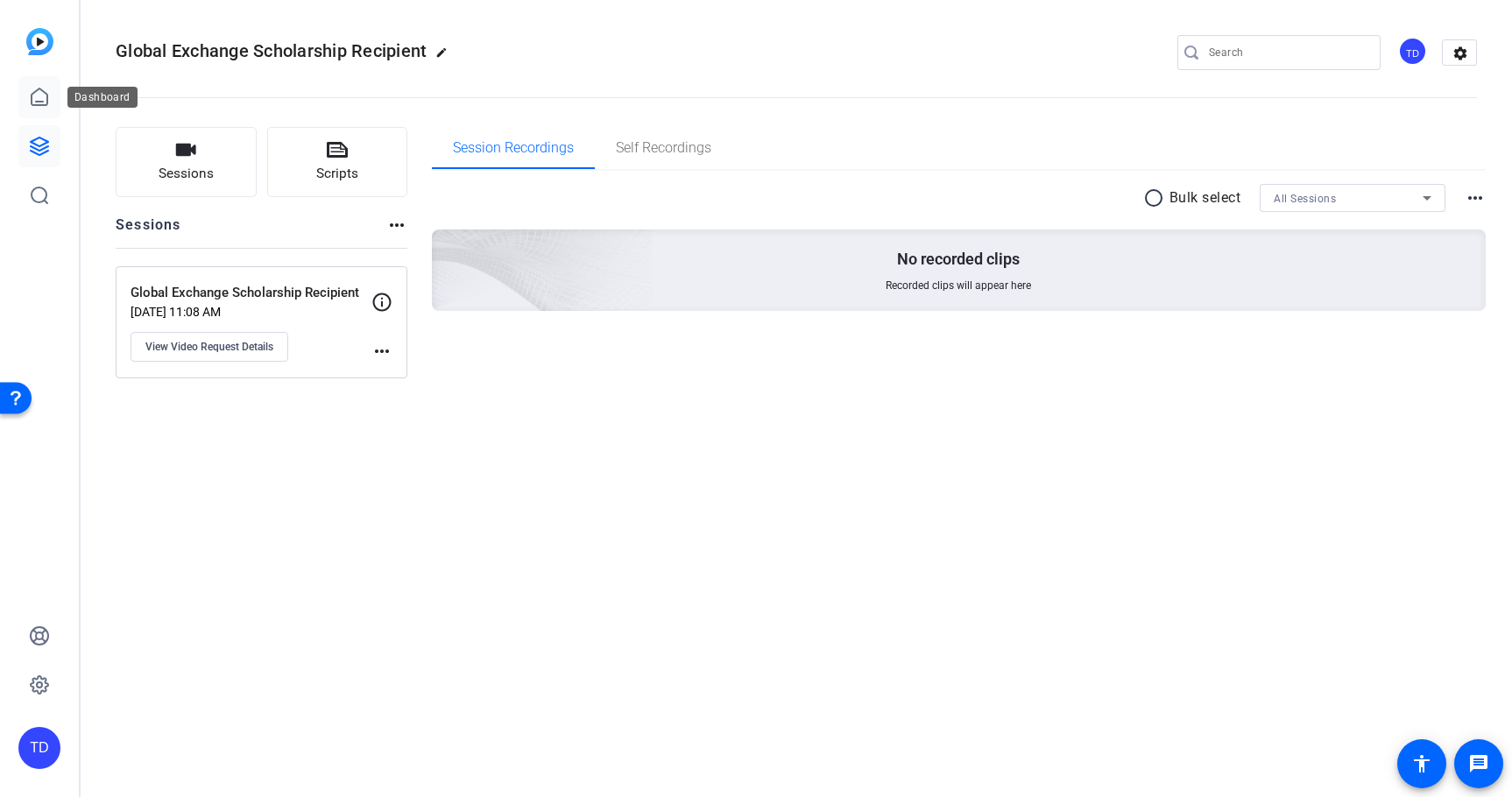
click at [32, 96] on icon at bounding box center [39, 97] width 16 height 17
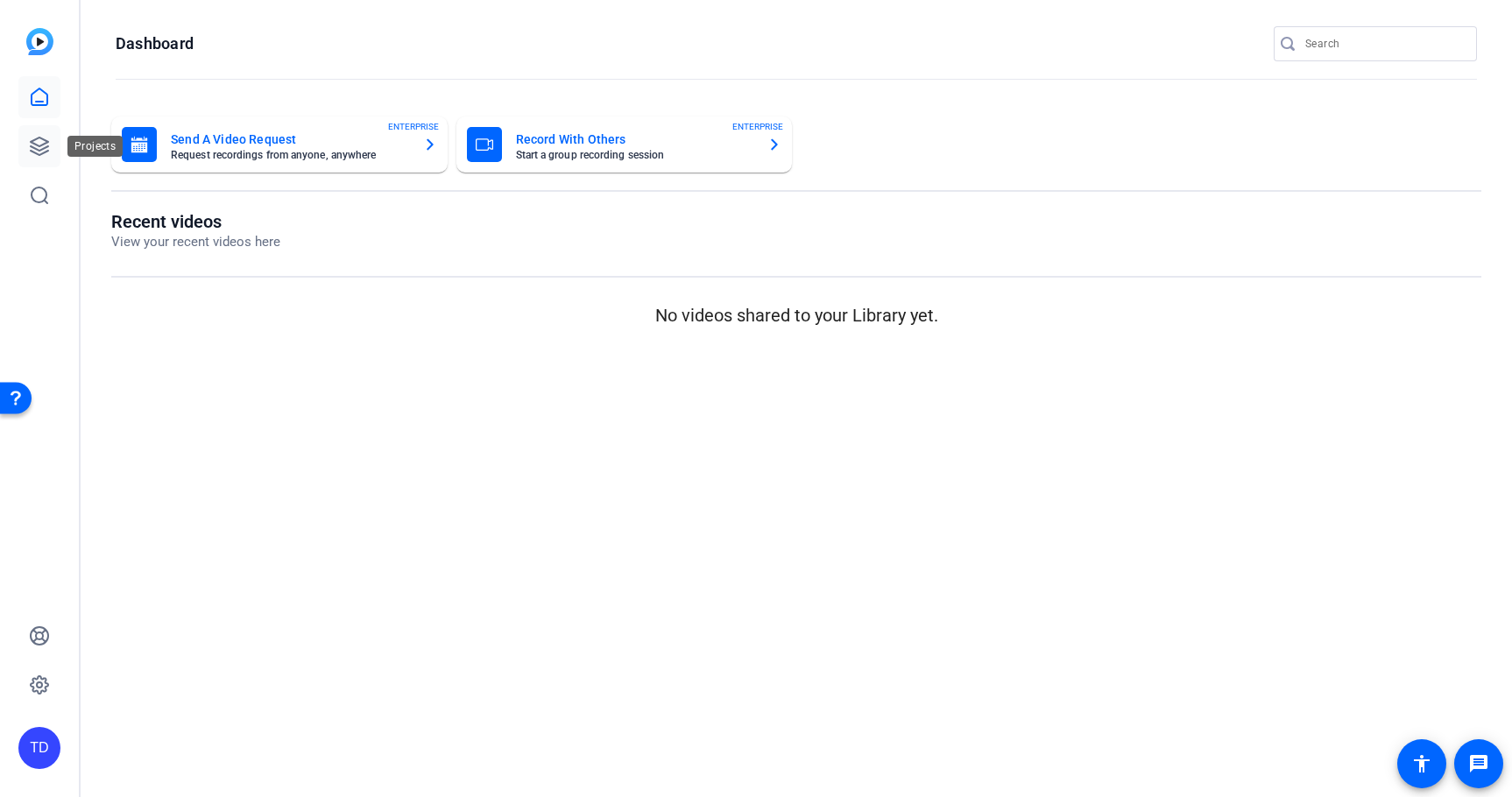
click at [31, 144] on icon at bounding box center [39, 146] width 21 height 21
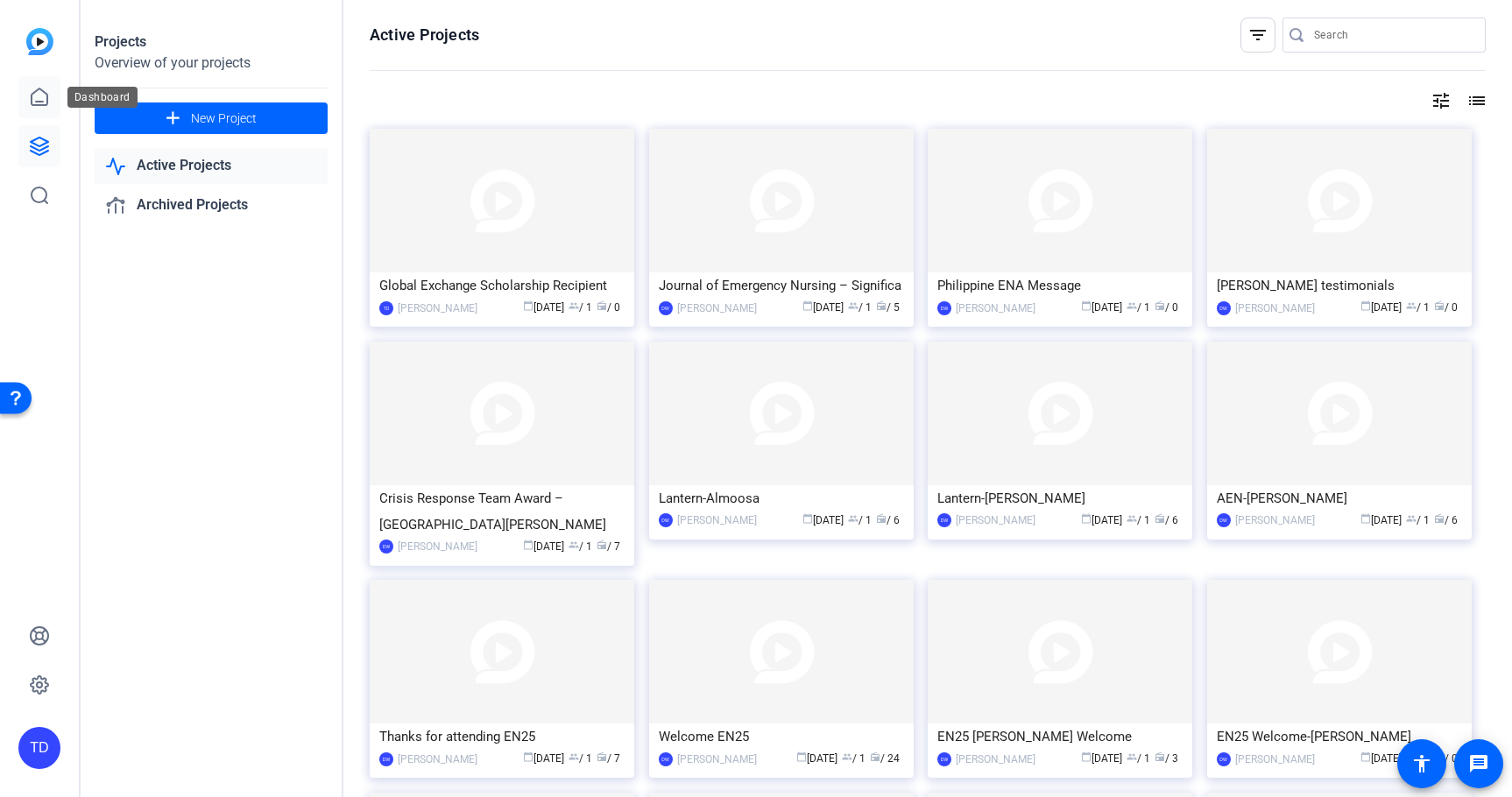
click at [29, 97] on icon at bounding box center [39, 97] width 21 height 21
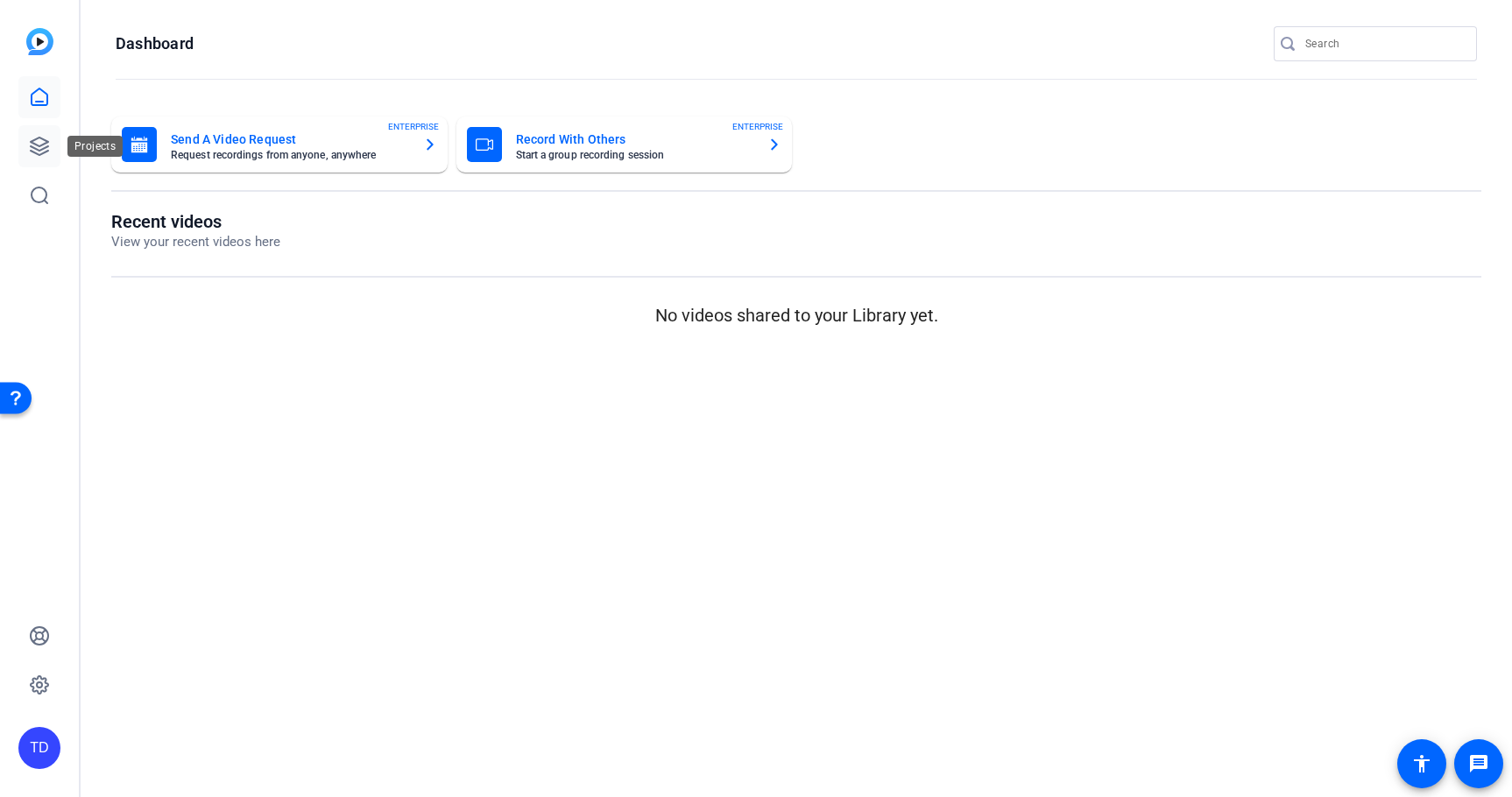
click at [39, 133] on link at bounding box center [40, 146] width 42 height 42
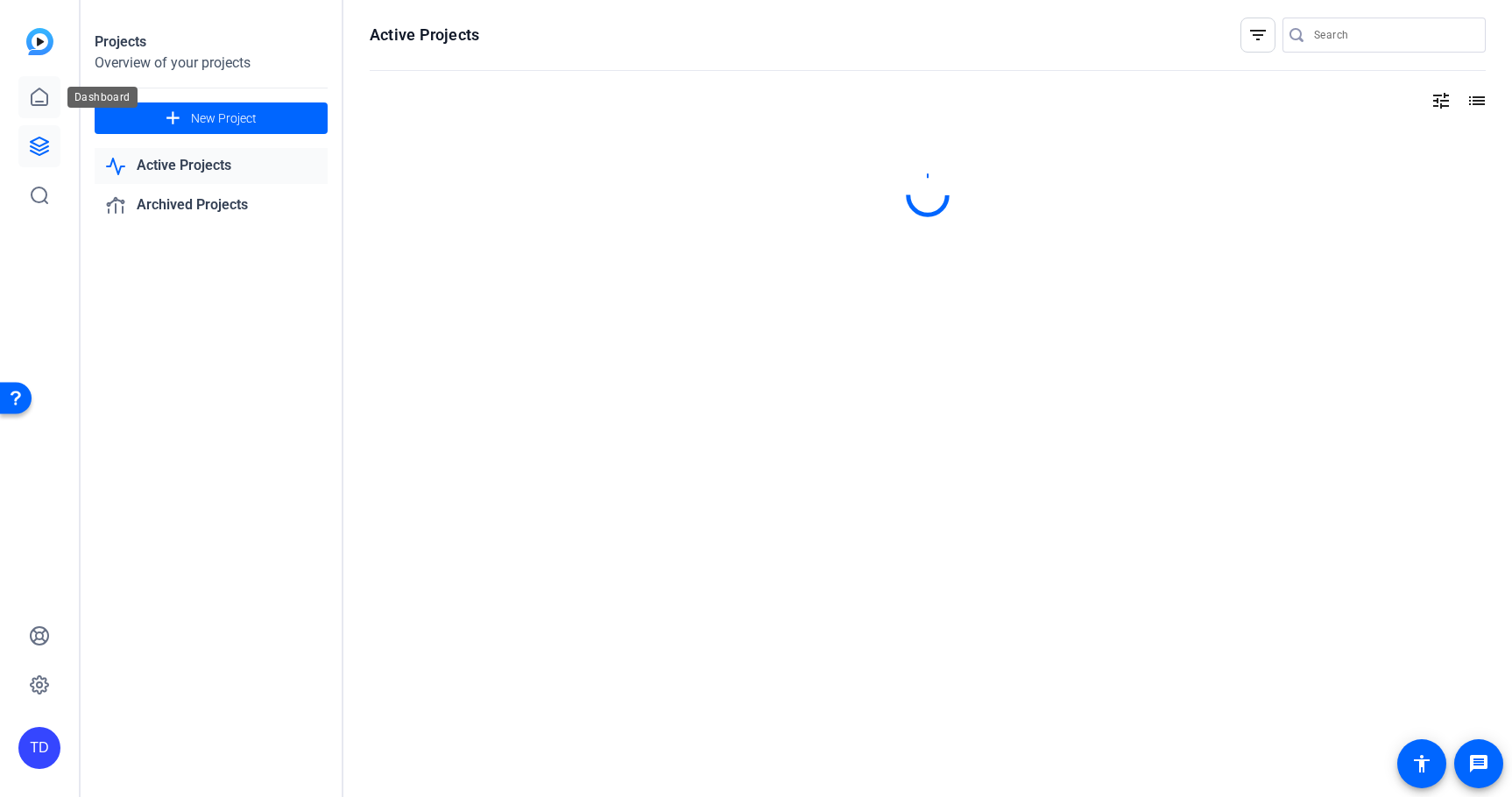
click at [33, 88] on icon at bounding box center [39, 97] width 21 height 21
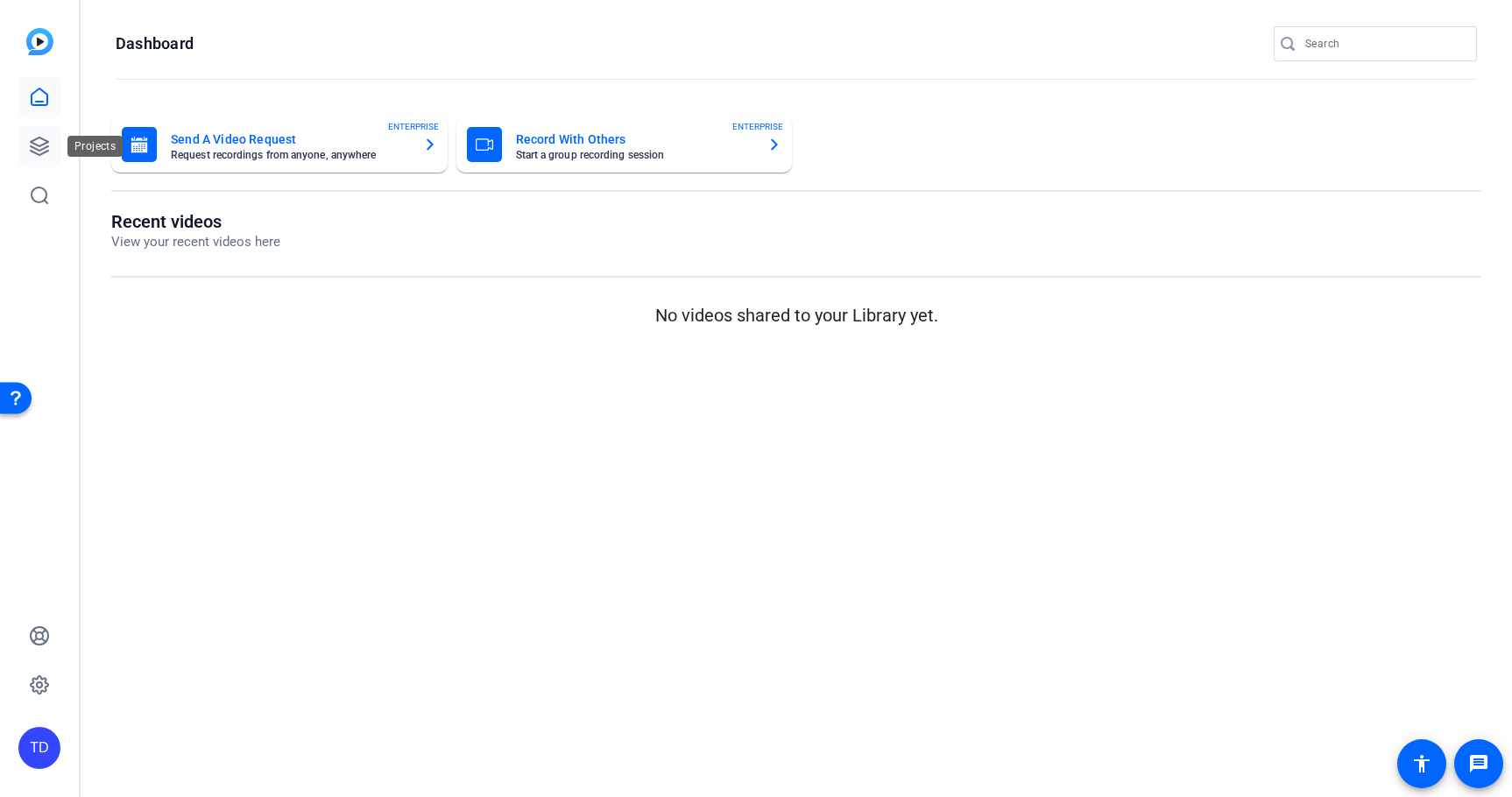
click at [39, 155] on icon at bounding box center [39, 145] width 17 height 17
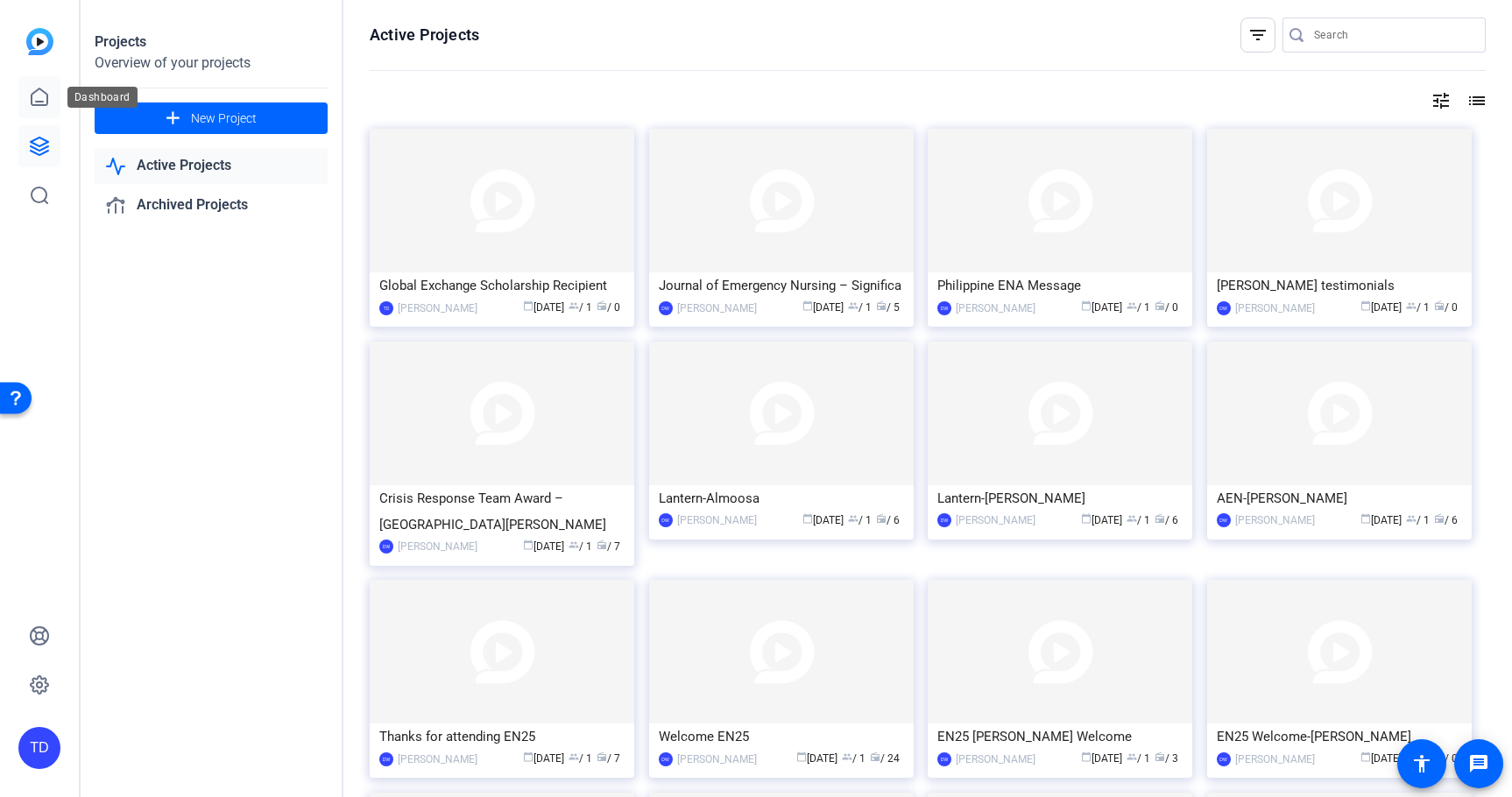
click at [40, 98] on icon at bounding box center [39, 97] width 21 height 21
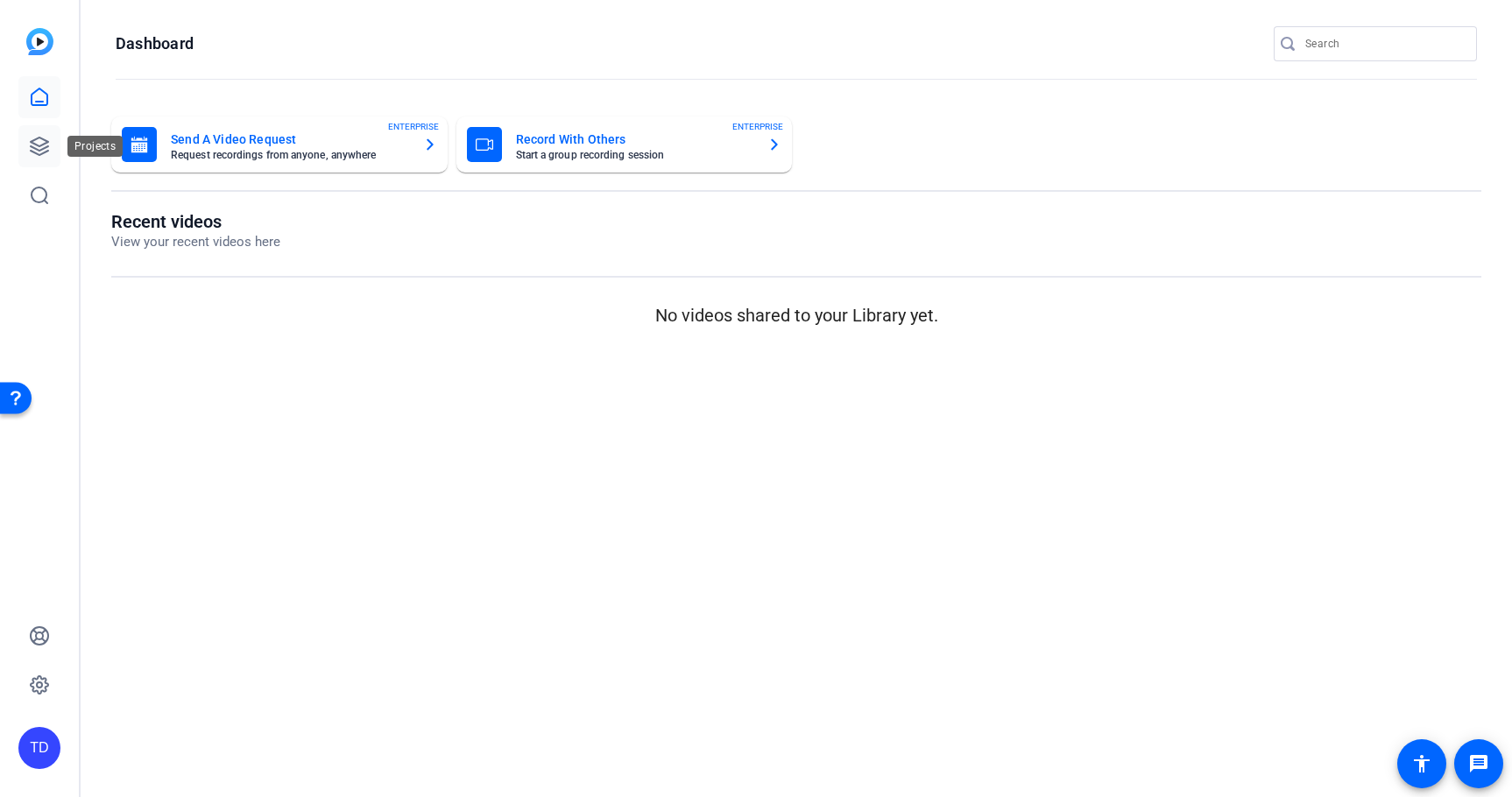
click at [37, 152] on icon at bounding box center [39, 146] width 21 height 21
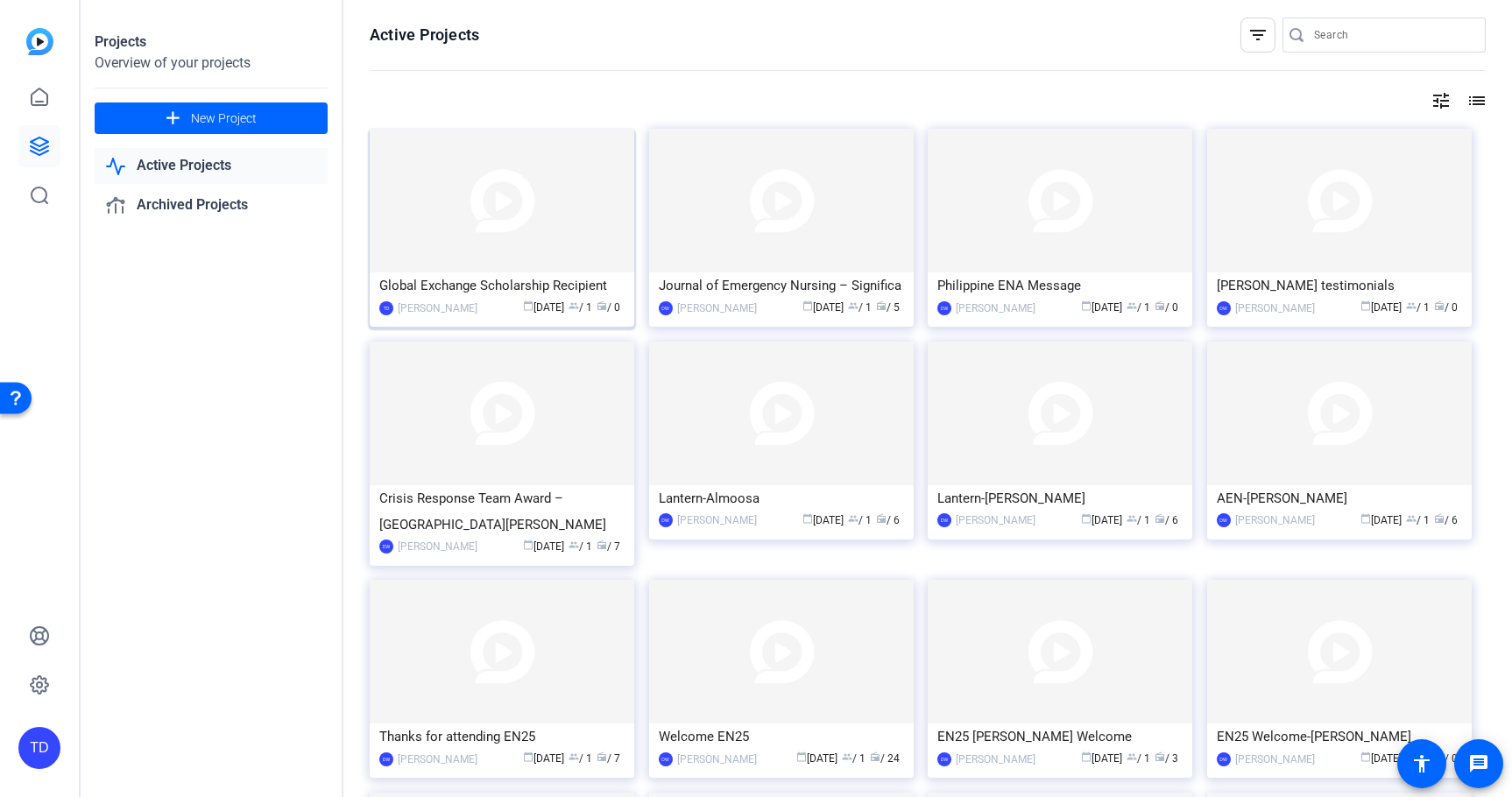
click at [570, 210] on img at bounding box center [502, 201] width 264 height 144
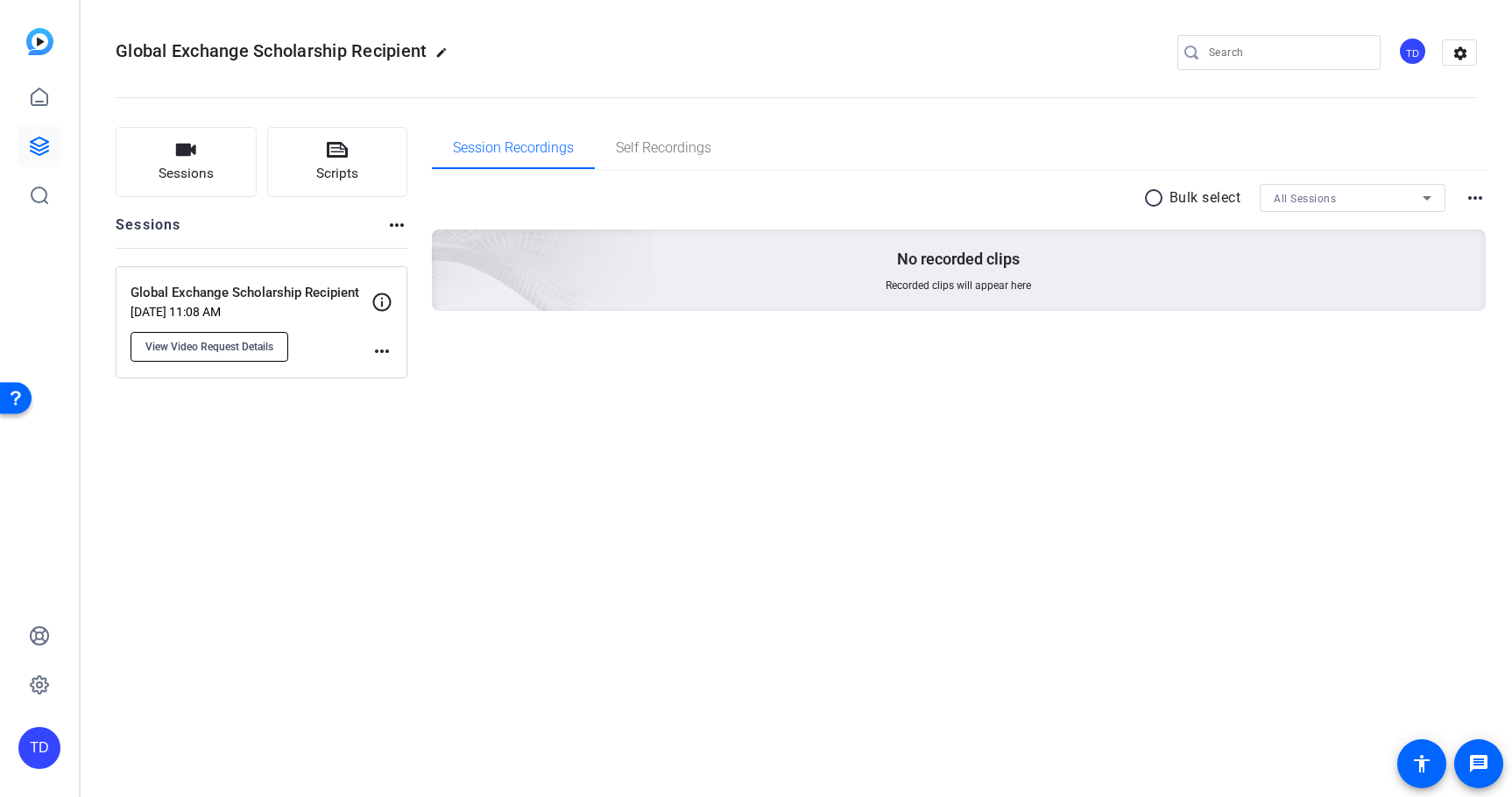
click at [239, 348] on span "View Video Request Details" at bounding box center [209, 346] width 128 height 14
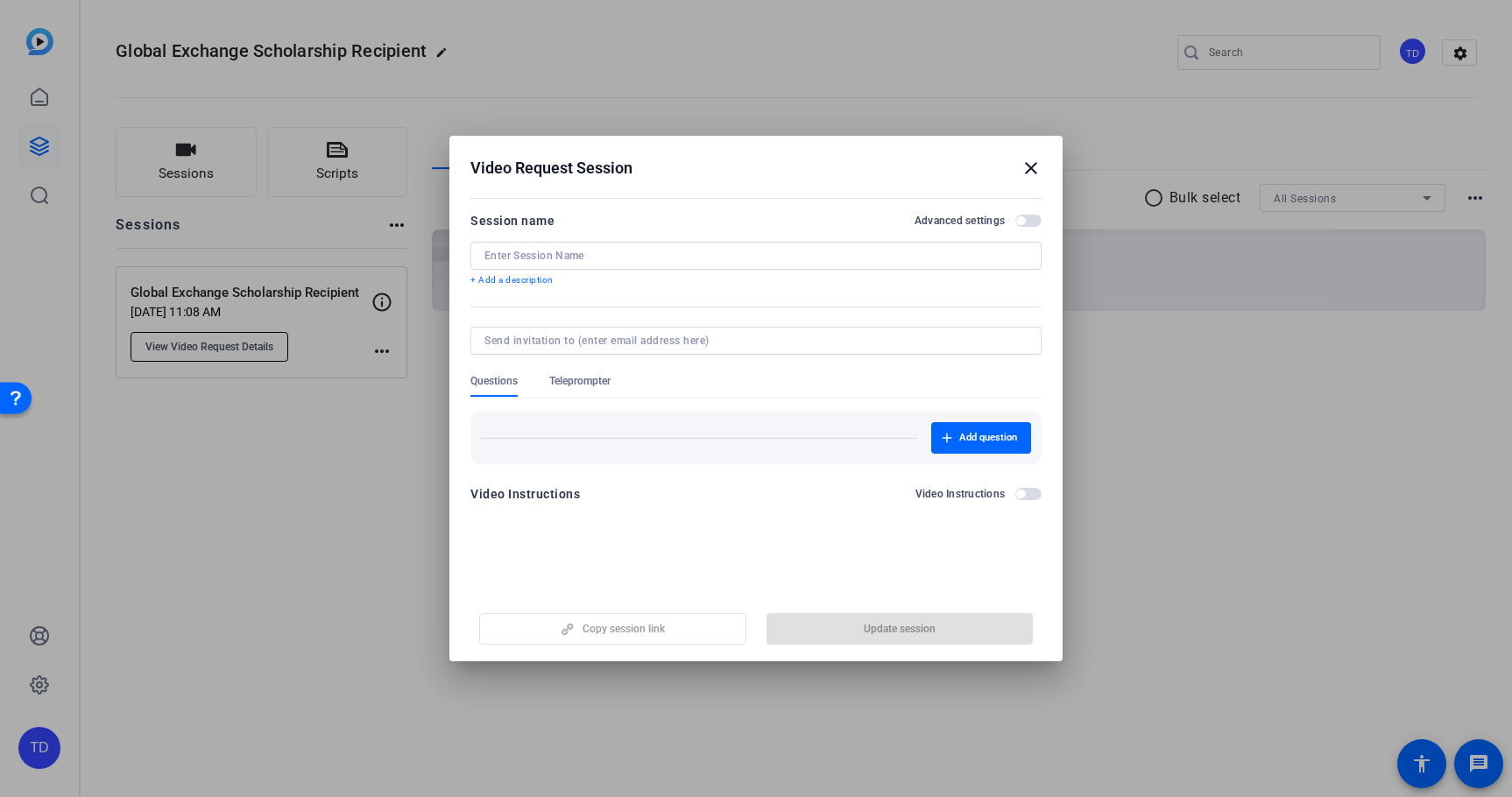
type input "Global Exchange Scholarship Recipient"
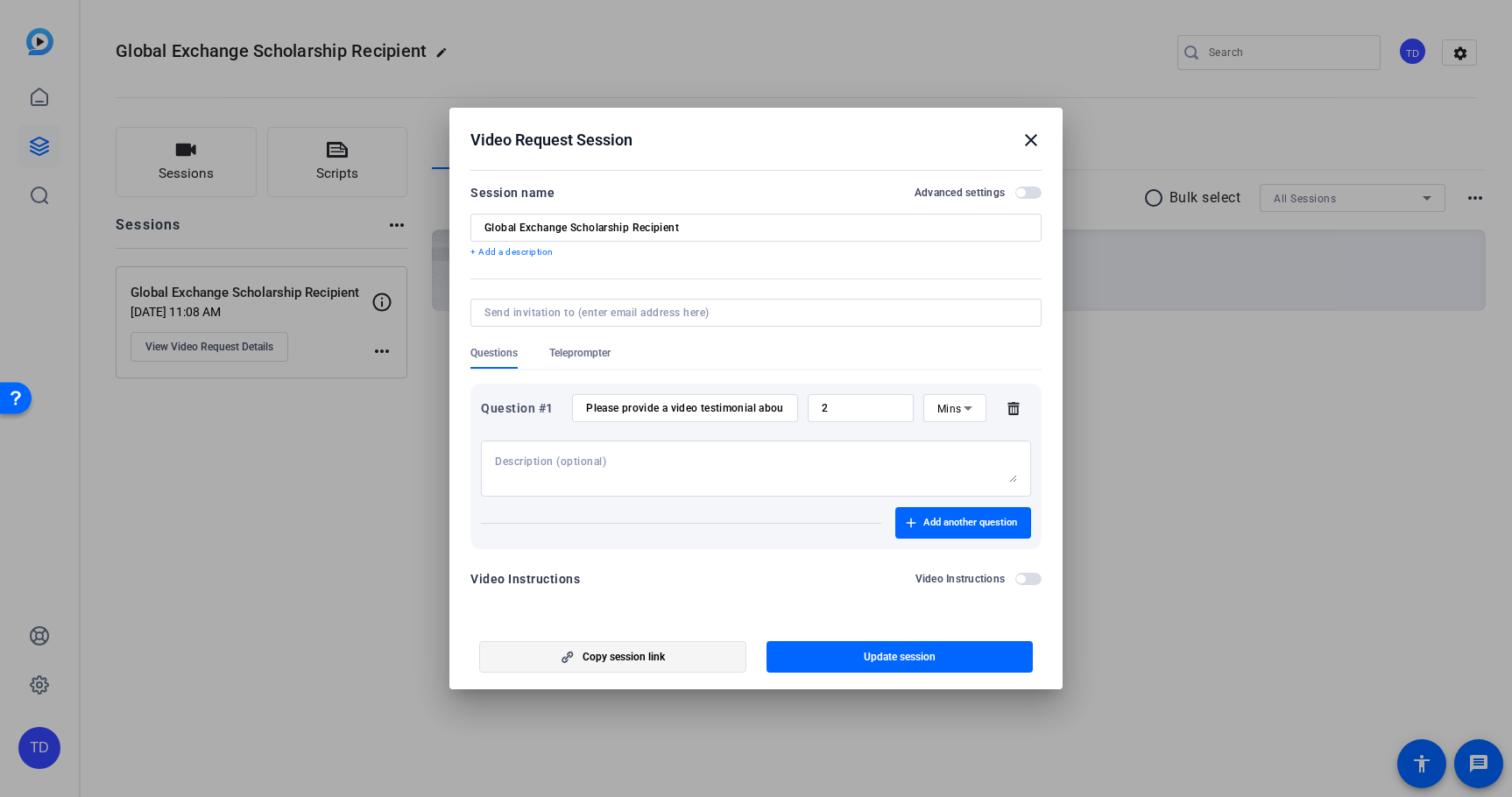
click at [596, 660] on span "Copy session link" at bounding box center [623, 656] width 82 height 14
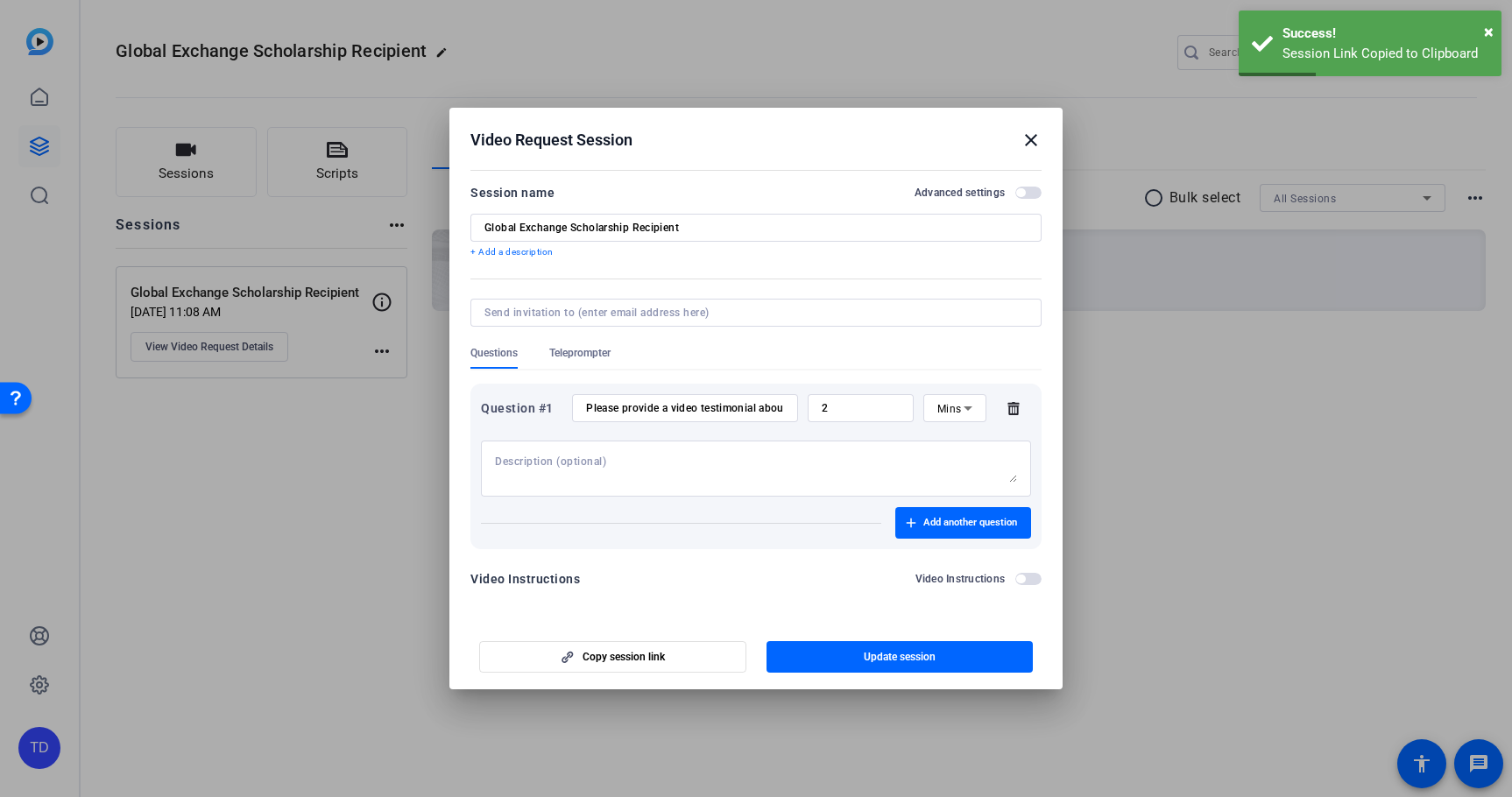
click at [1034, 138] on mat-icon "close" at bounding box center [1031, 140] width 21 height 21
